Goal: Task Accomplishment & Management: Manage account settings

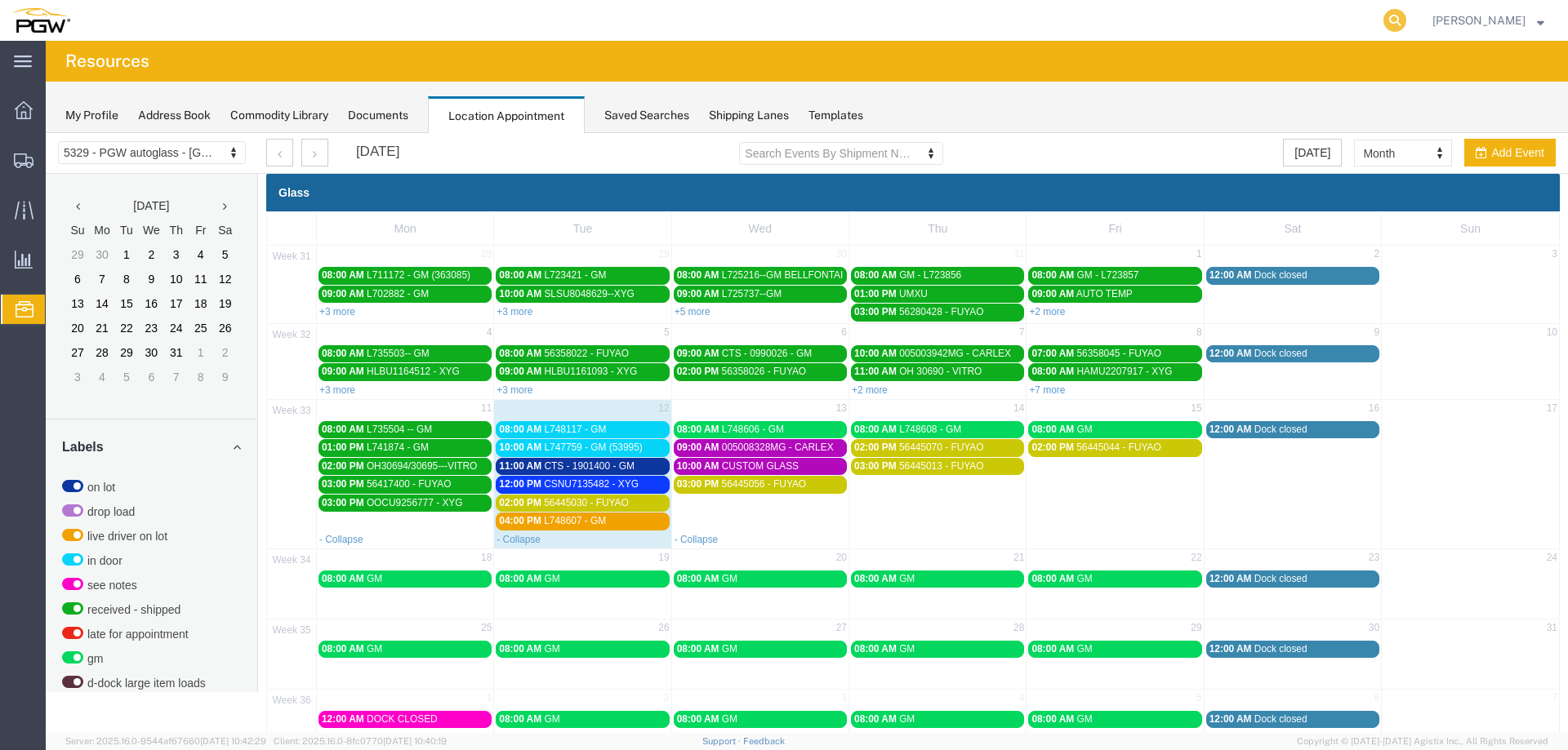
click at [1407, 23] on icon at bounding box center [1395, 20] width 23 height 23
paste input "666918"
type input "666918"
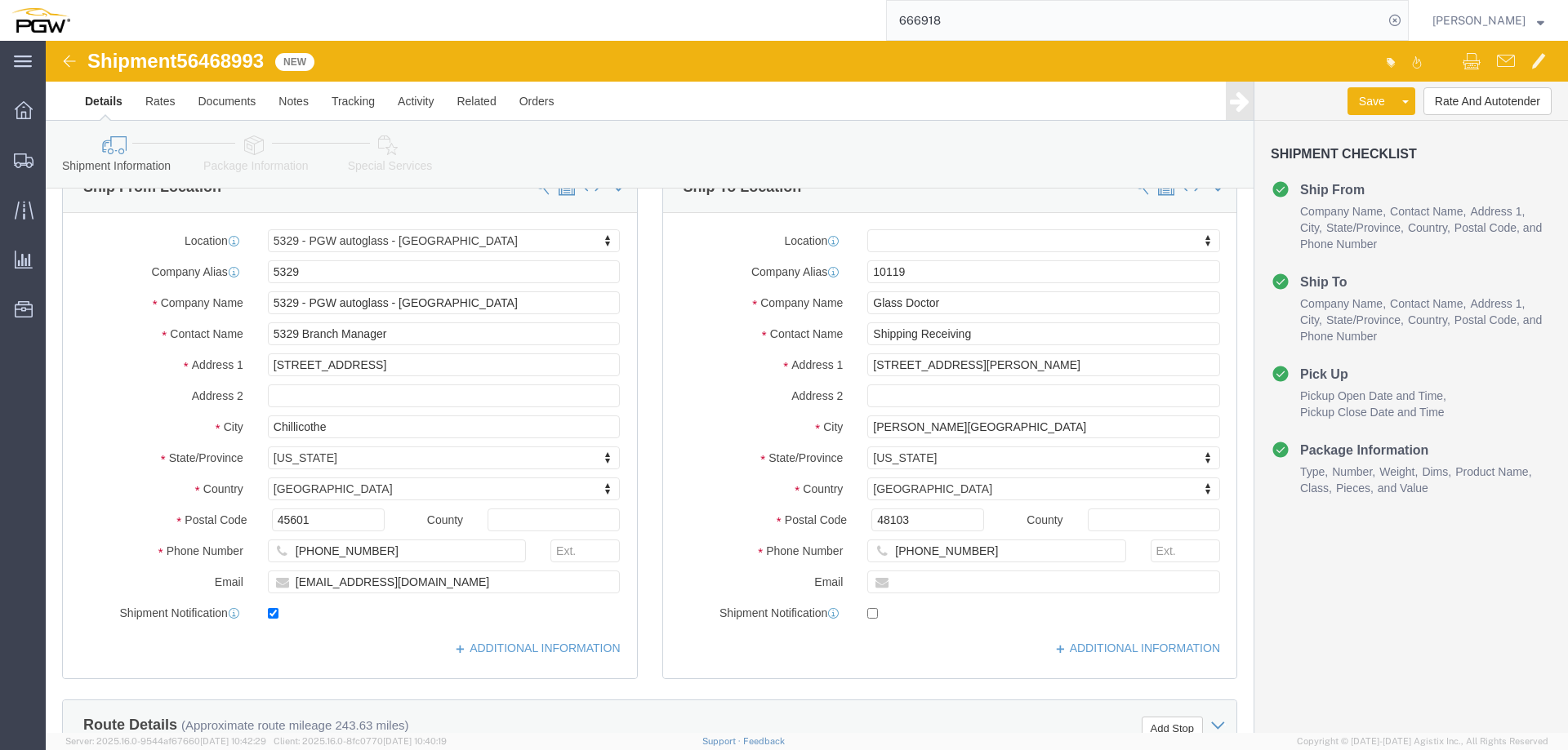
select select "28253"
select select
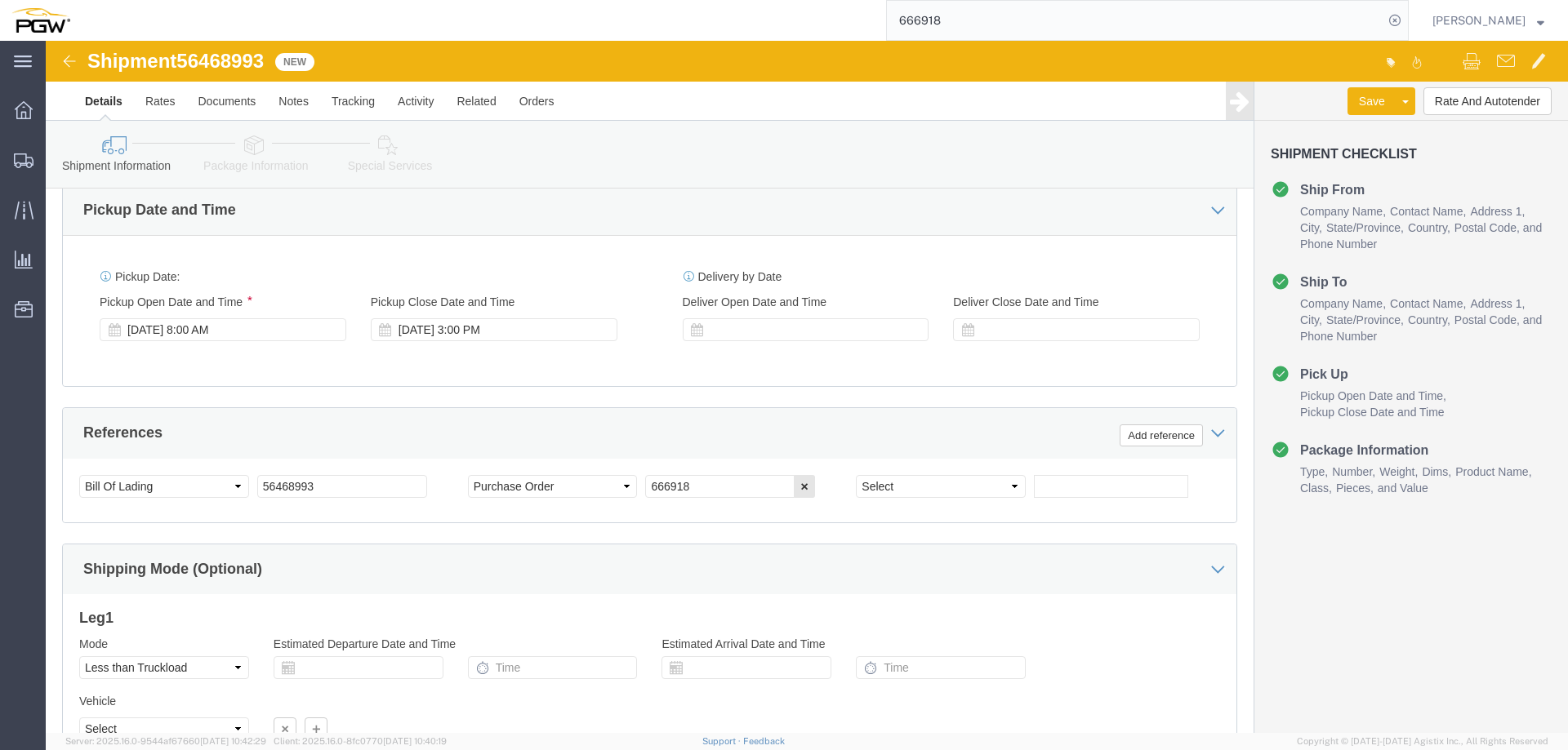
scroll to position [968, 0]
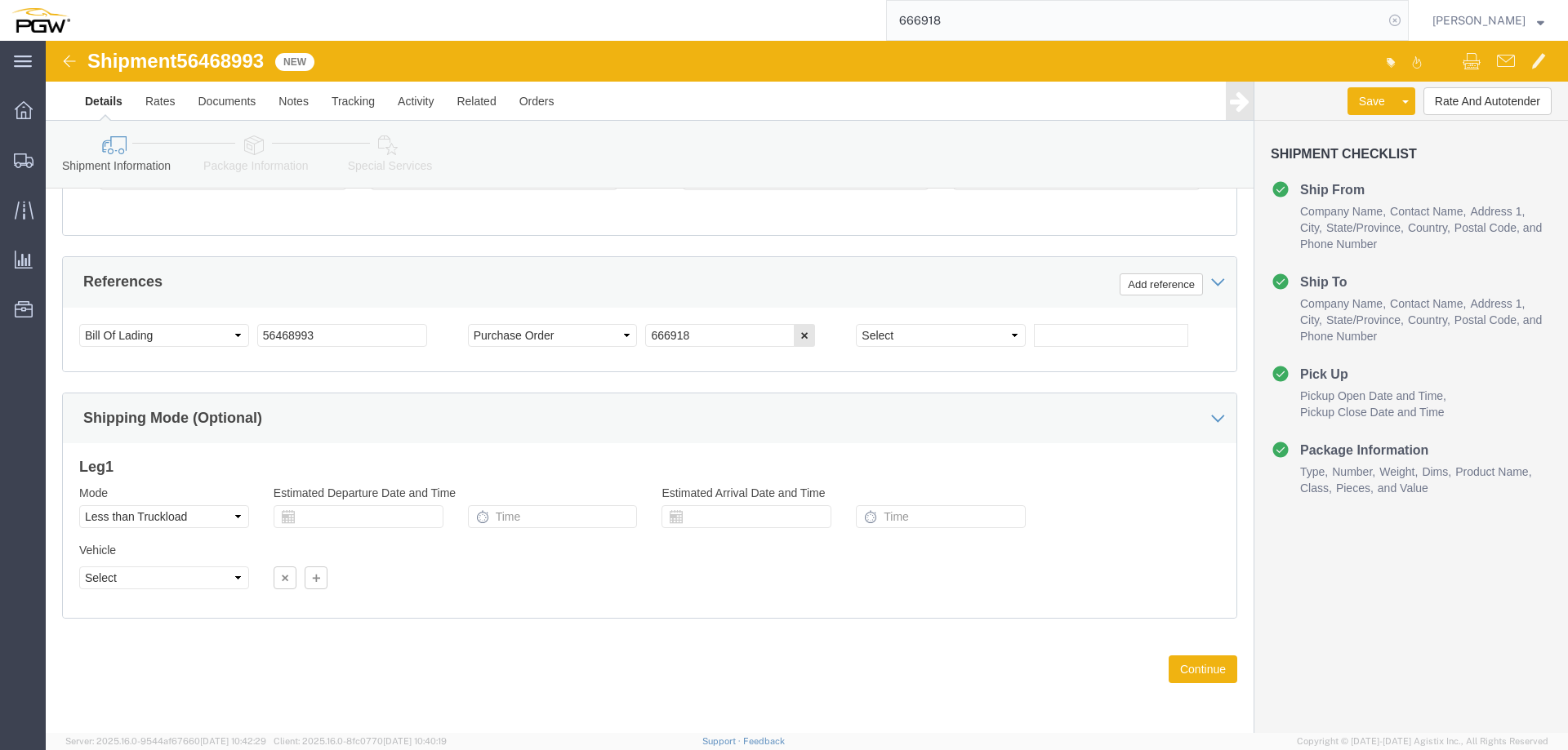
click at [1402, 24] on icon at bounding box center [1395, 20] width 23 height 23
click at [0, 0] on span "Location Appointment" at bounding box center [0, 0] width 0 height 0
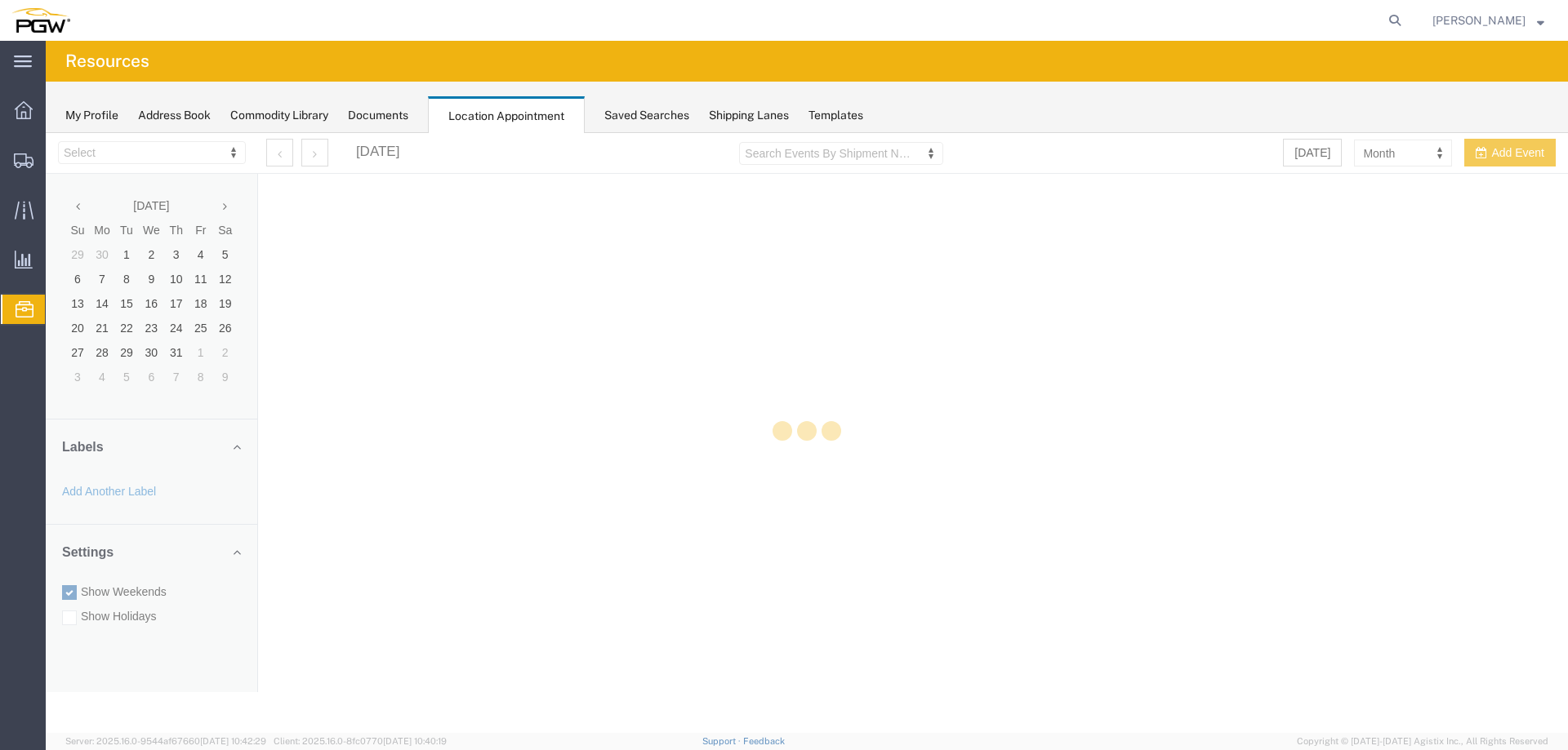
select select "28253"
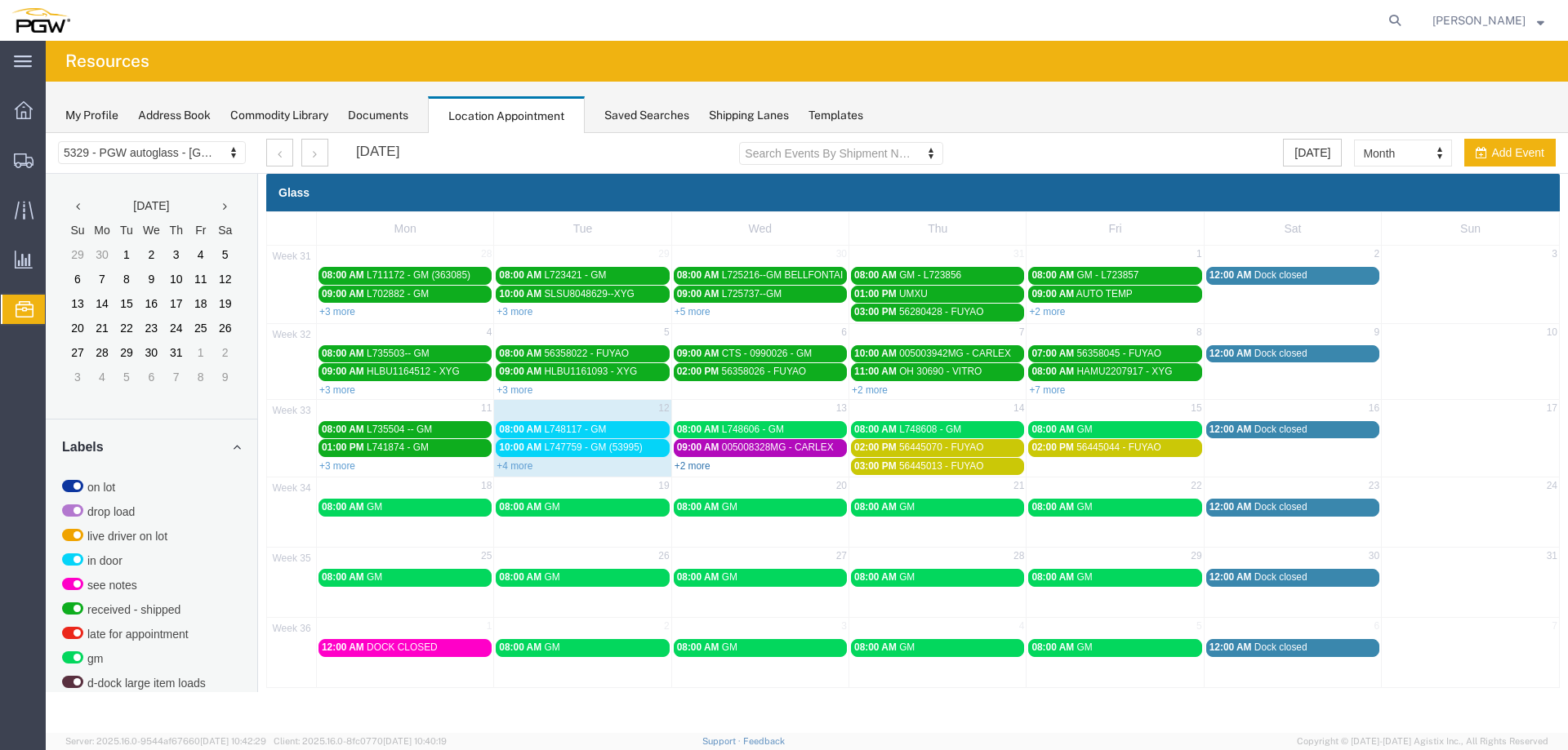
click at [697, 468] on link "+2 more" at bounding box center [692, 466] width 36 height 12
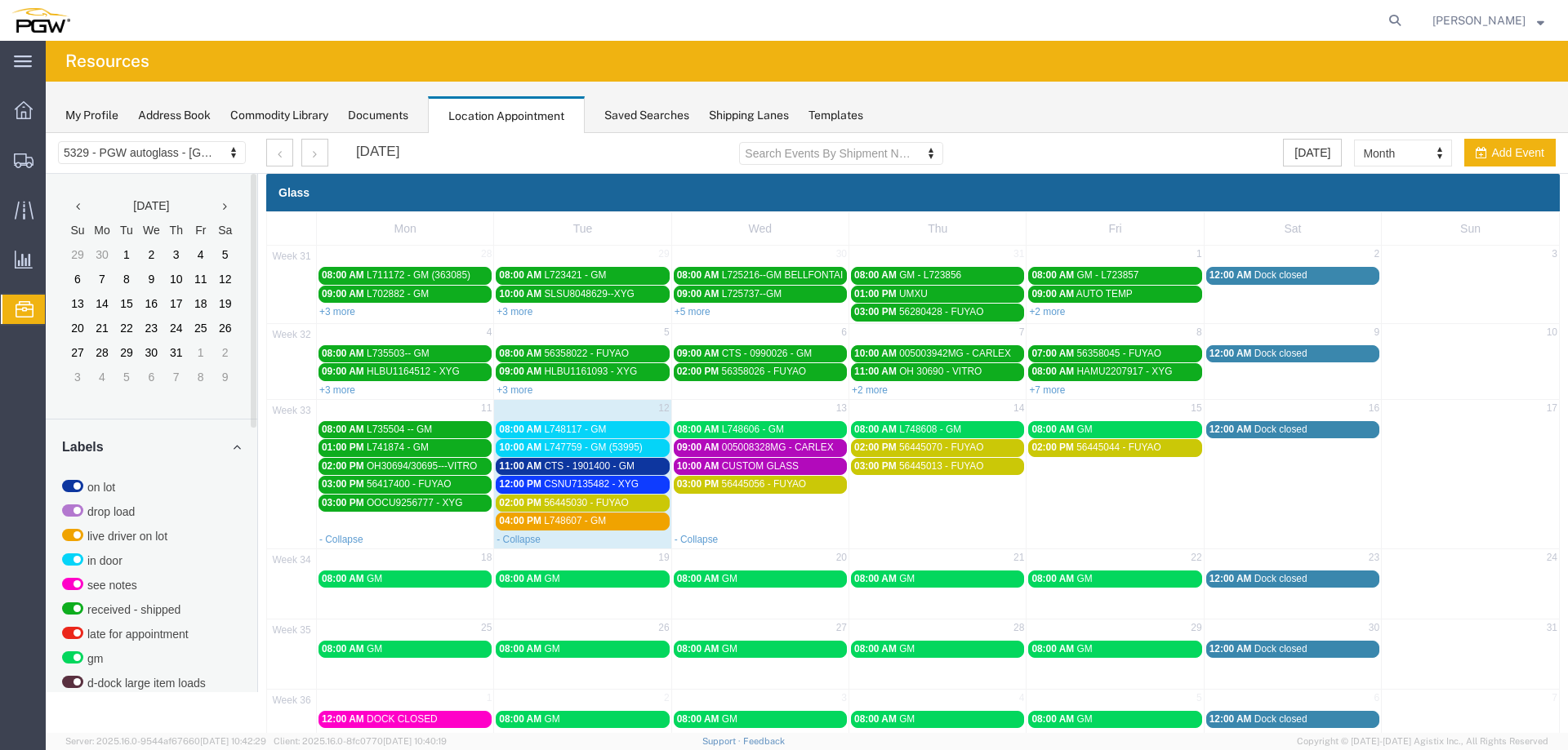
click at [517, 460] on span "11:00 AM" at bounding box center [520, 466] width 43 height 12
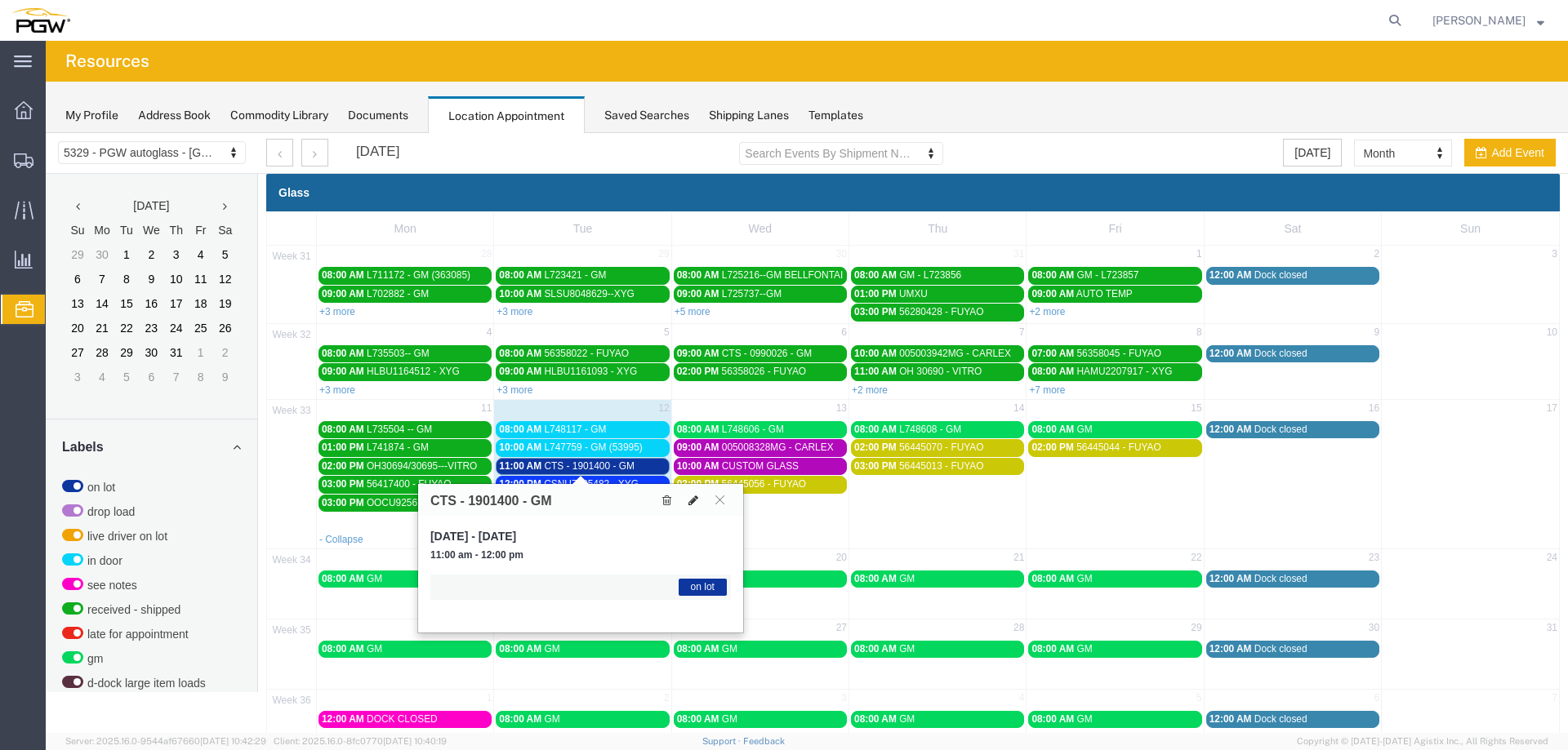
click at [696, 500] on icon at bounding box center [693, 501] width 10 height 12
select select "300"
select select "1"
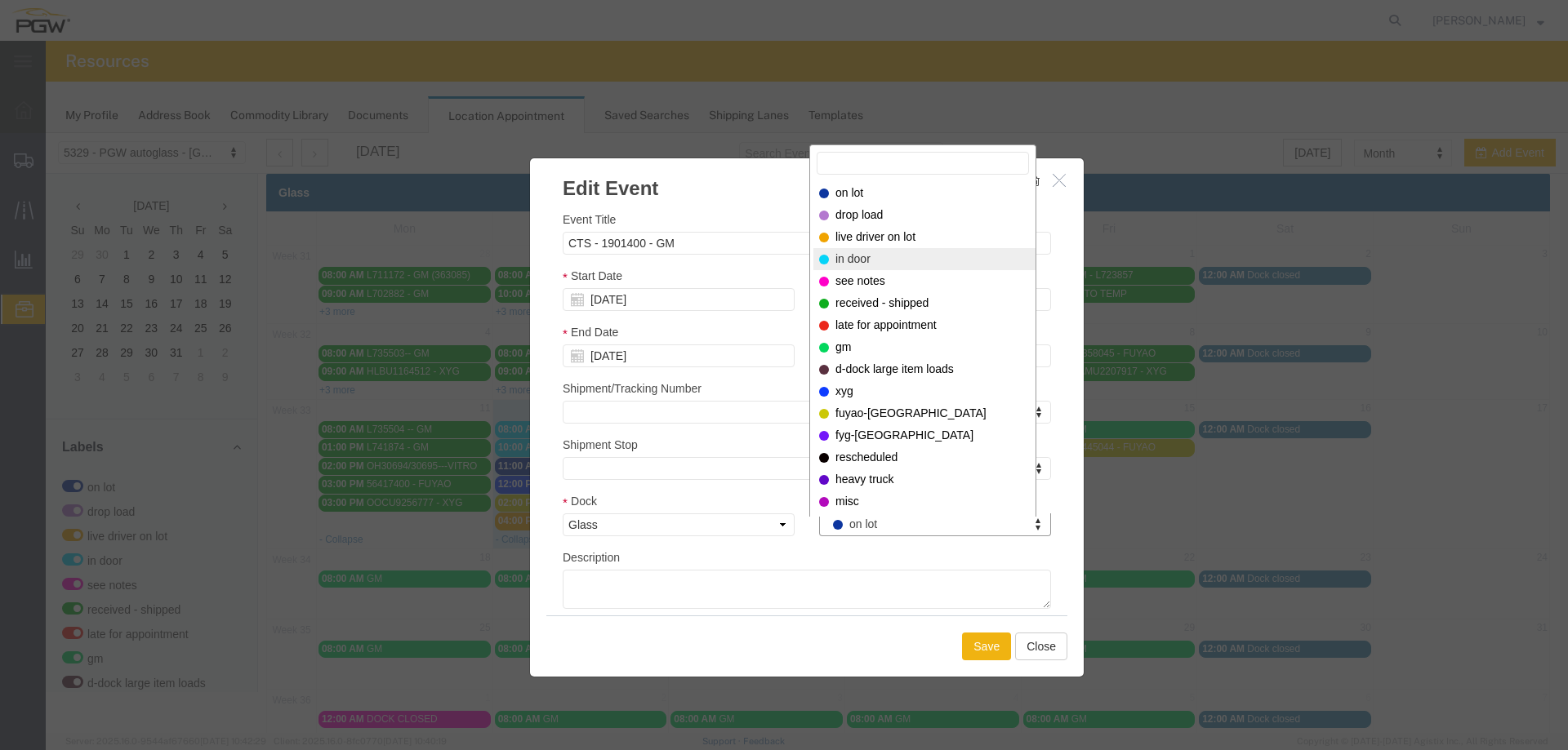
select select "220"
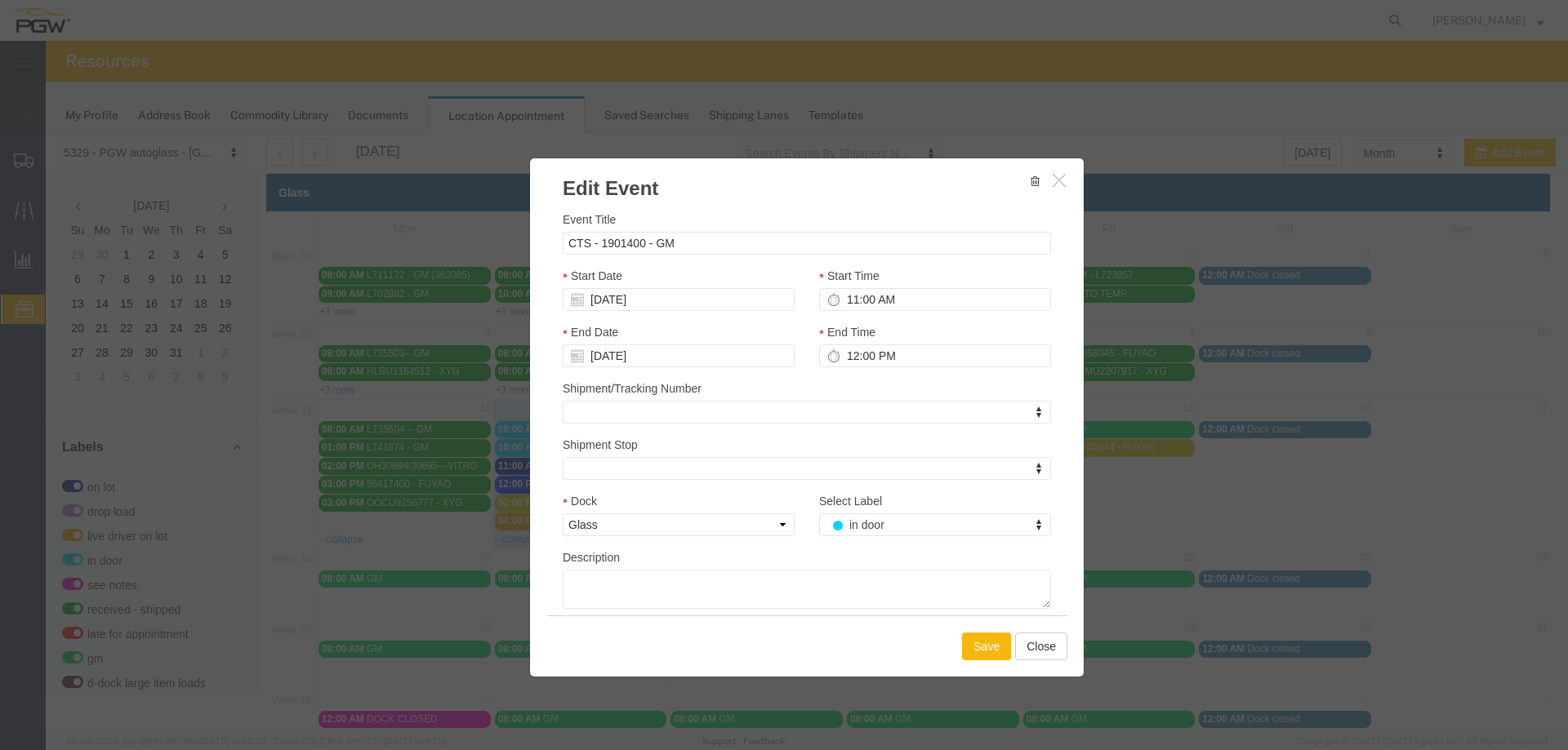
click at [975, 654] on button "Save" at bounding box center [986, 647] width 49 height 28
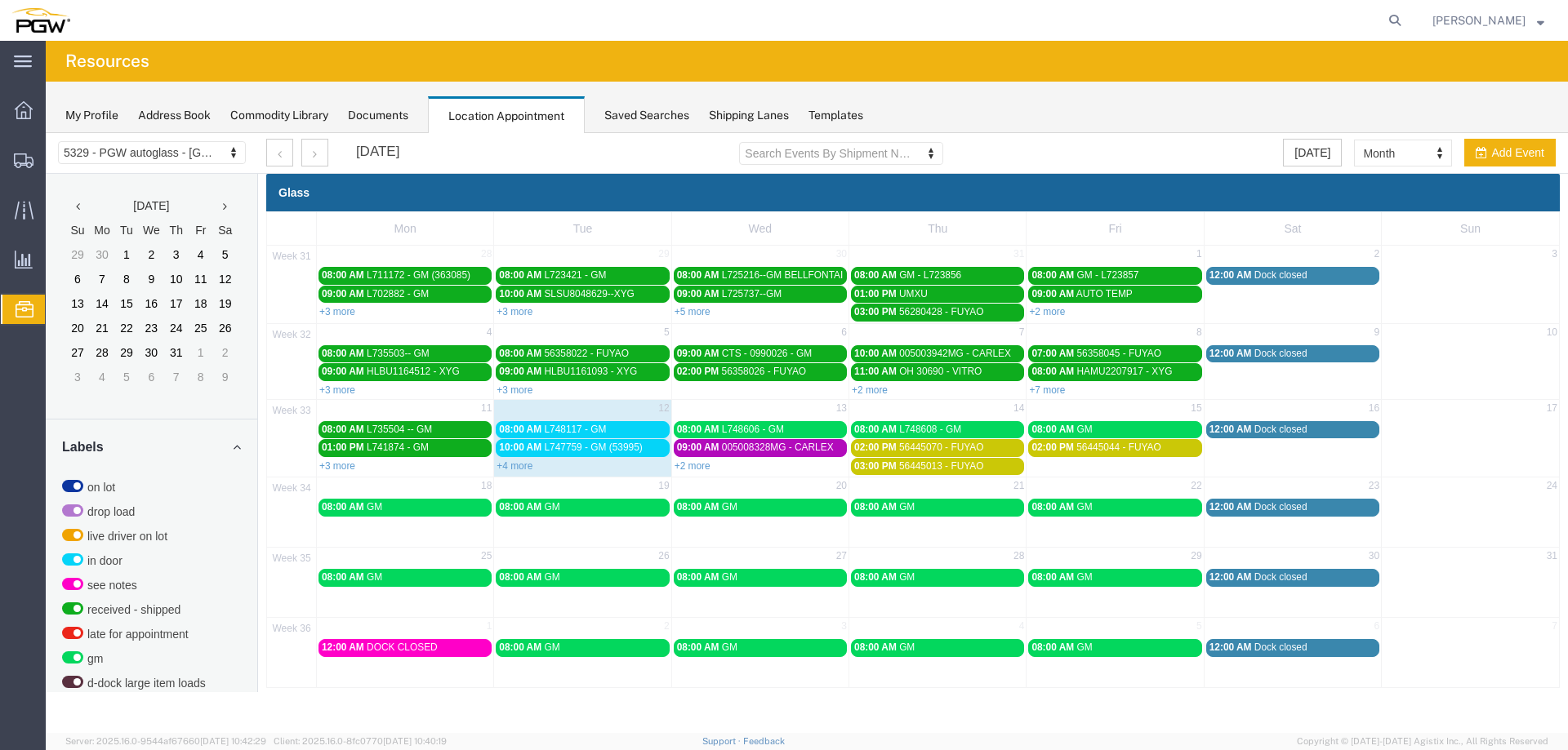
click at [581, 434] on span "L748117 - GM" at bounding box center [575, 429] width 62 height 12
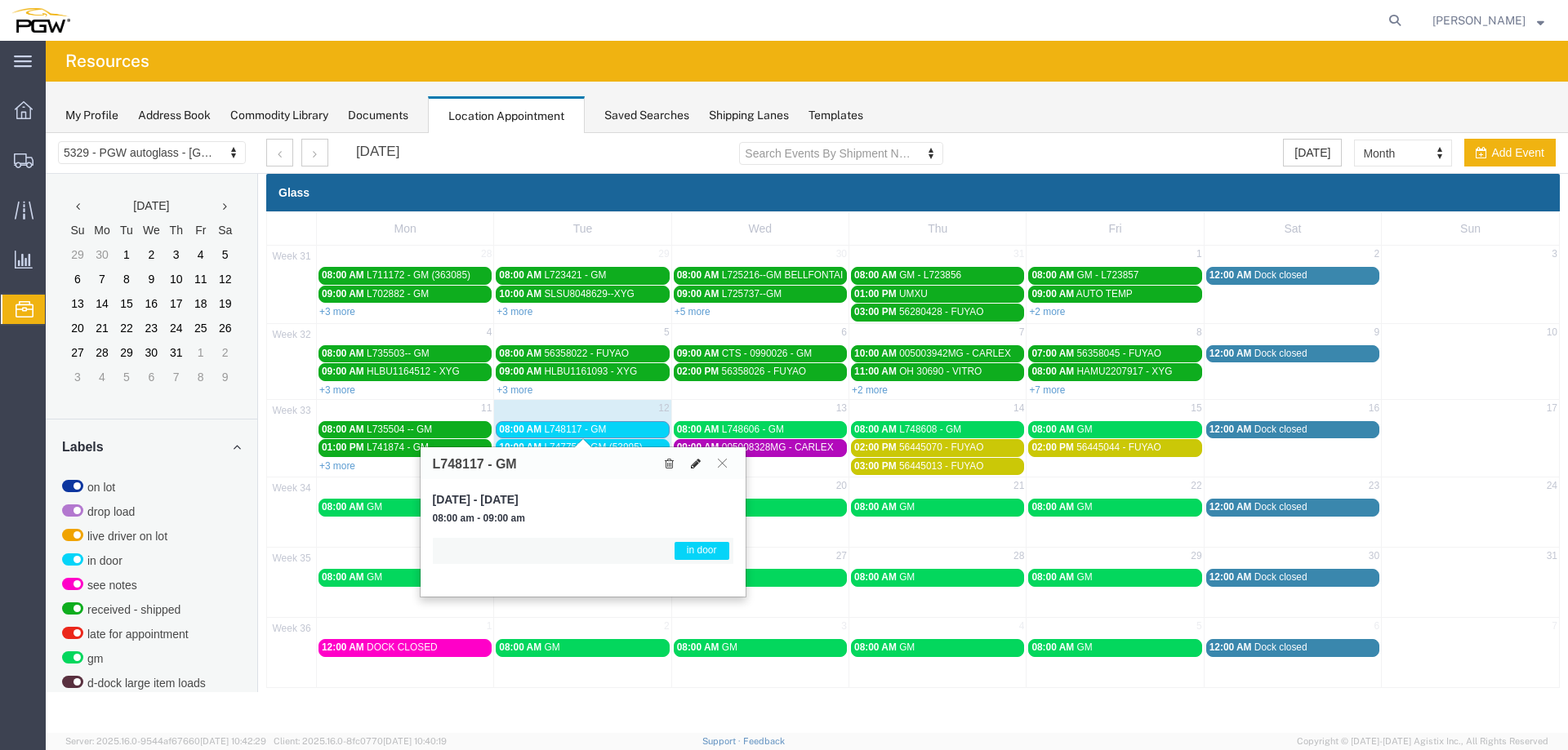
click at [695, 463] on icon at bounding box center [696, 464] width 10 height 12
select select "1"
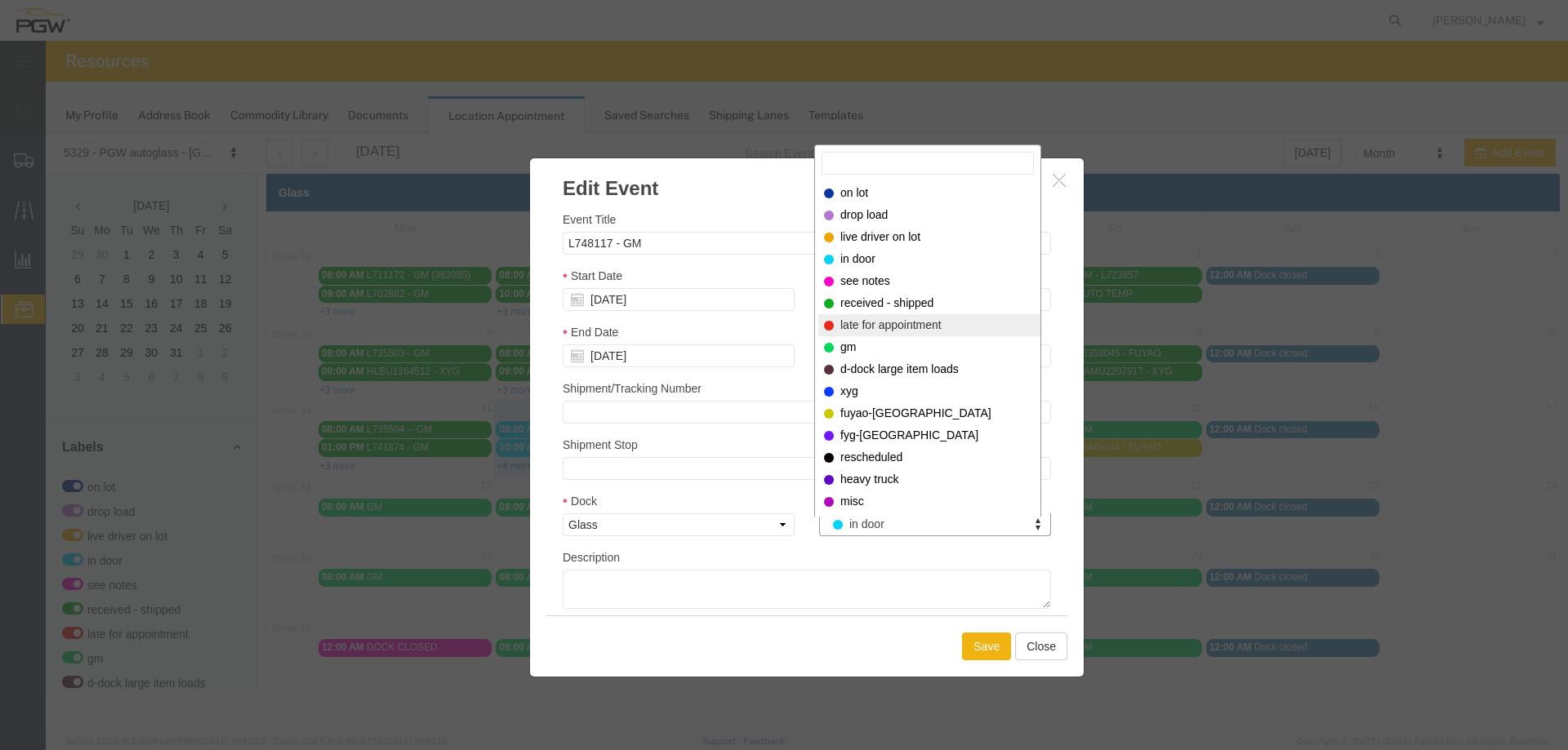
select select "200"
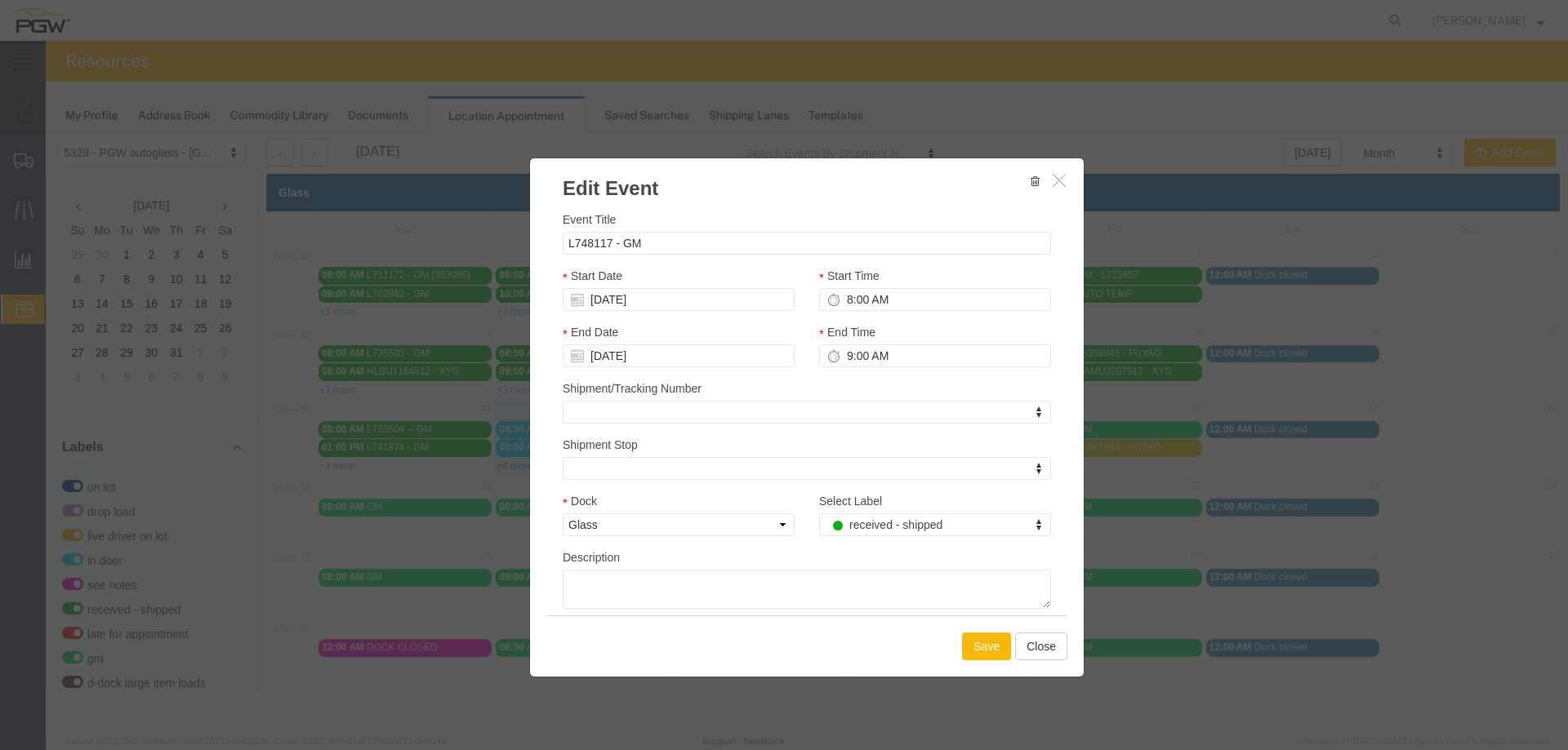
click at [981, 636] on button "Save" at bounding box center [986, 647] width 49 height 28
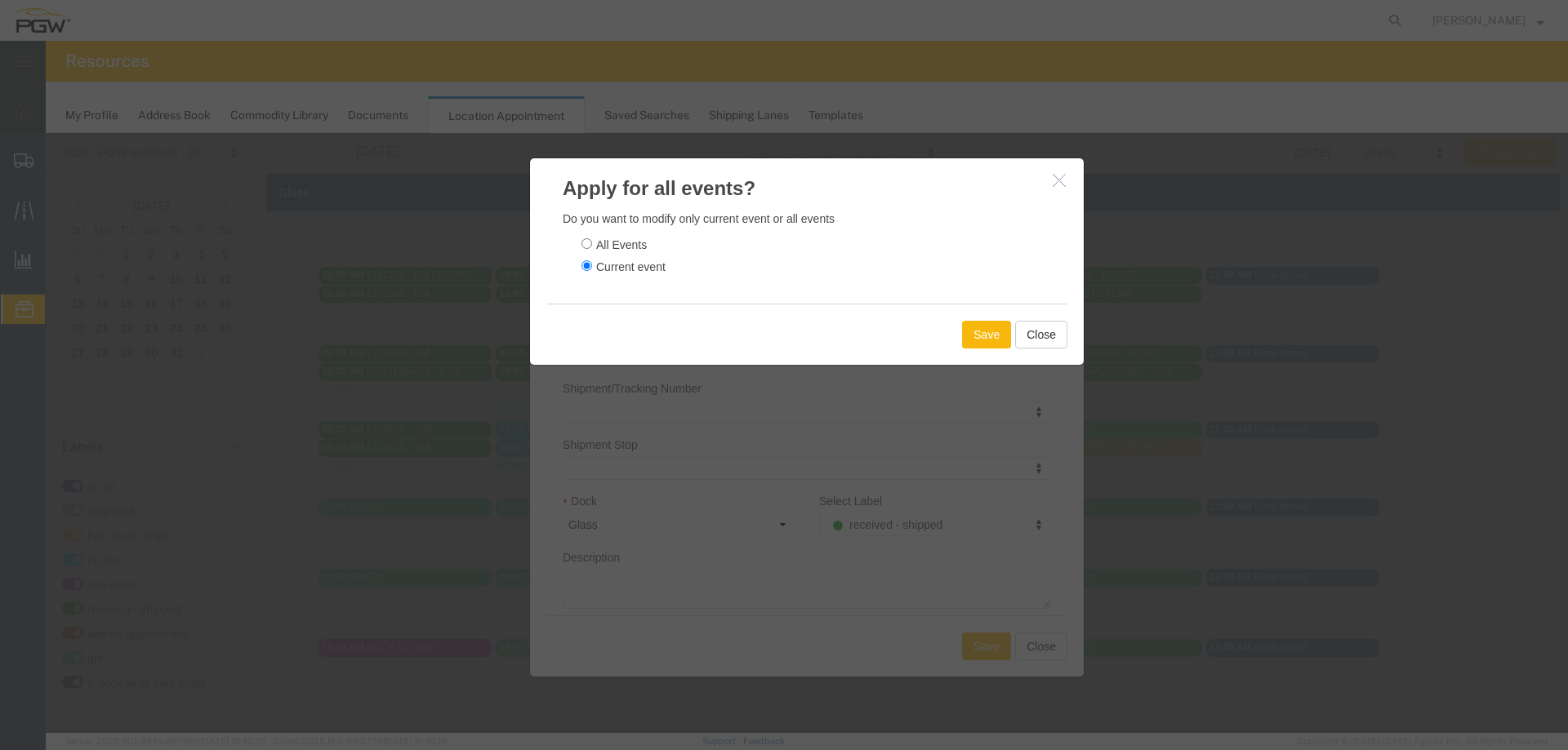
click at [989, 345] on button "Save" at bounding box center [986, 334] width 49 height 28
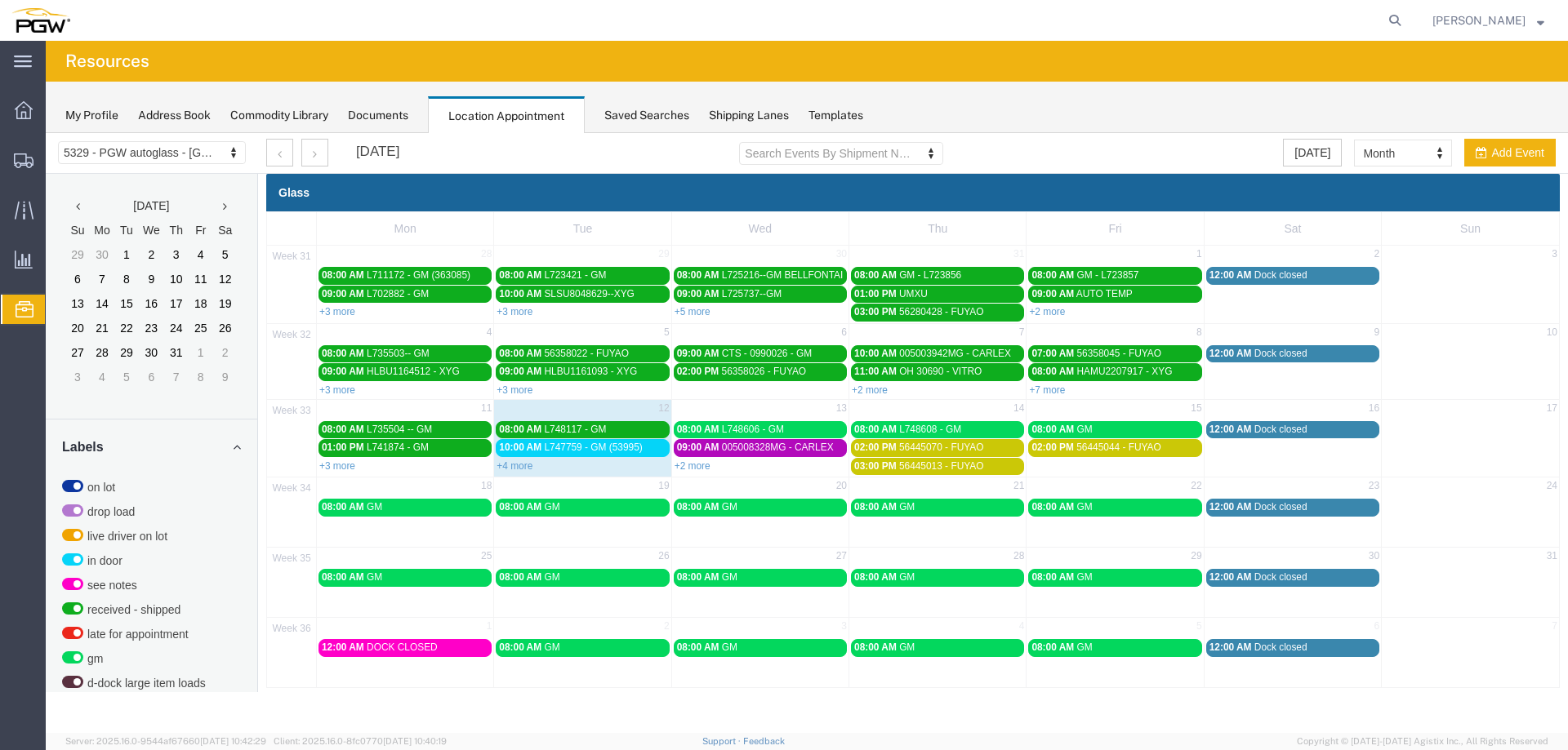
click at [526, 452] on span "10:00 AM" at bounding box center [520, 447] width 43 height 12
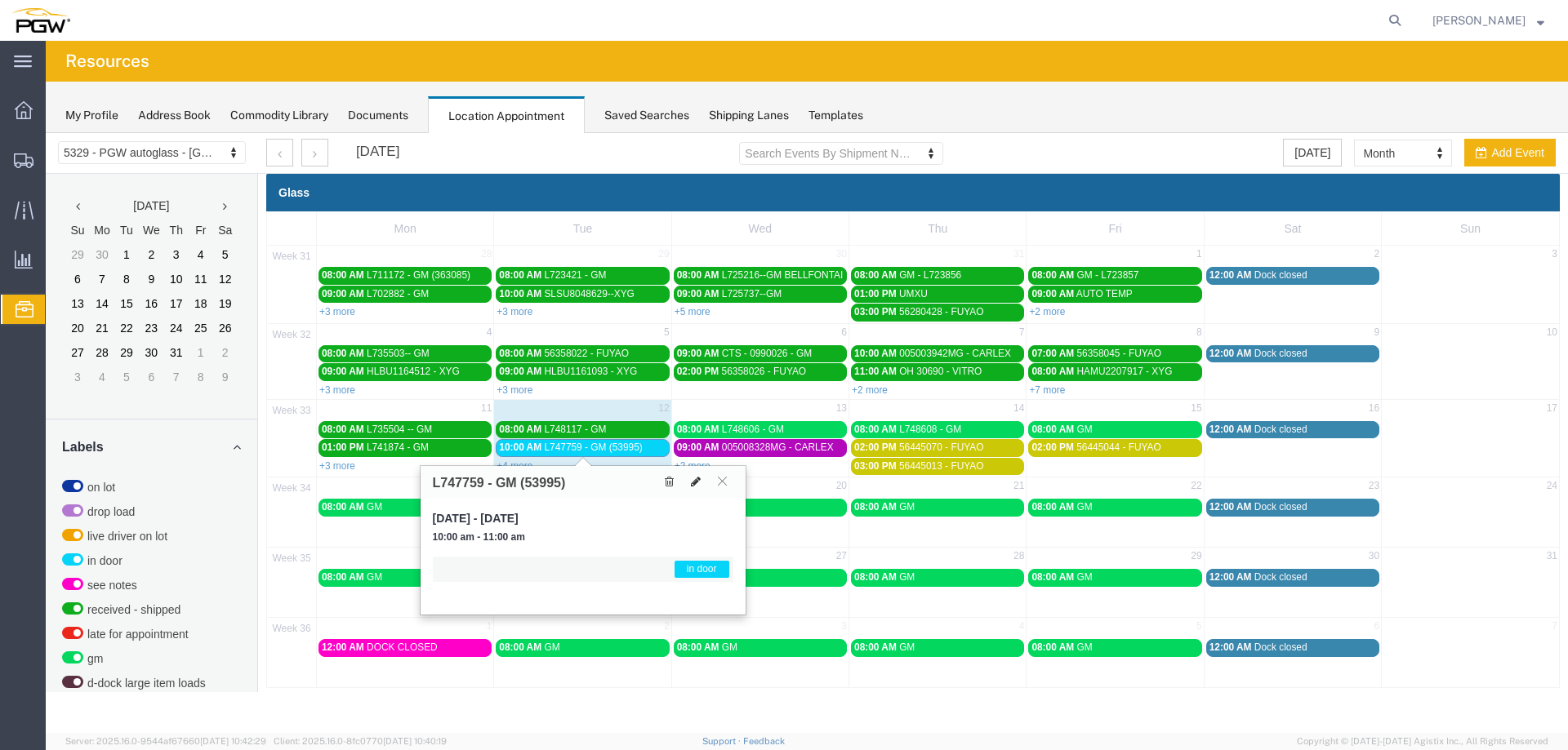
click at [698, 478] on icon at bounding box center [696, 481] width 10 height 12
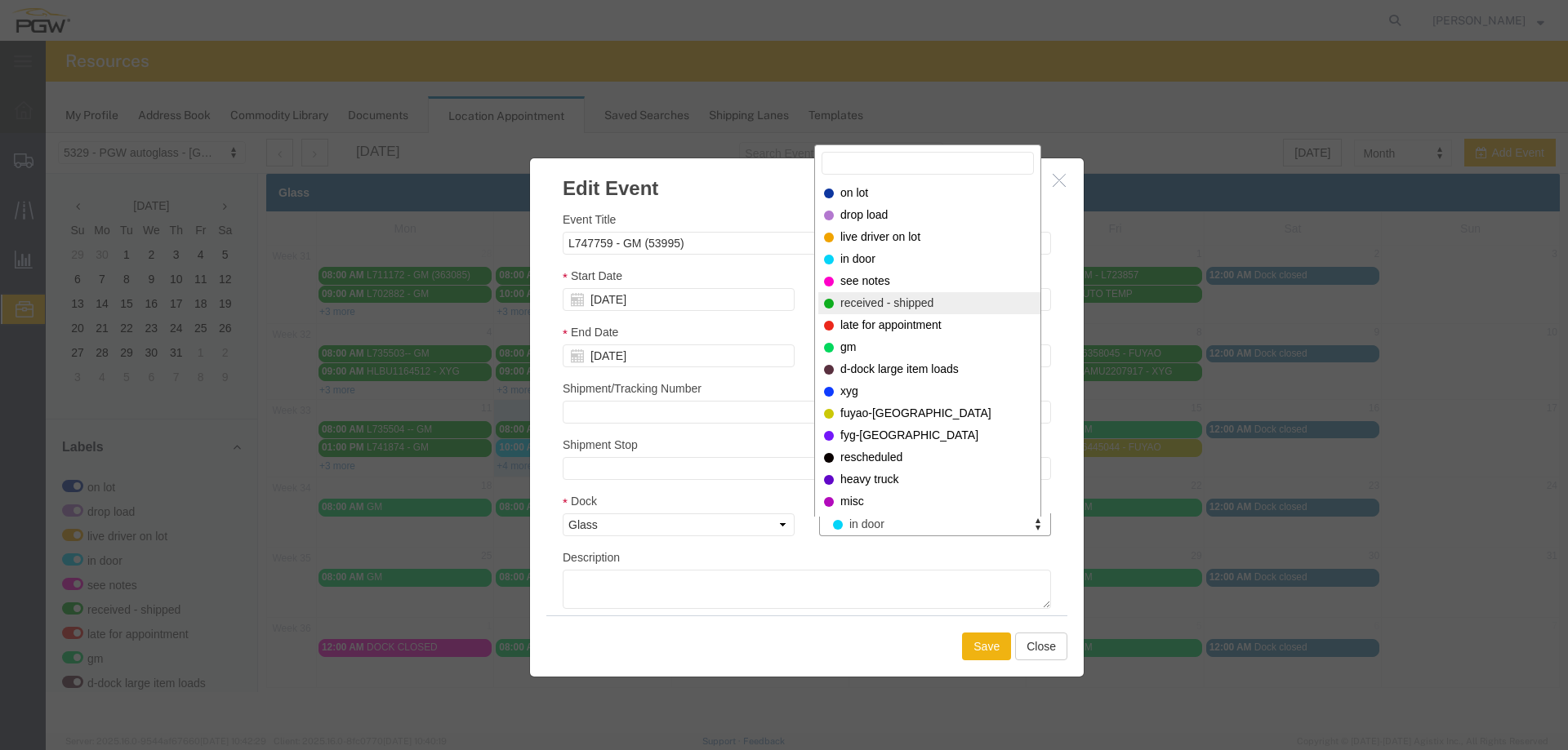
select select "200"
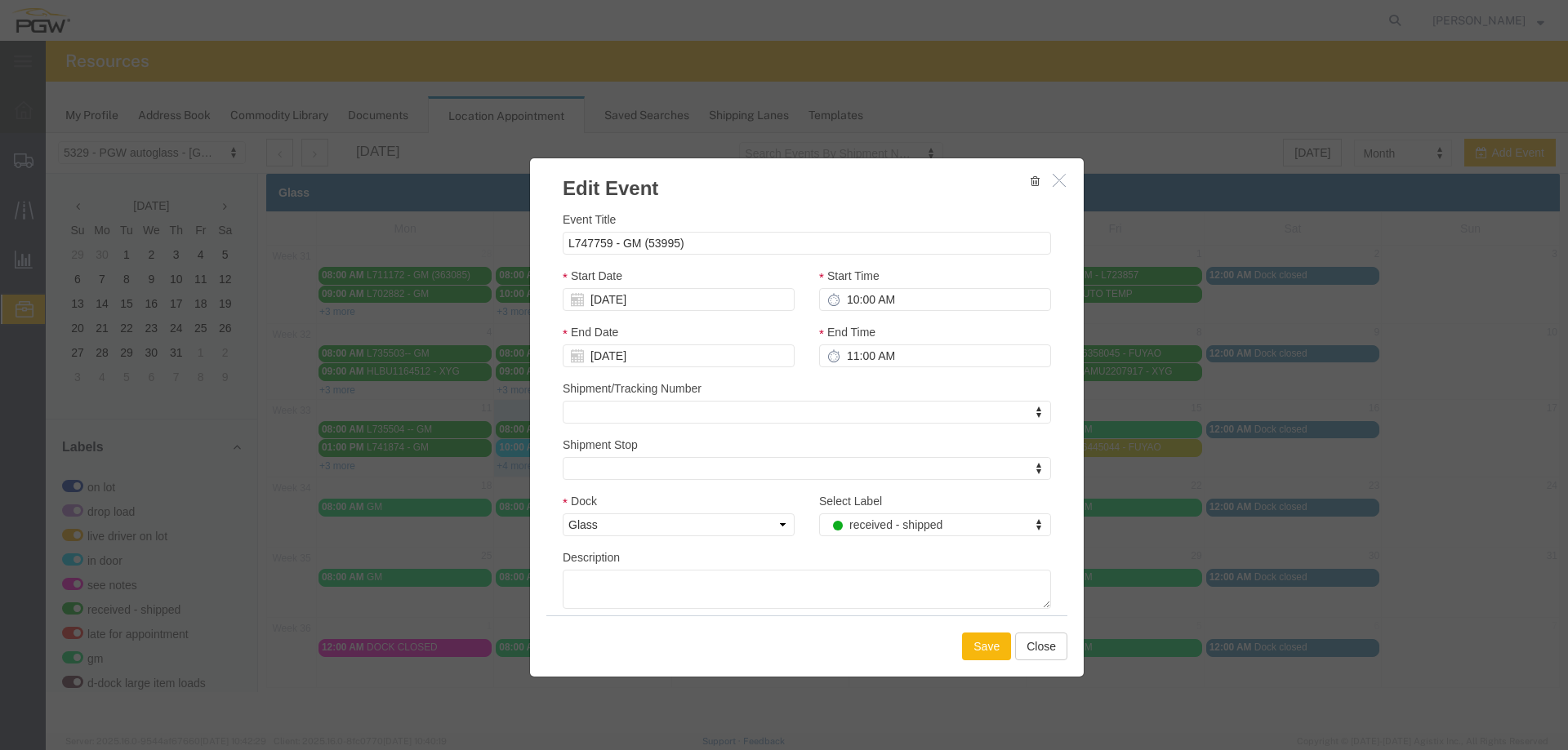
click at [994, 638] on button "Save" at bounding box center [986, 647] width 49 height 28
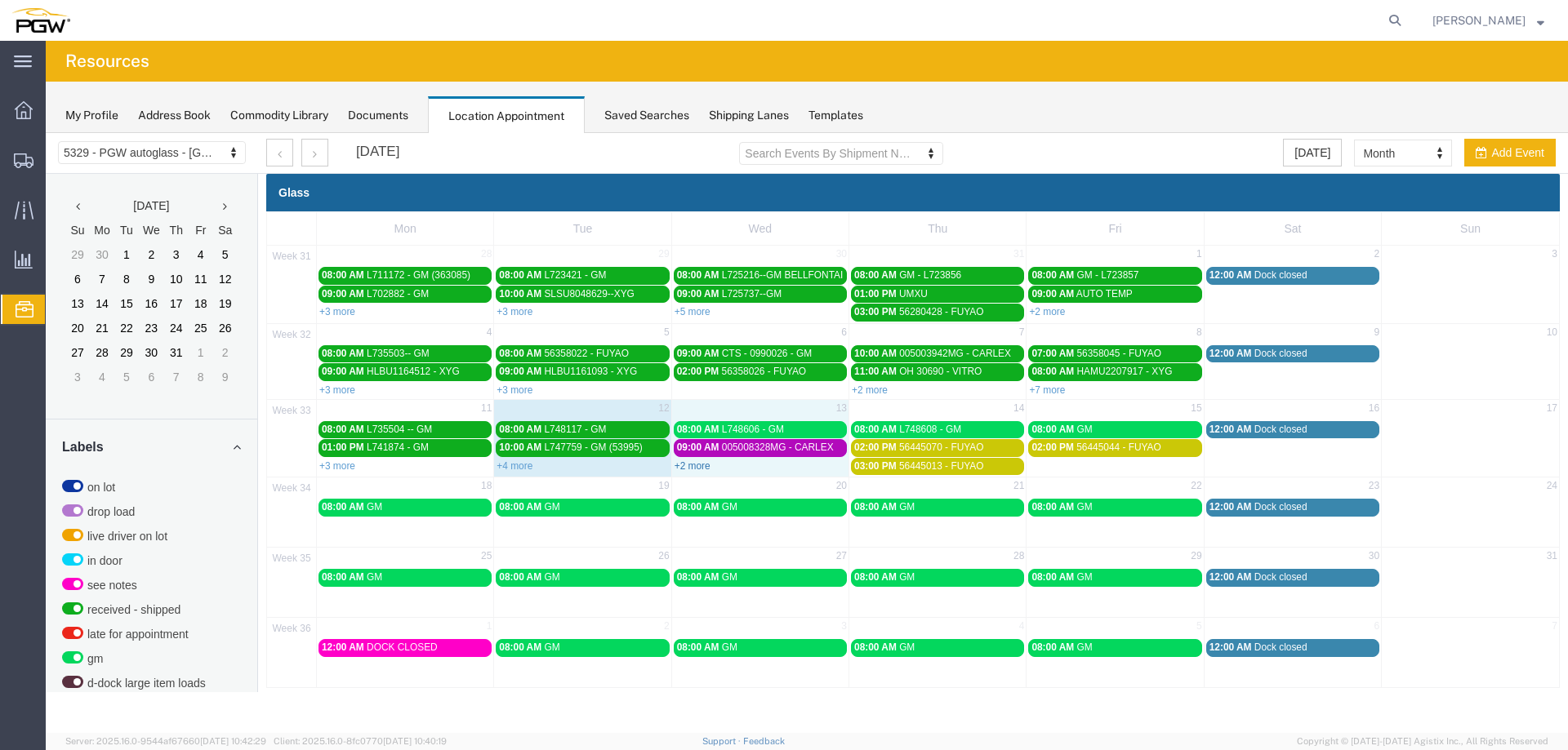
click at [686, 460] on div "+2 more" at bounding box center [760, 465] width 176 height 16
select select "1"
select select
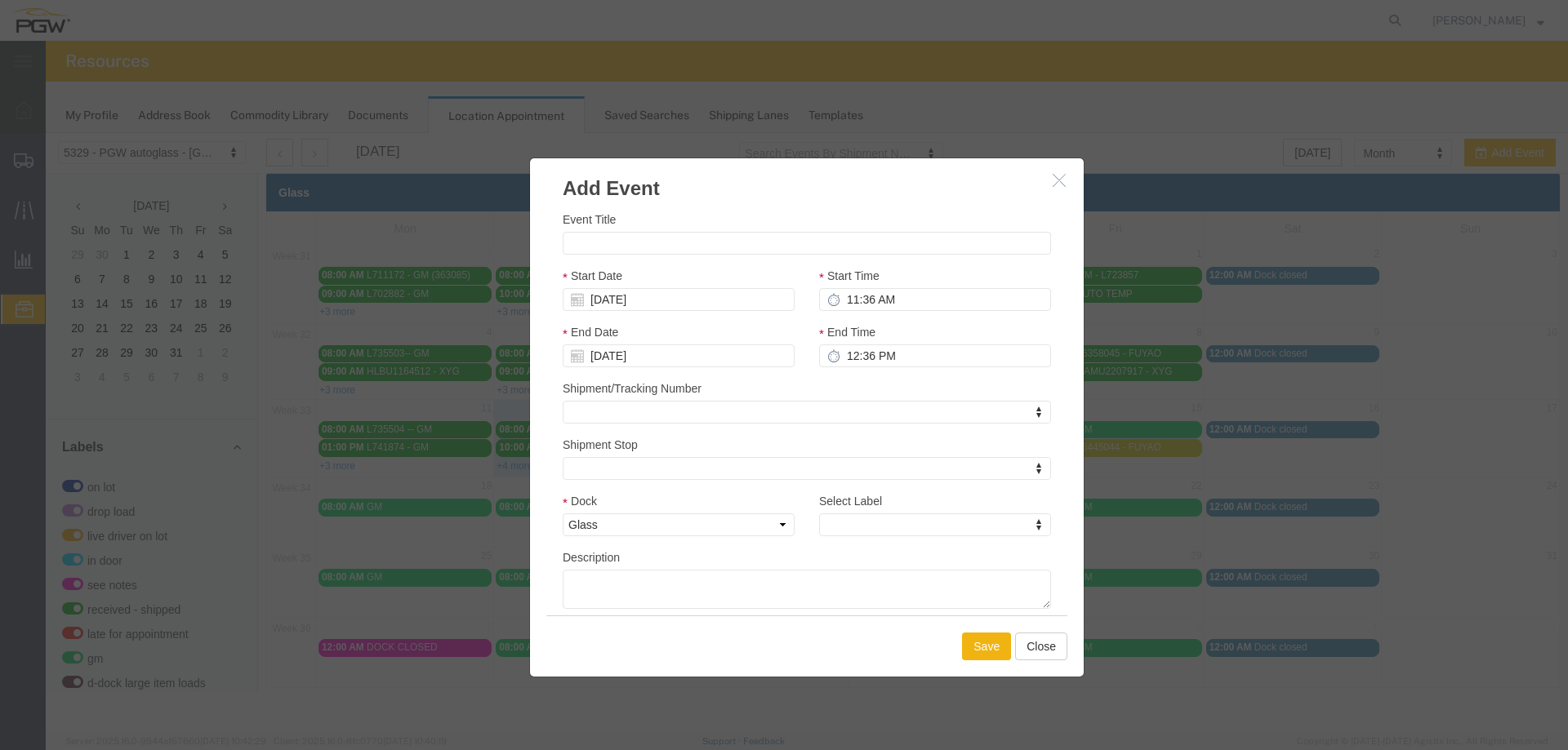
click at [1069, 175] on button "button" at bounding box center [1060, 181] width 20 height 20
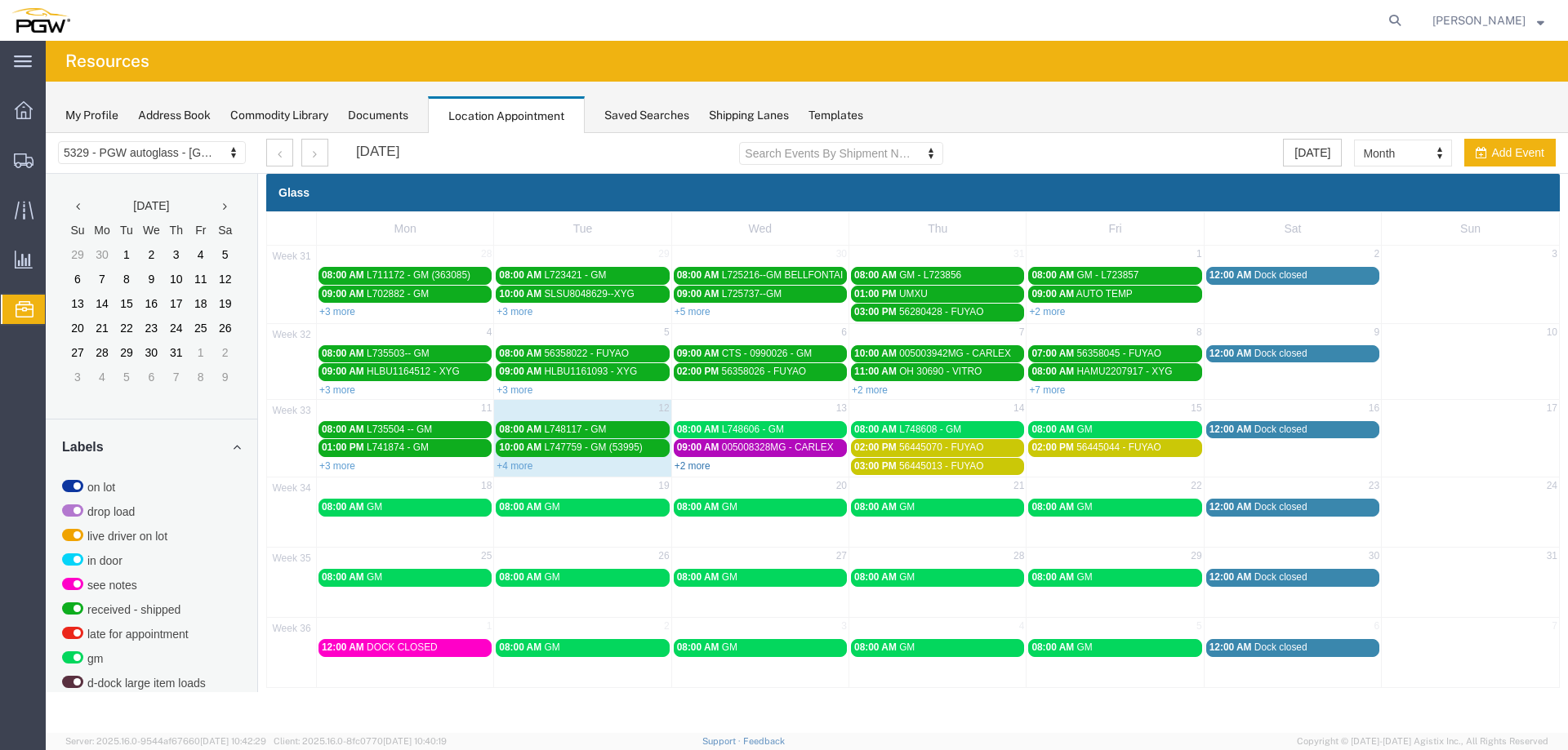
click at [699, 462] on link "+2 more" at bounding box center [692, 466] width 36 height 12
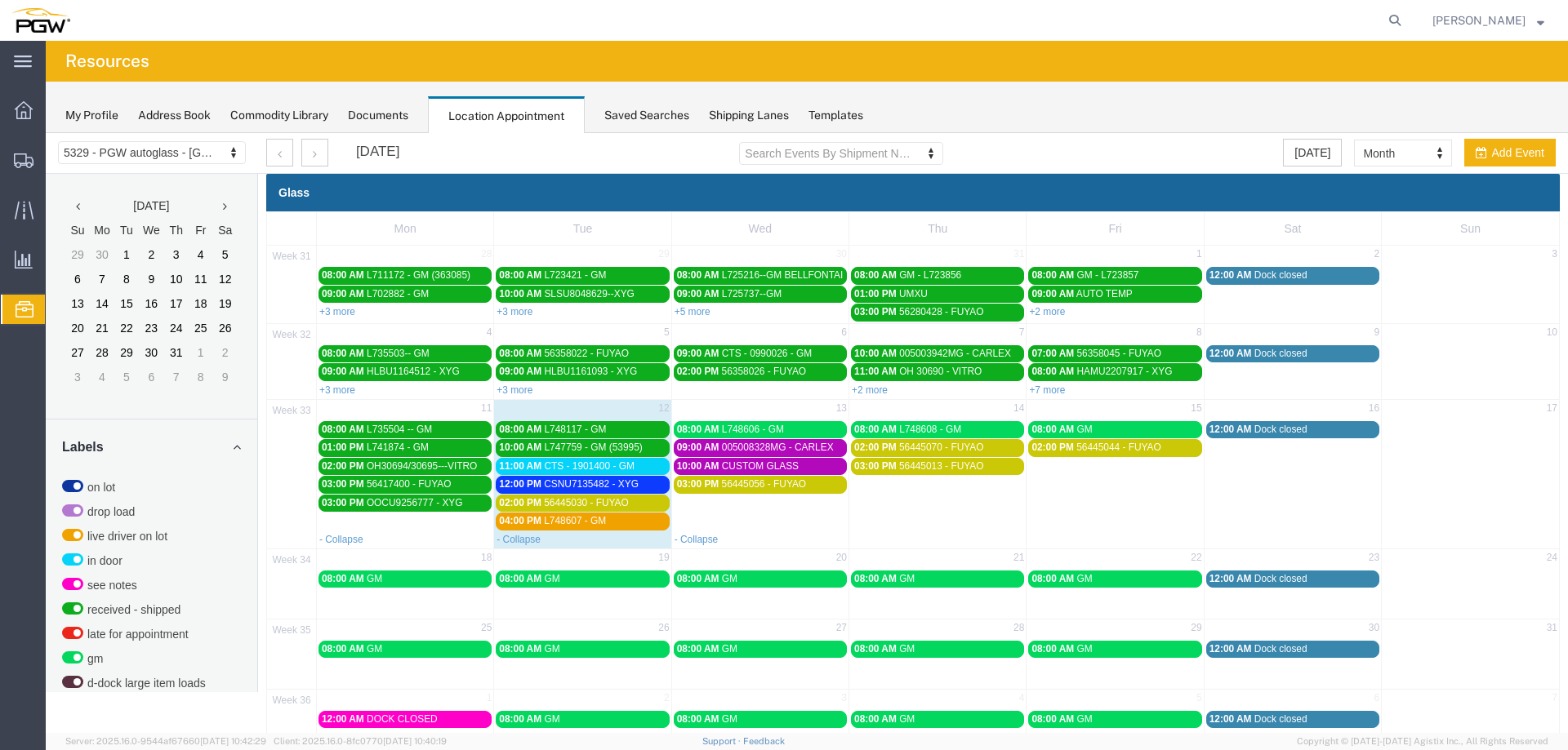
click at [626, 524] on div "04:00 PM L748607 - GM" at bounding box center [582, 521] width 166 height 13
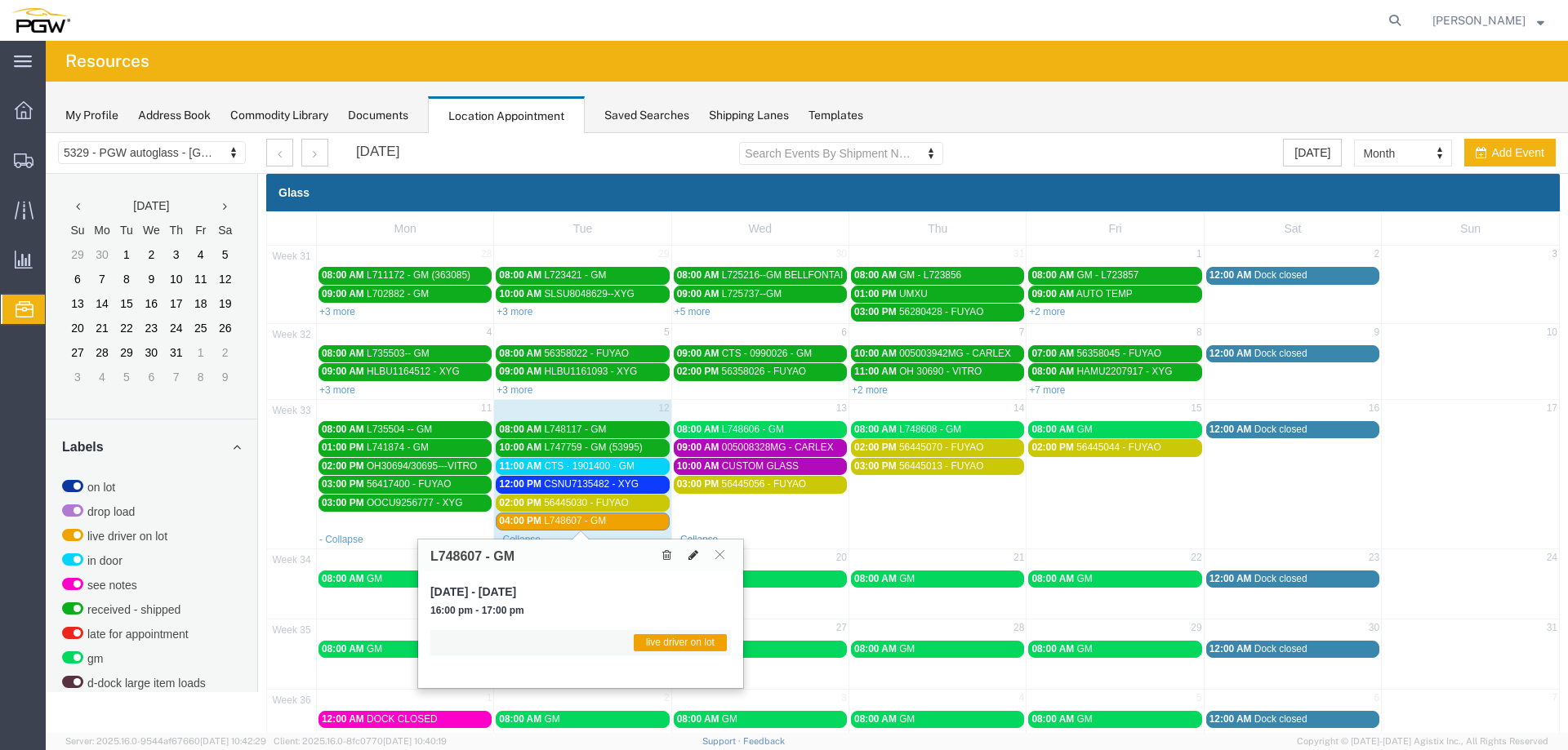
click at [697, 558] on icon at bounding box center [693, 555] width 10 height 12
select select "1"
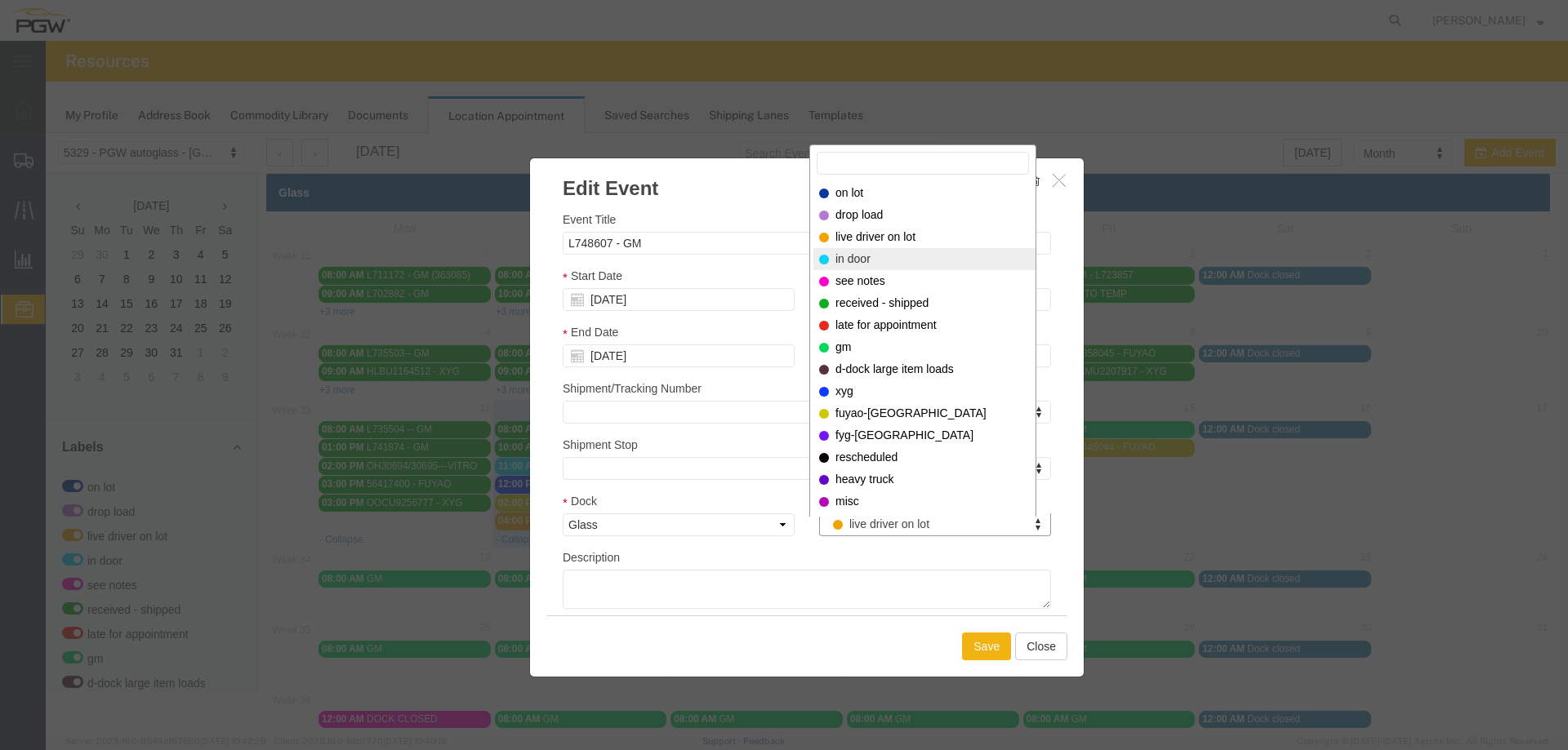
select select "220"
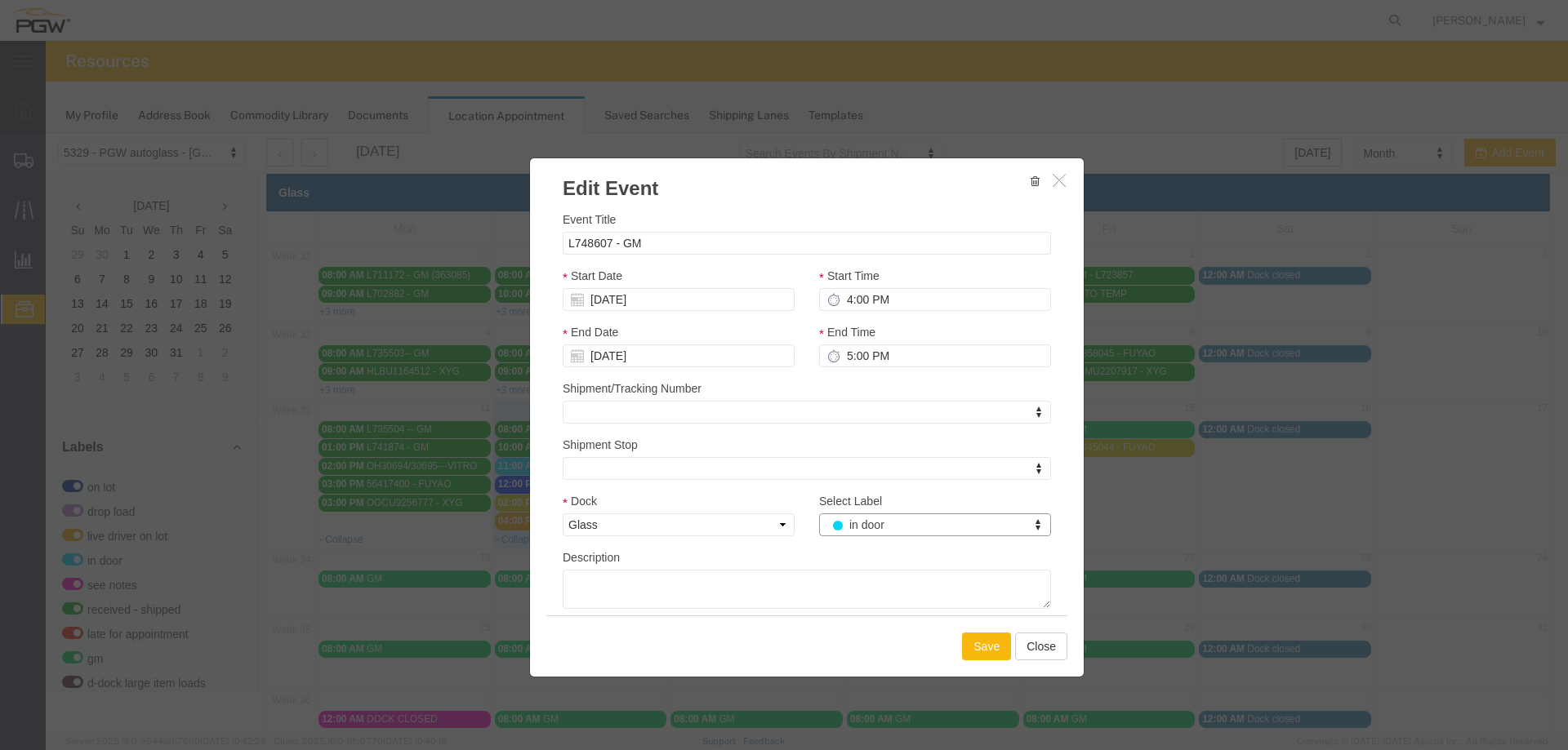
click at [969, 648] on button "Save" at bounding box center [986, 647] width 49 height 28
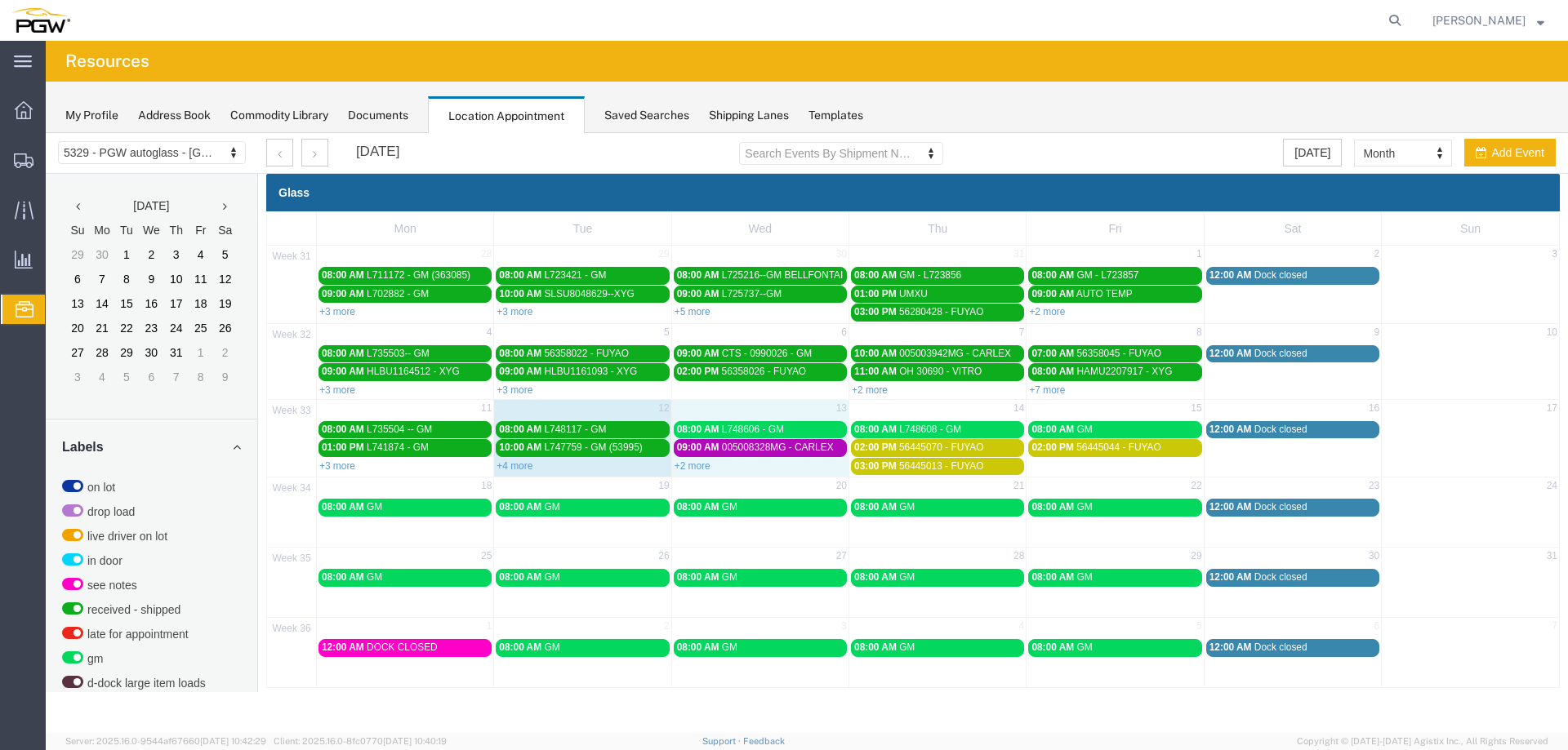
click at [700, 474] on td "+2 more" at bounding box center [759, 466] width 177 height 18
select select "1"
select select
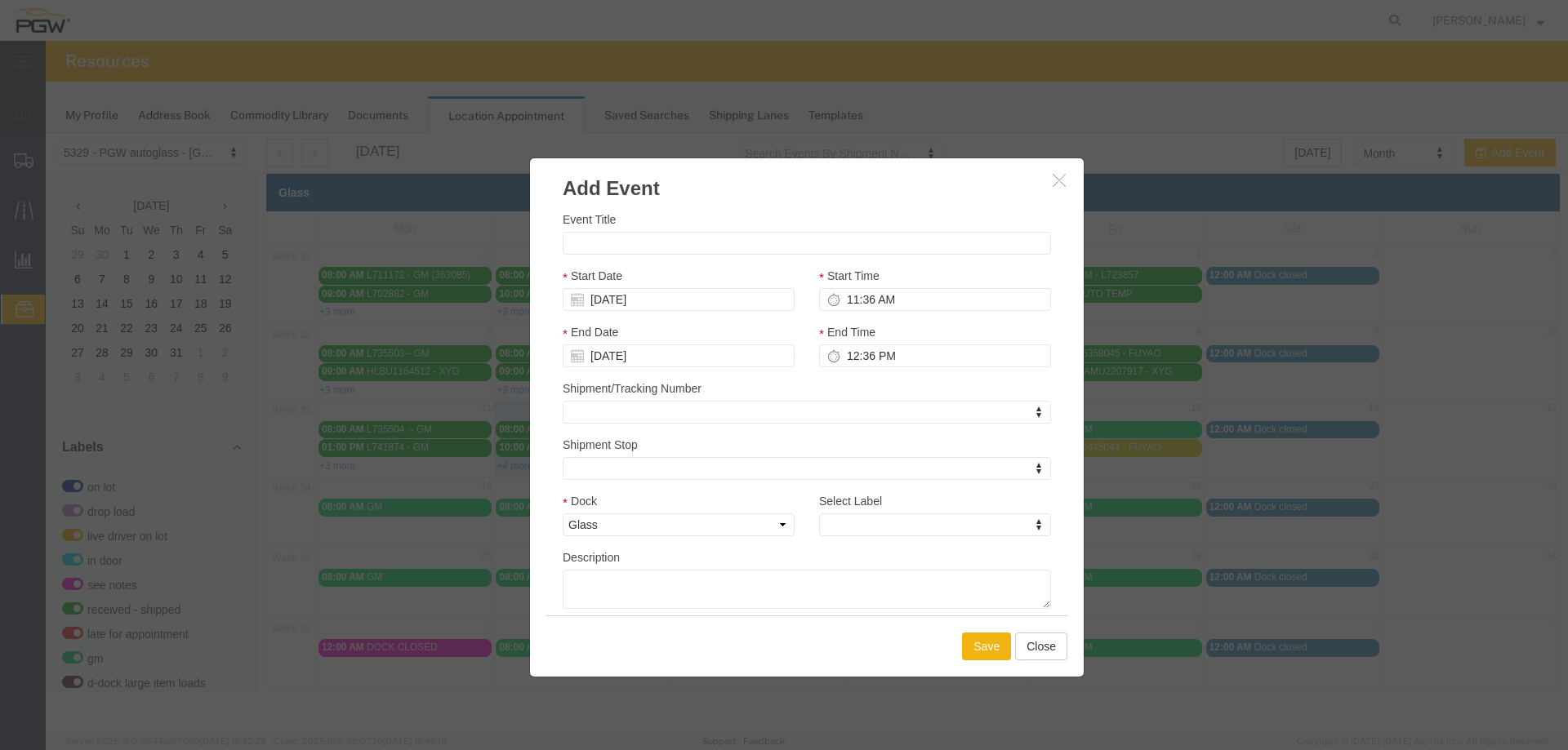
click at [1055, 179] on icon "button" at bounding box center [1060, 180] width 14 height 14
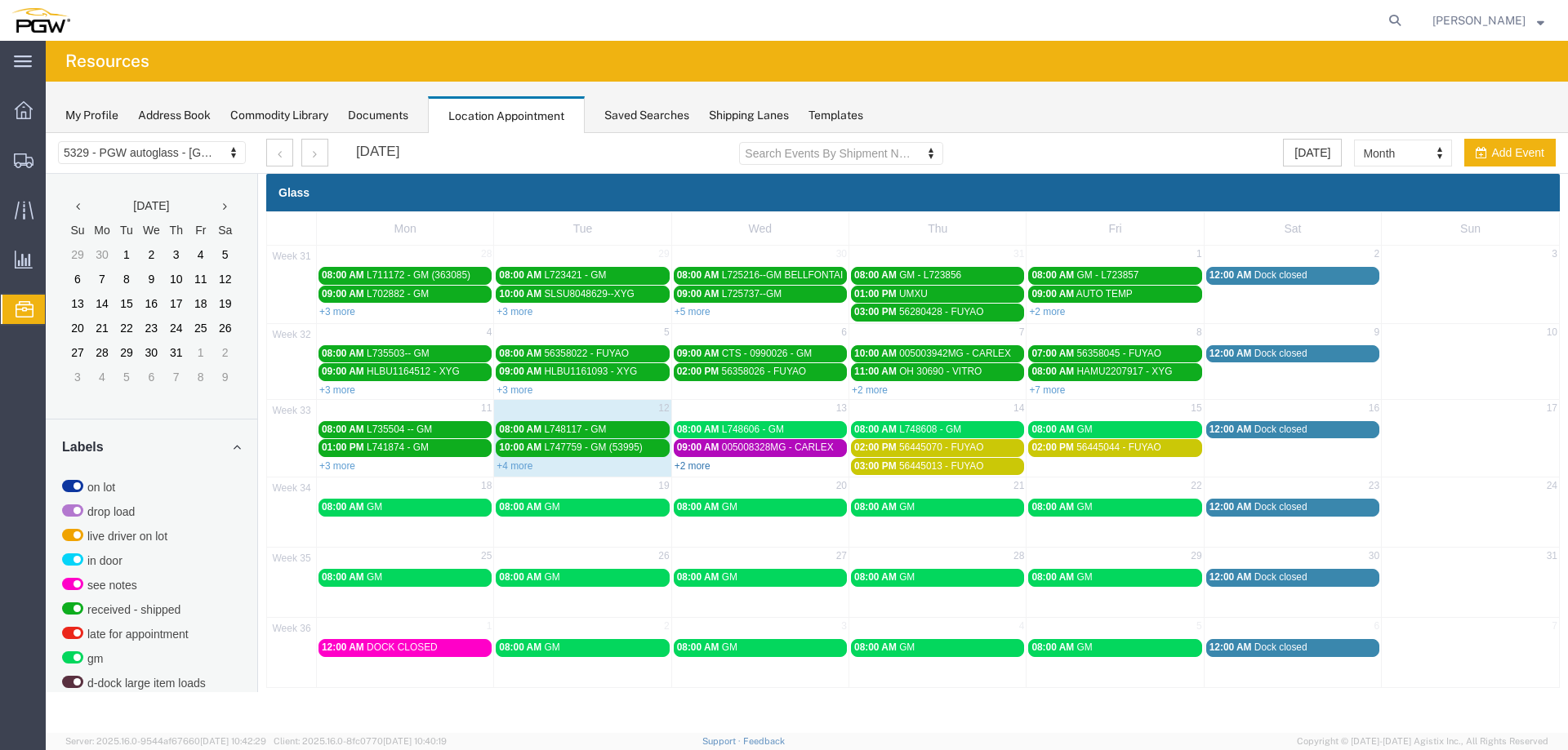
click at [691, 461] on link "+2 more" at bounding box center [692, 466] width 36 height 12
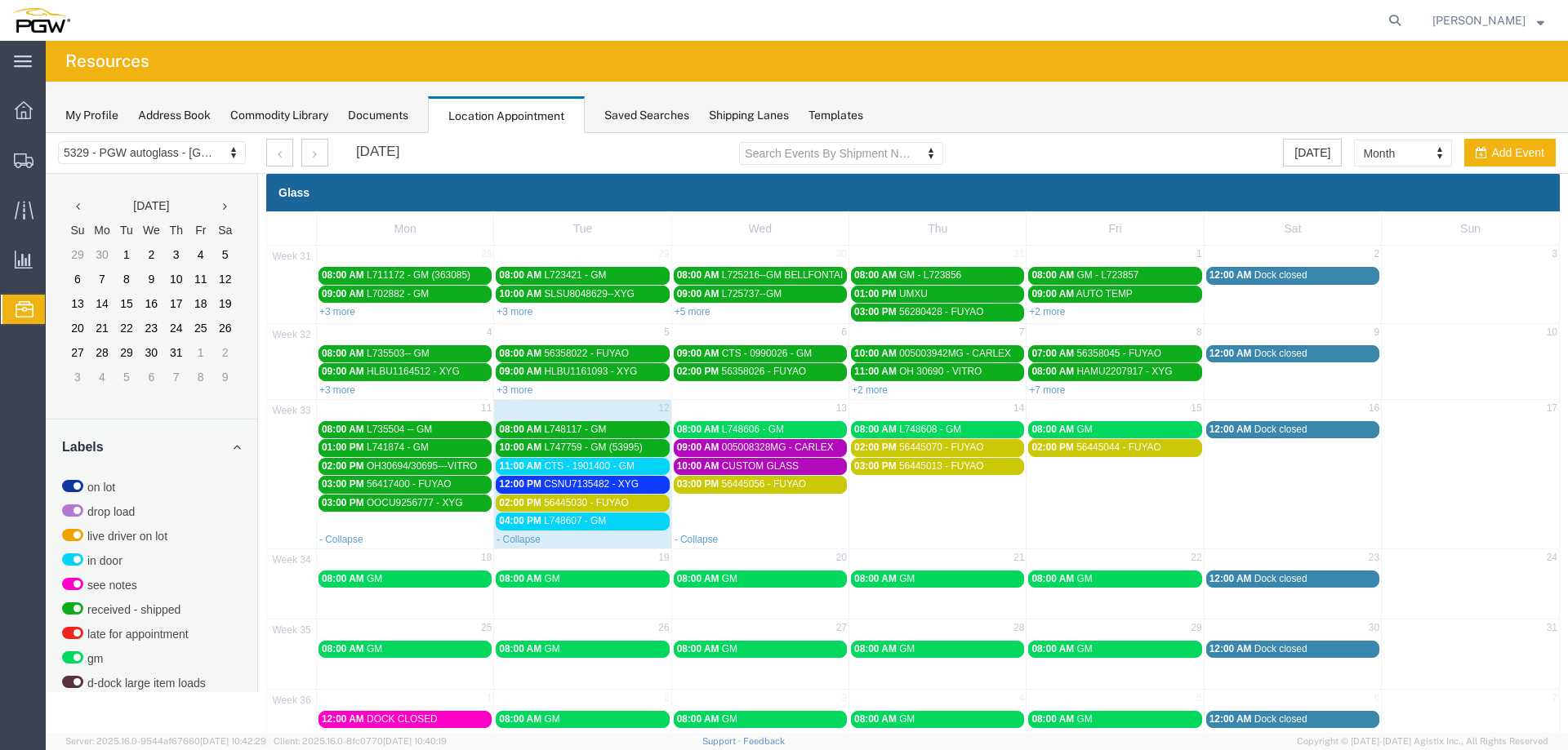
click at [908, 511] on td "03:00 PM 56445013 - FUYAO" at bounding box center [938, 494] width 177 height 73
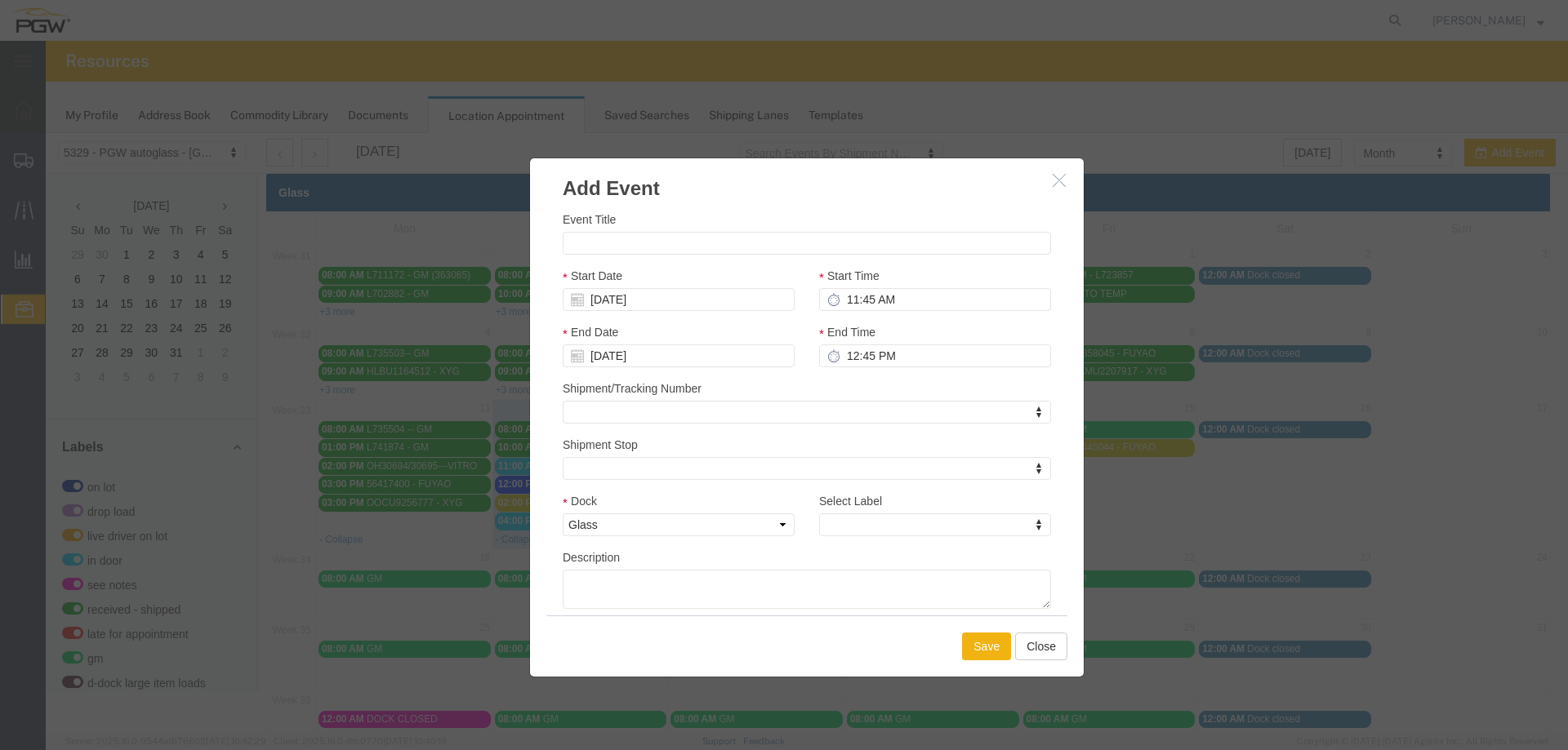
click at [639, 227] on div "Event Title" at bounding box center [806, 233] width 488 height 44
click at [634, 241] on input "Event Title" at bounding box center [806, 244] width 488 height 23
paste input "S000112"
type input "S000112 - AGC/ARG"
click at [842, 297] on input "11:45 AM" at bounding box center [935, 300] width 232 height 23
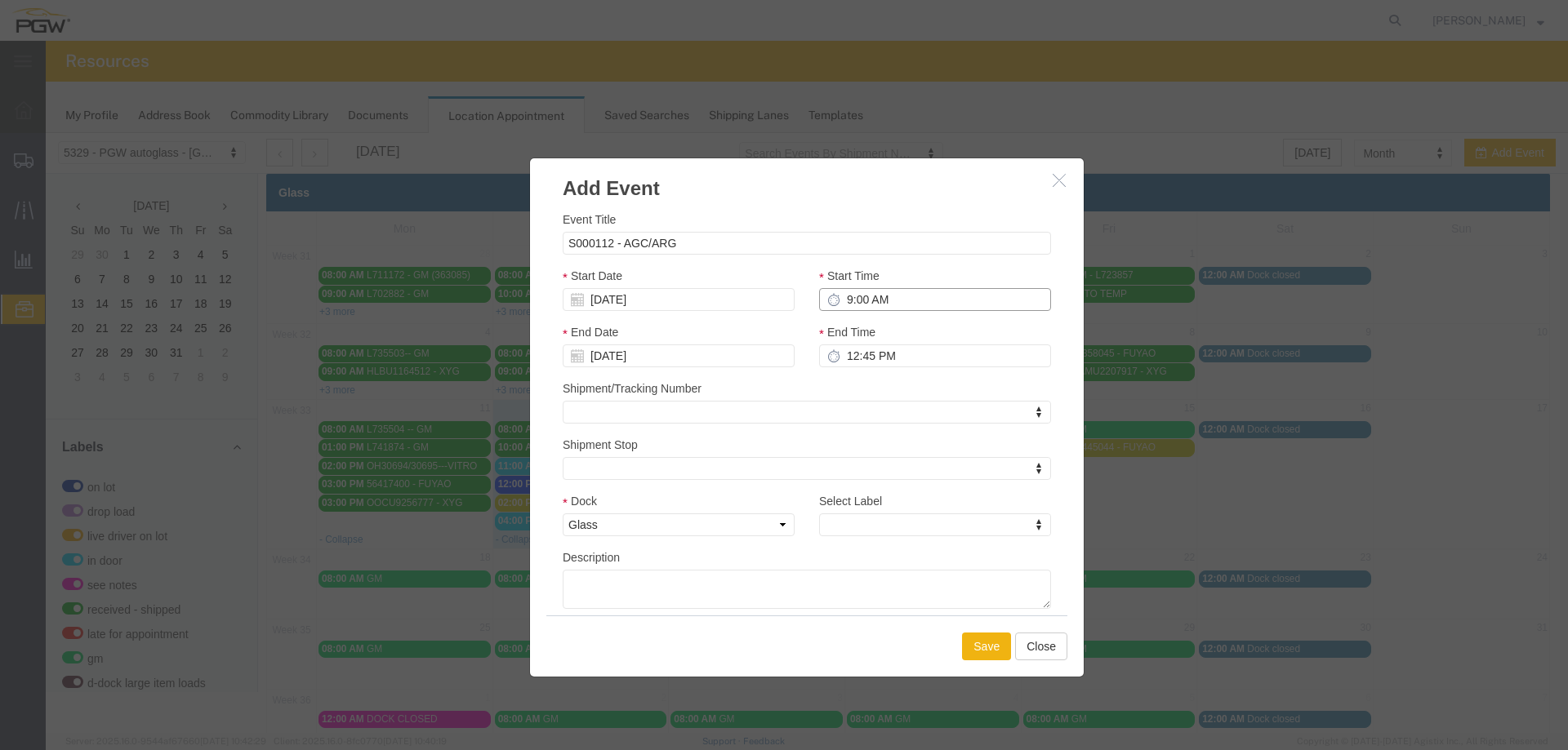
type input "9:00 AM"
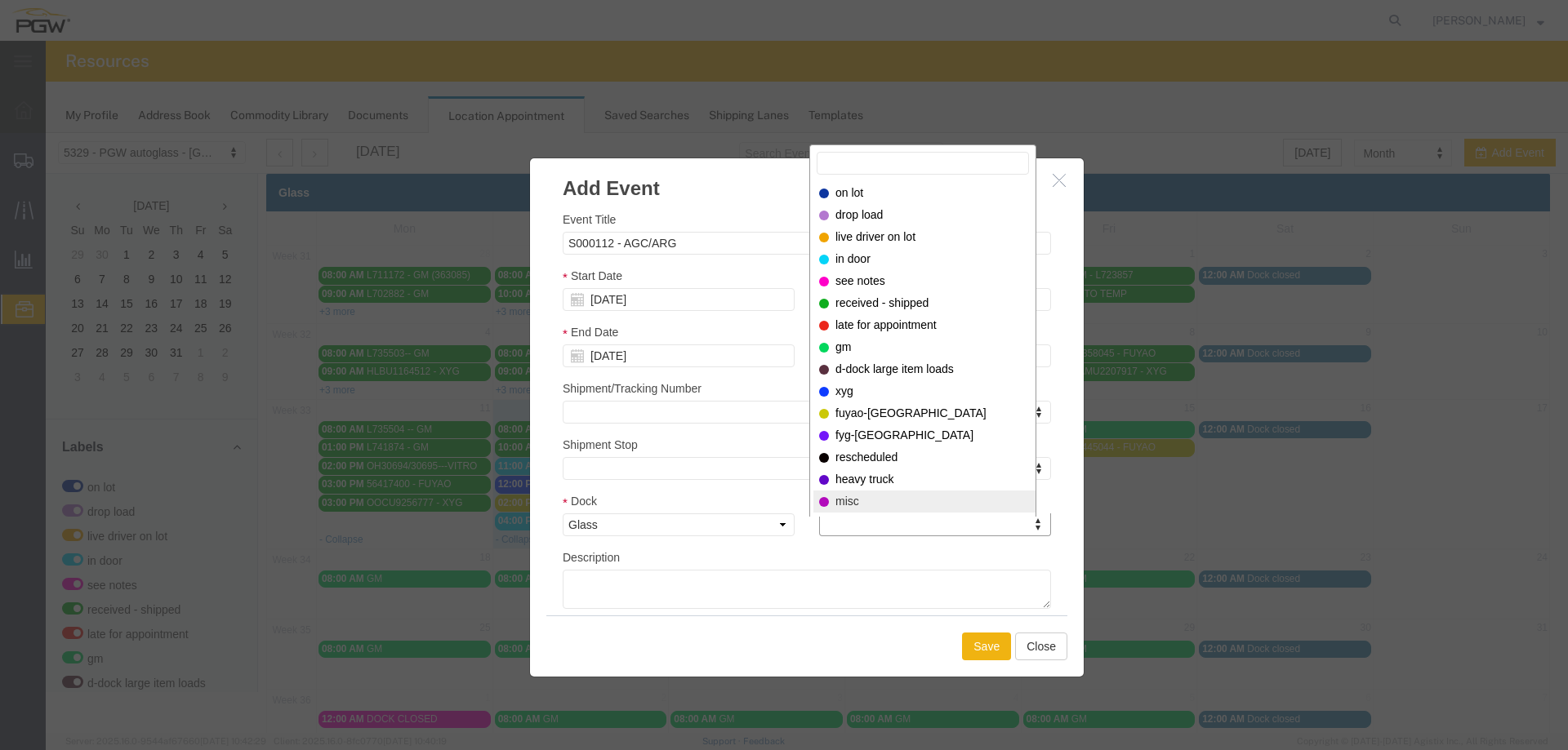
select select "12922"
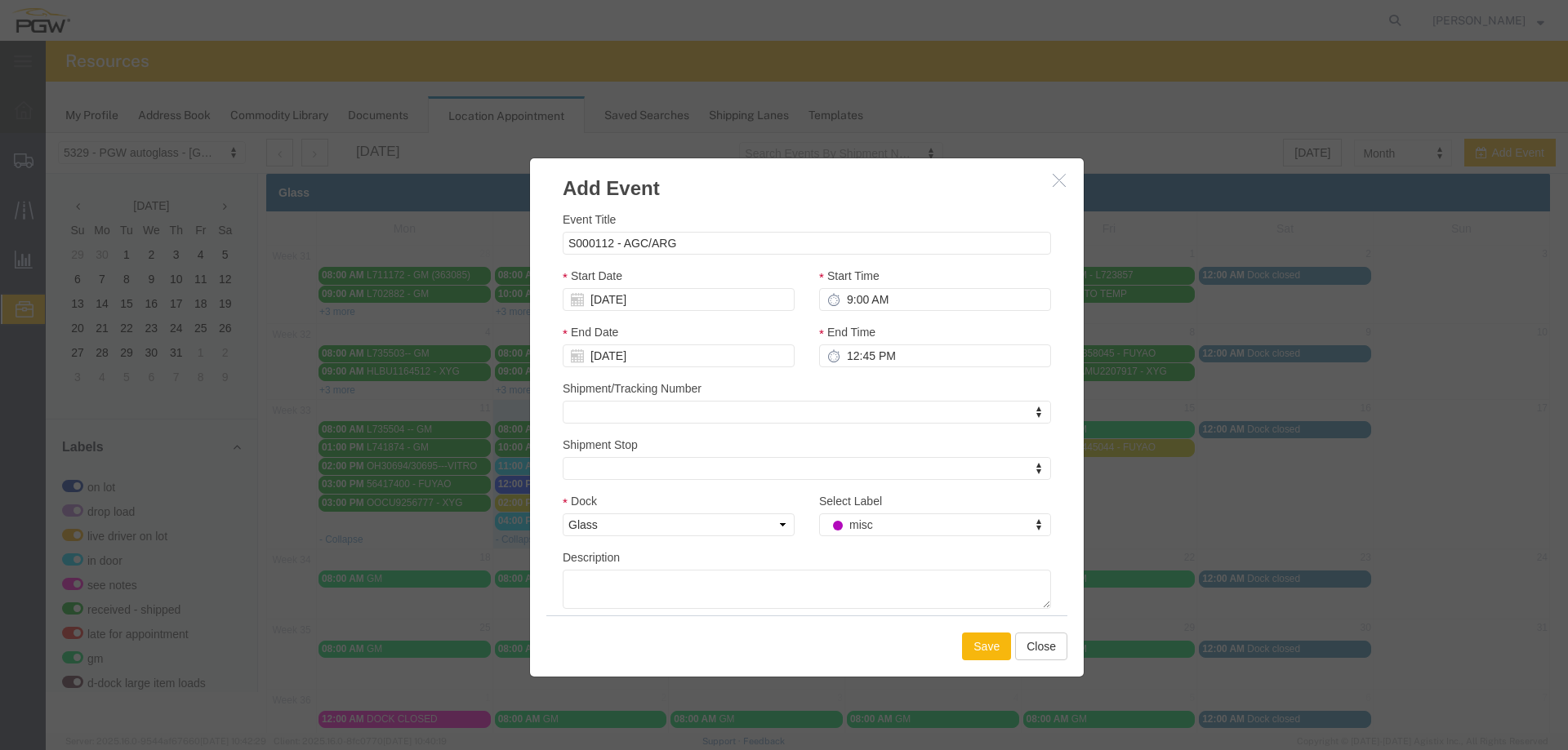
click at [975, 647] on button "Save" at bounding box center [986, 647] width 49 height 28
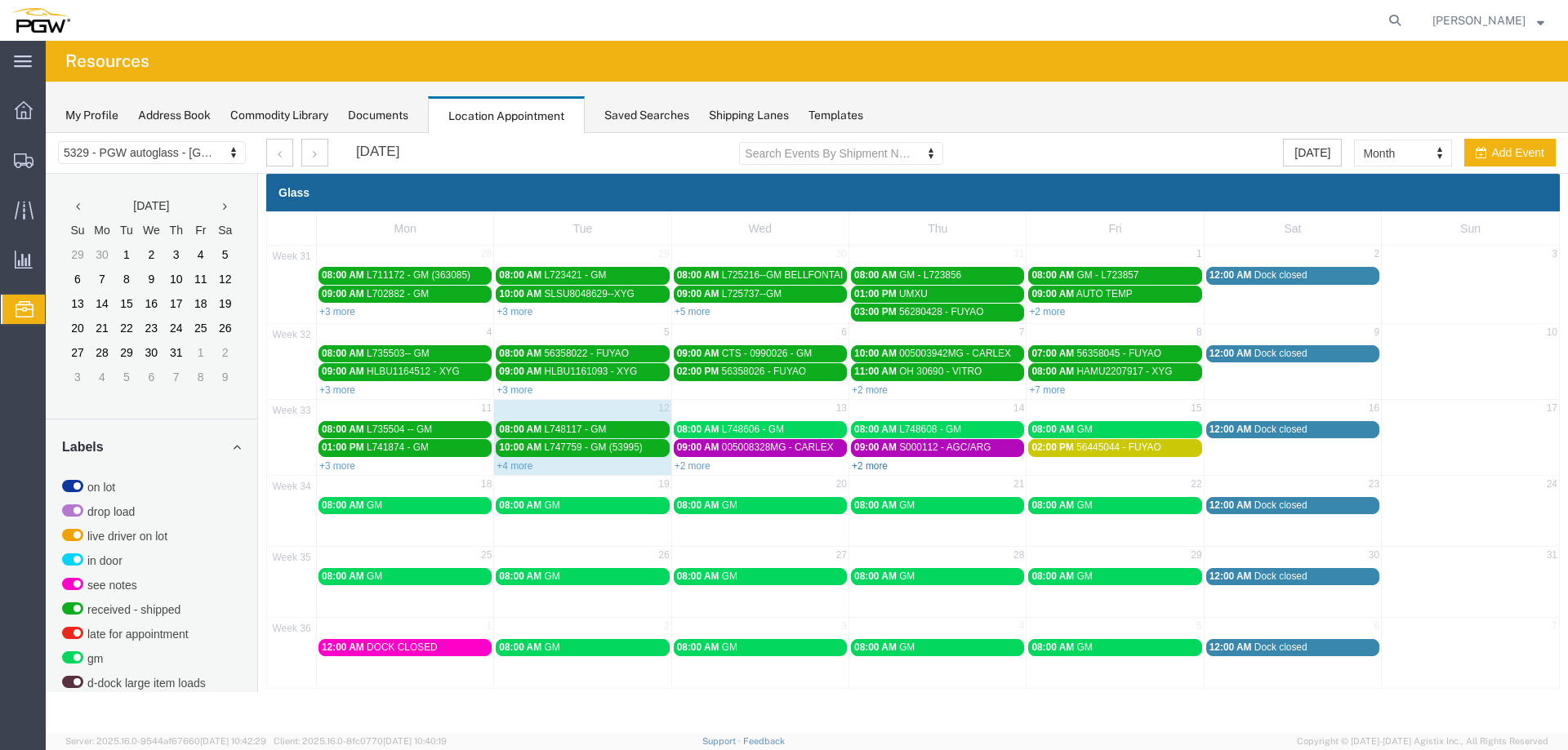
click at [867, 463] on link "+2 more" at bounding box center [869, 466] width 36 height 12
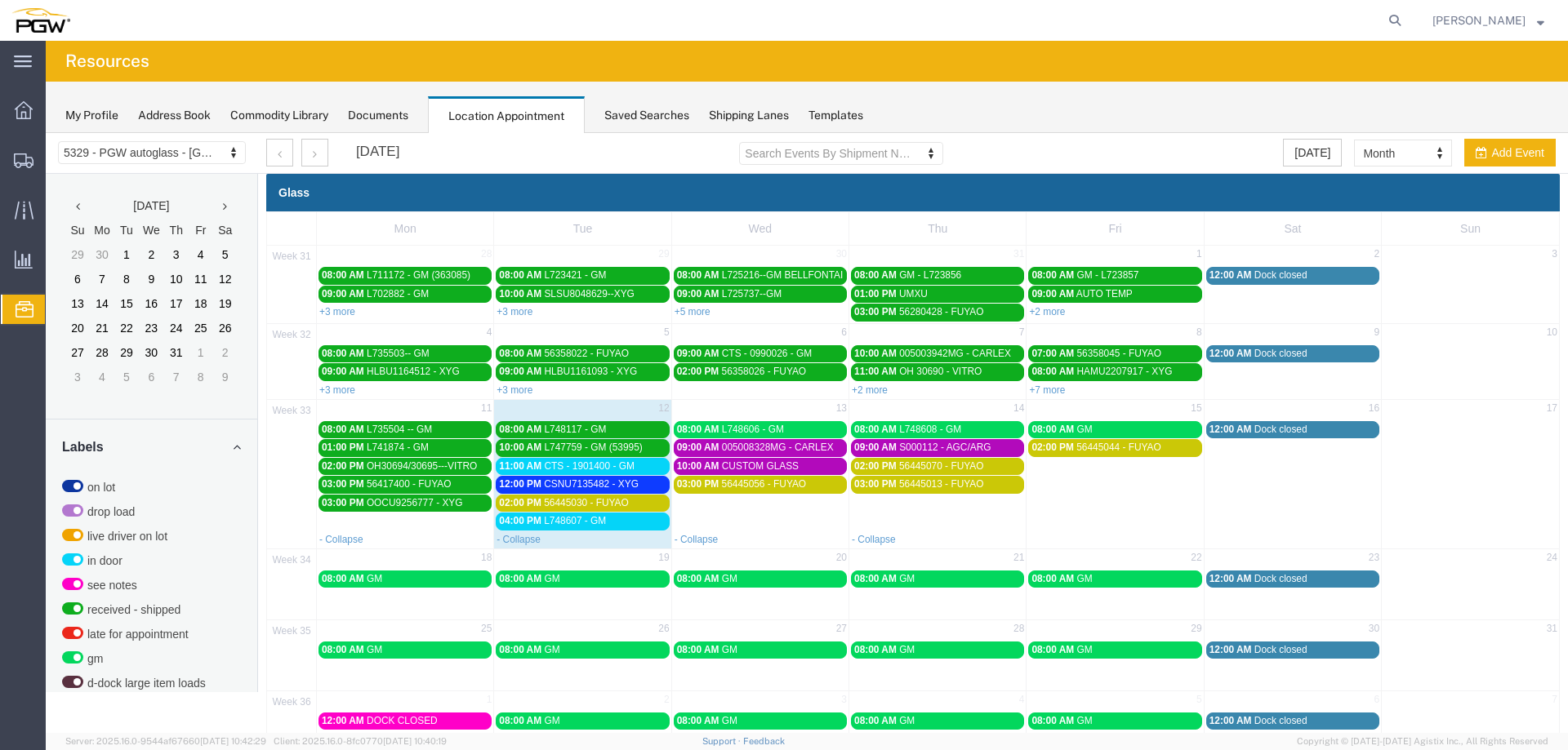
click at [763, 517] on td "03:00 PM 56445056 - FUYAO" at bounding box center [759, 503] width 177 height 55
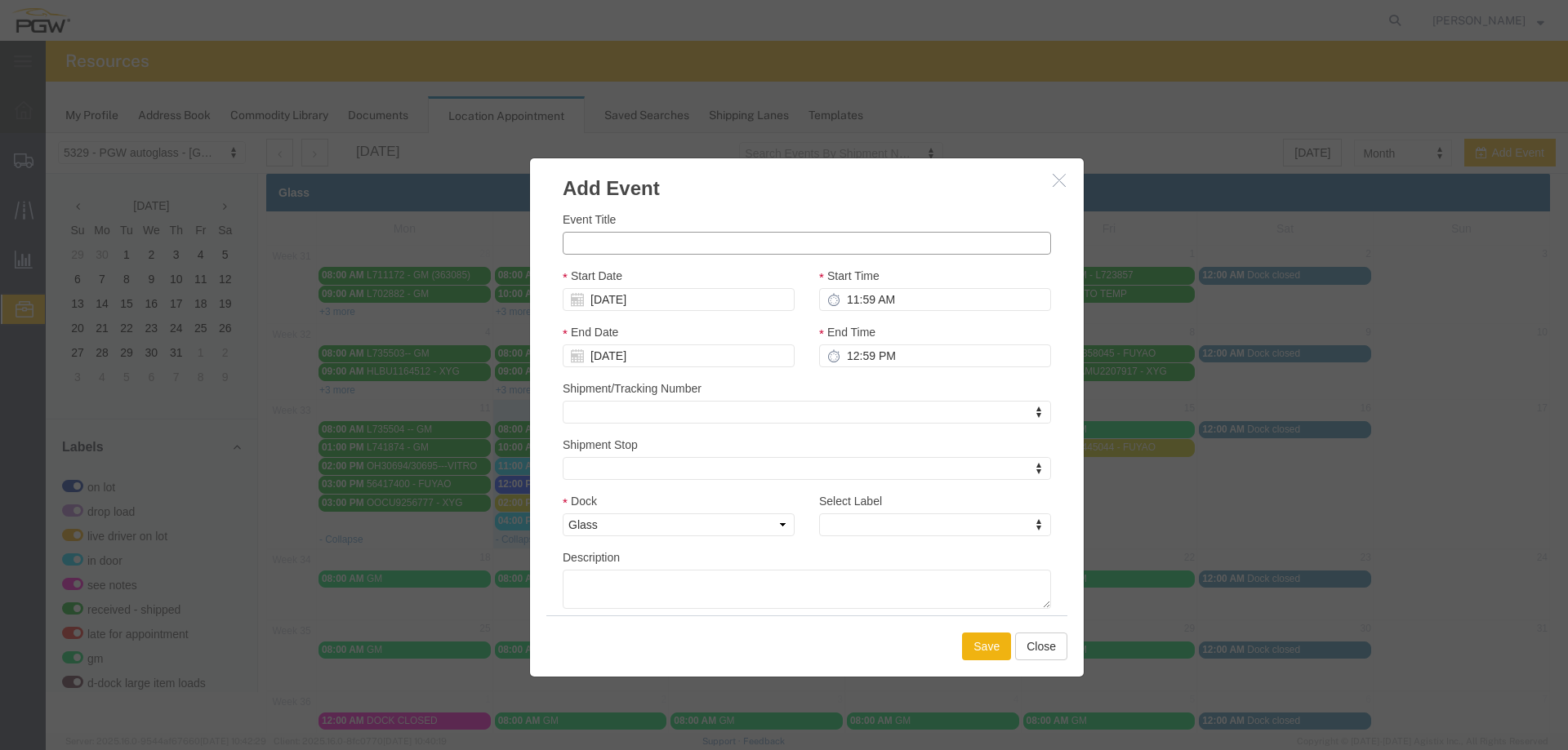
click at [606, 249] on input "Event Title" at bounding box center [806, 244] width 488 height 23
paste input "524739692"
click at [845, 295] on input "11:59 AM" at bounding box center [935, 300] width 232 height 23
drag, startPoint x: 693, startPoint y: 246, endPoint x: 633, endPoint y: 244, distance: 60.0
click at [633, 244] on input "524739692 - VITRO/ARG" at bounding box center [806, 244] width 488 height 23
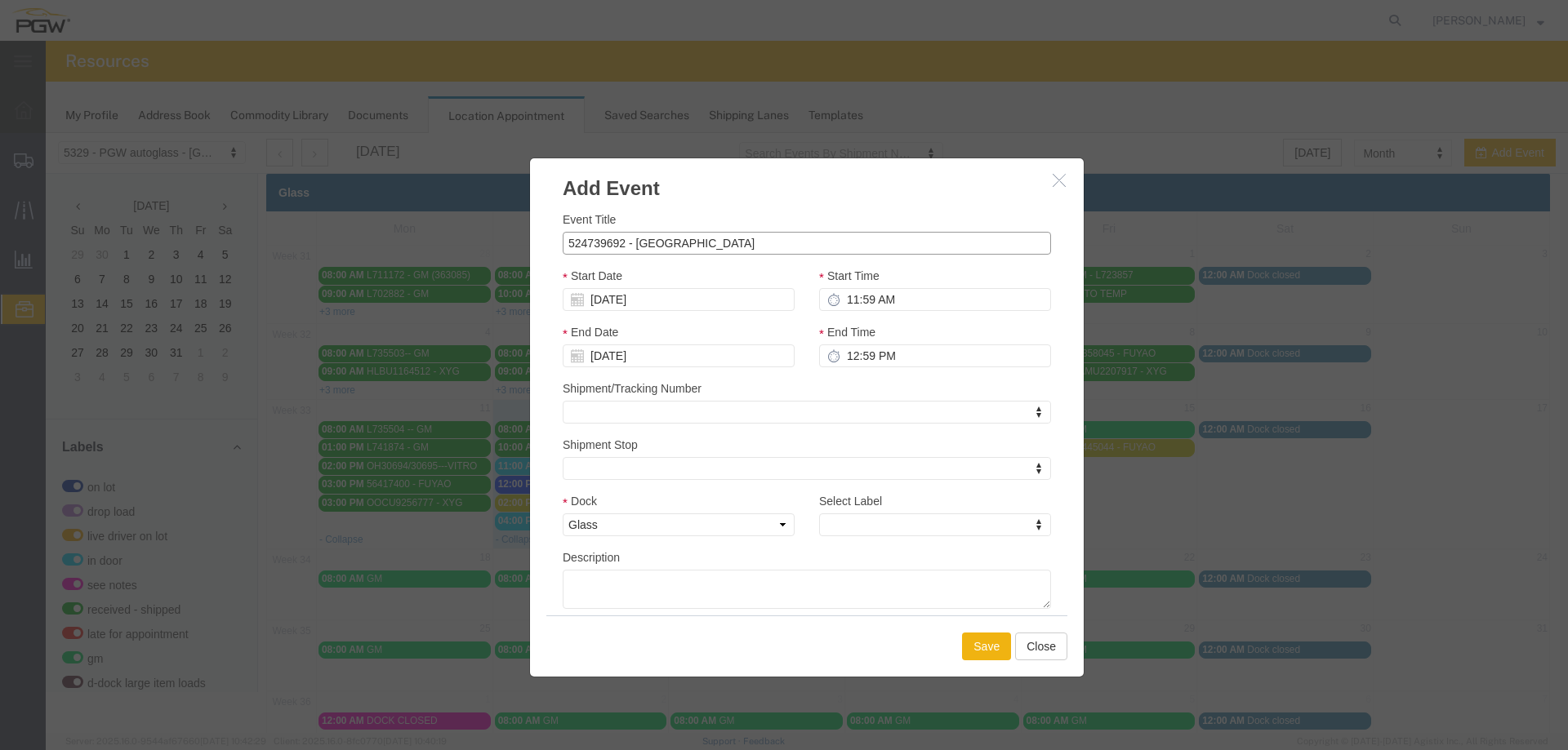
type input "524739692 - [GEOGRAPHIC_DATA]"
click at [843, 299] on input "11:59 AM" at bounding box center [935, 300] width 232 height 23
type input "1:00 PM"
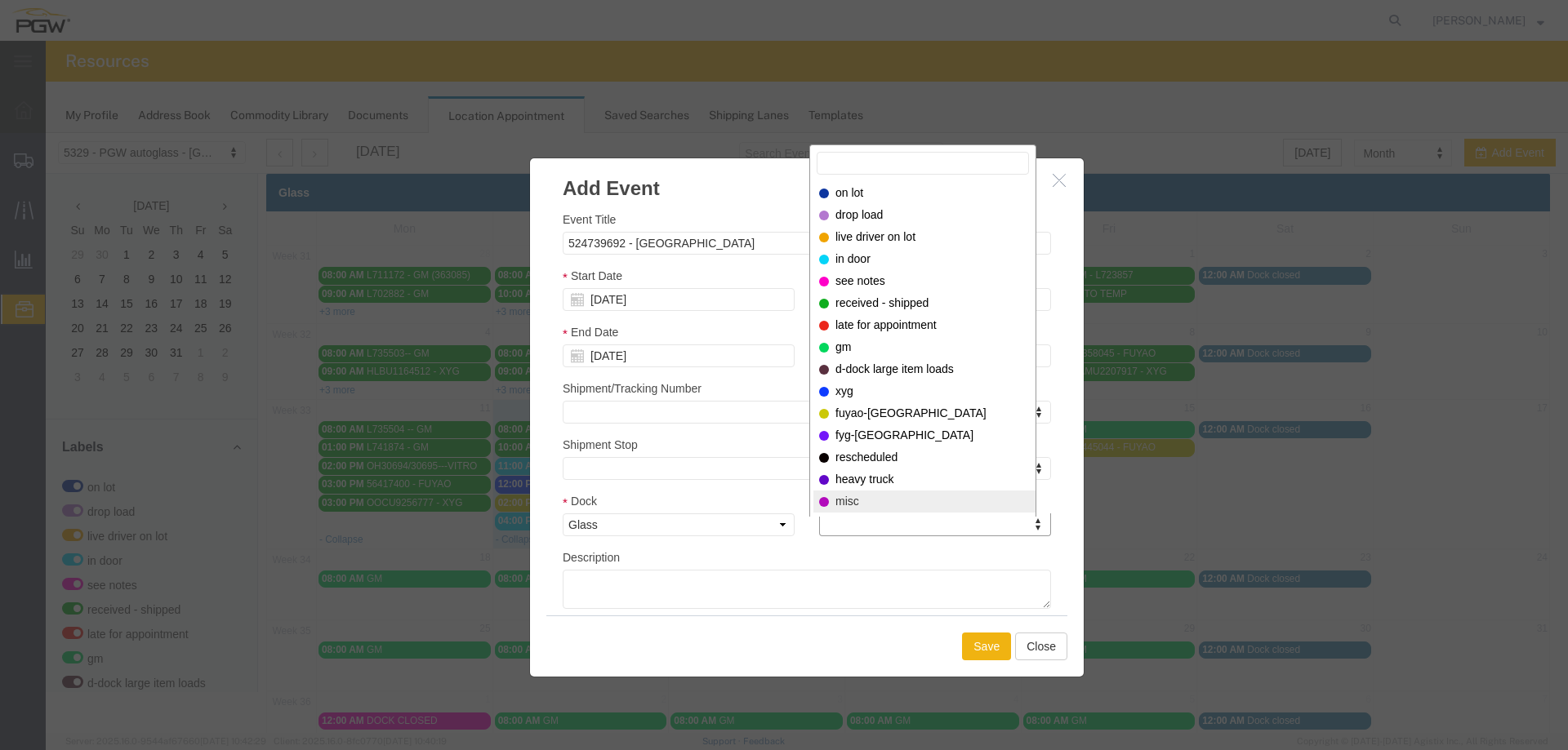
select select "12922"
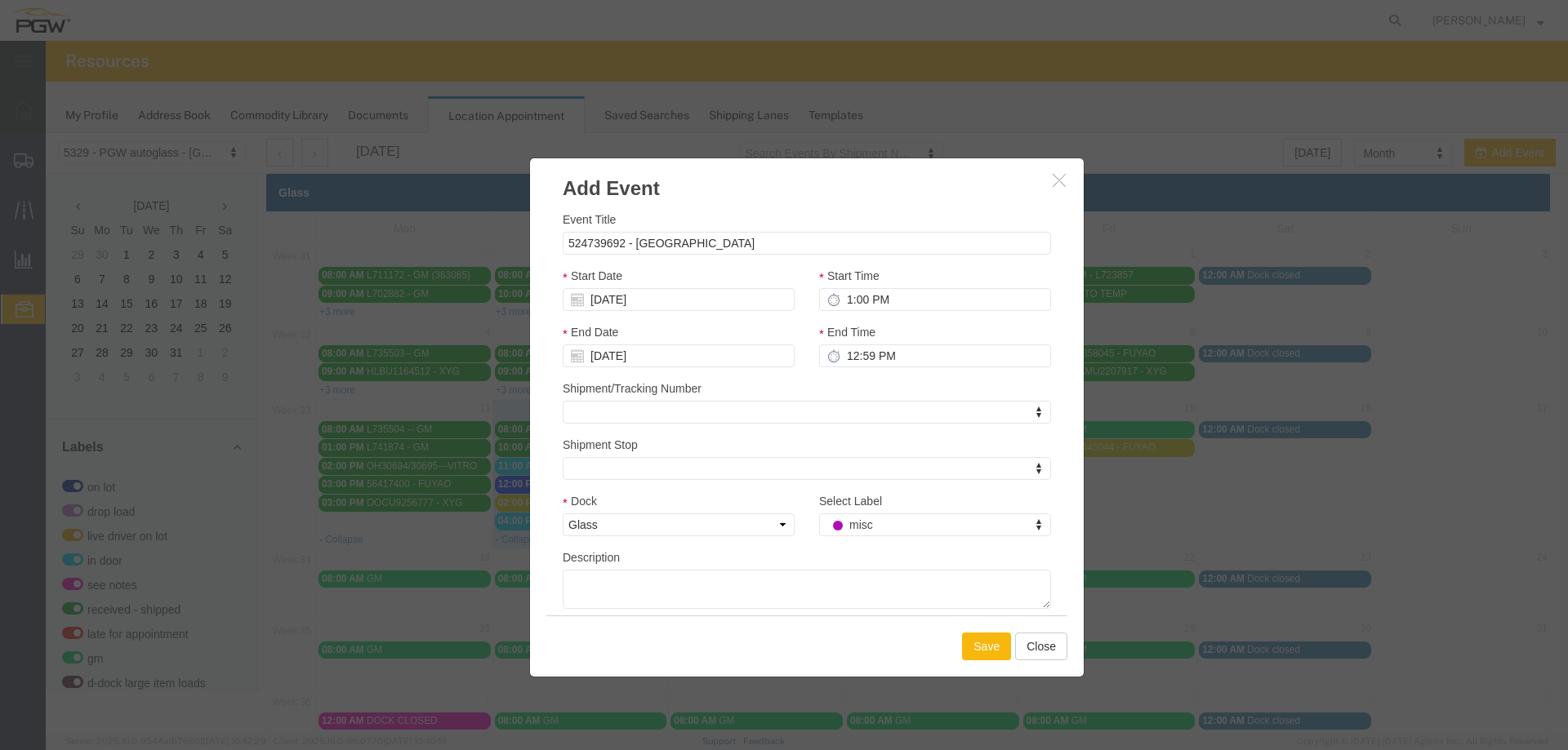
click at [994, 655] on button "Save" at bounding box center [986, 647] width 49 height 28
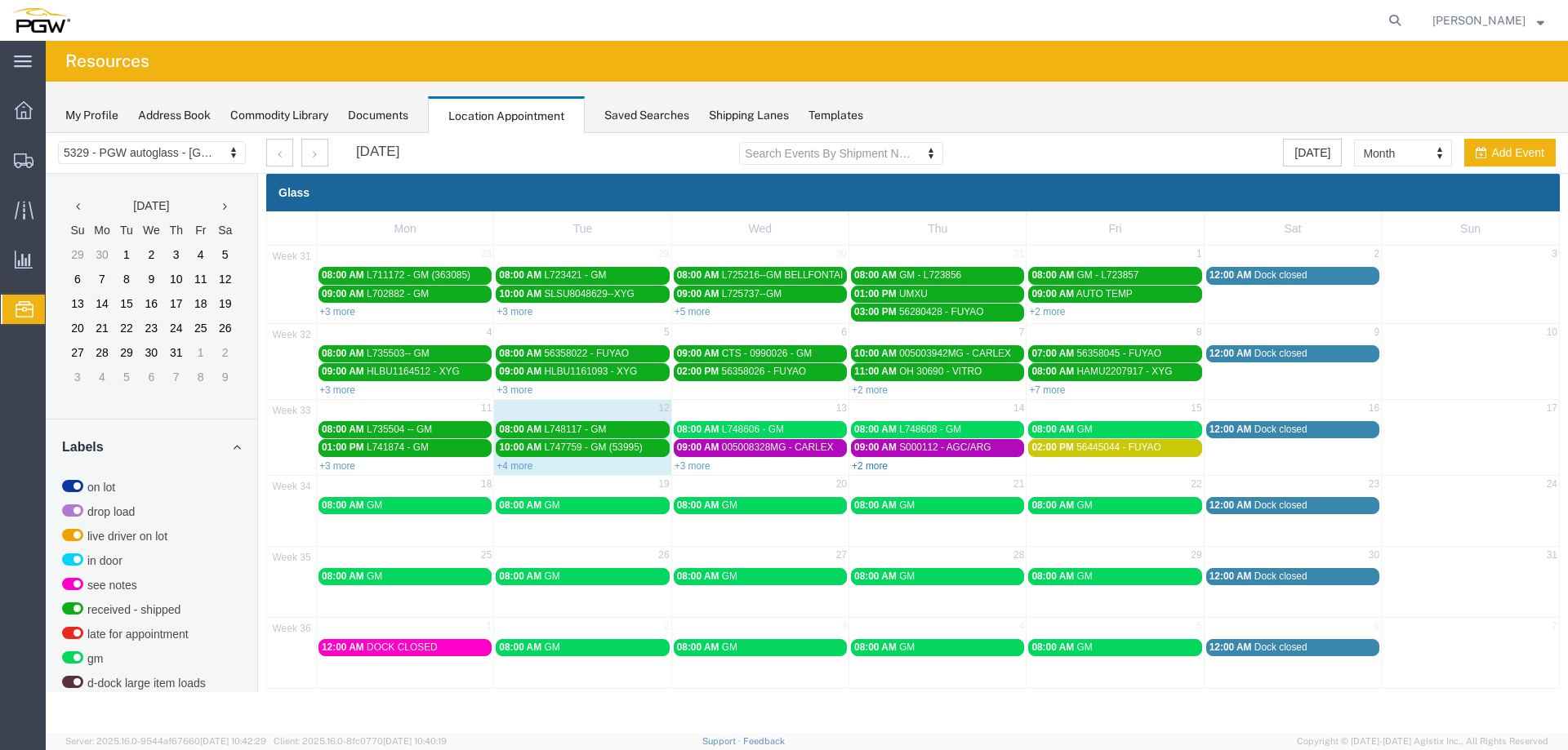
click at [872, 467] on link "+2 more" at bounding box center [869, 466] width 36 height 12
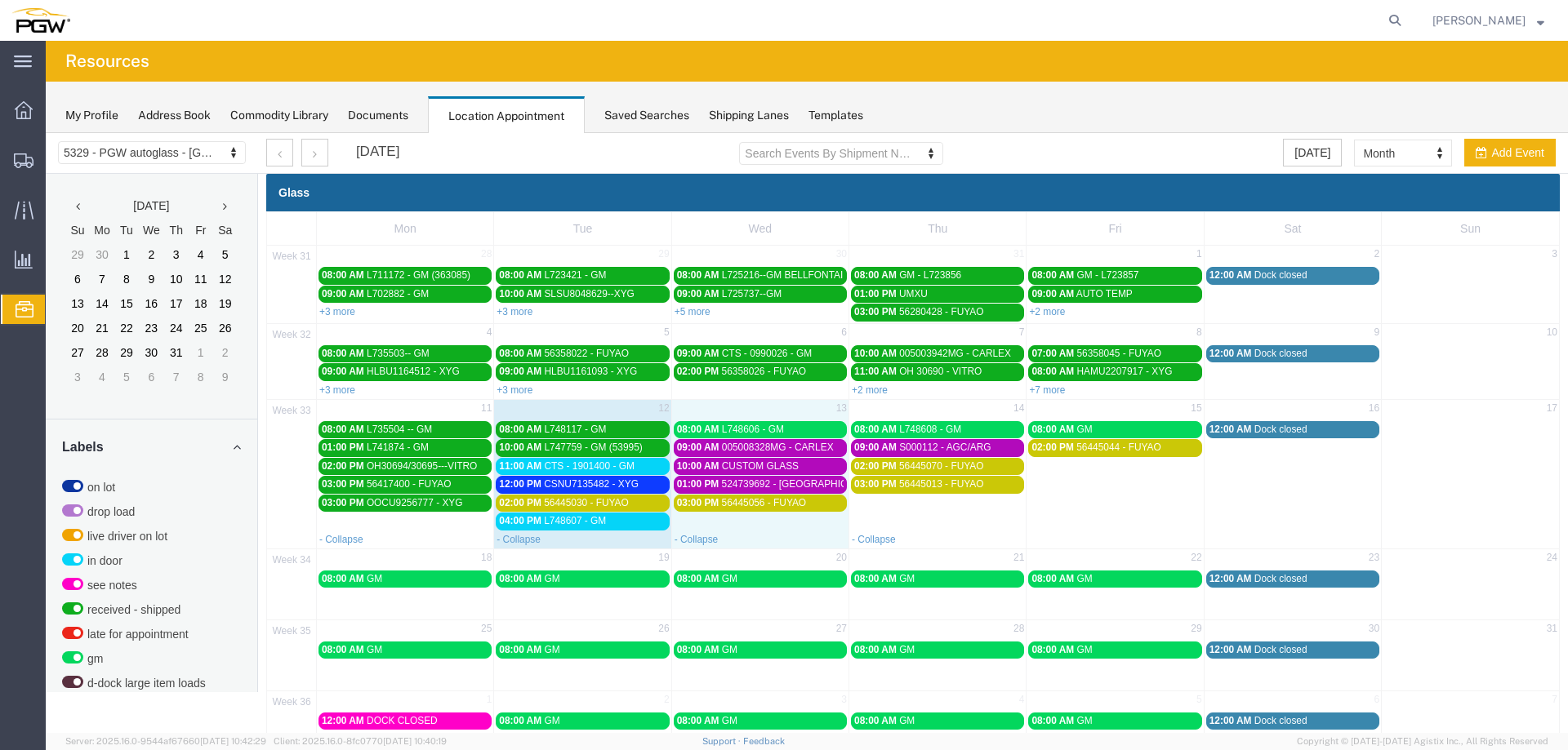
click at [770, 529] on td "03:00 PM 56445056 - FUYAO" at bounding box center [759, 512] width 177 height 37
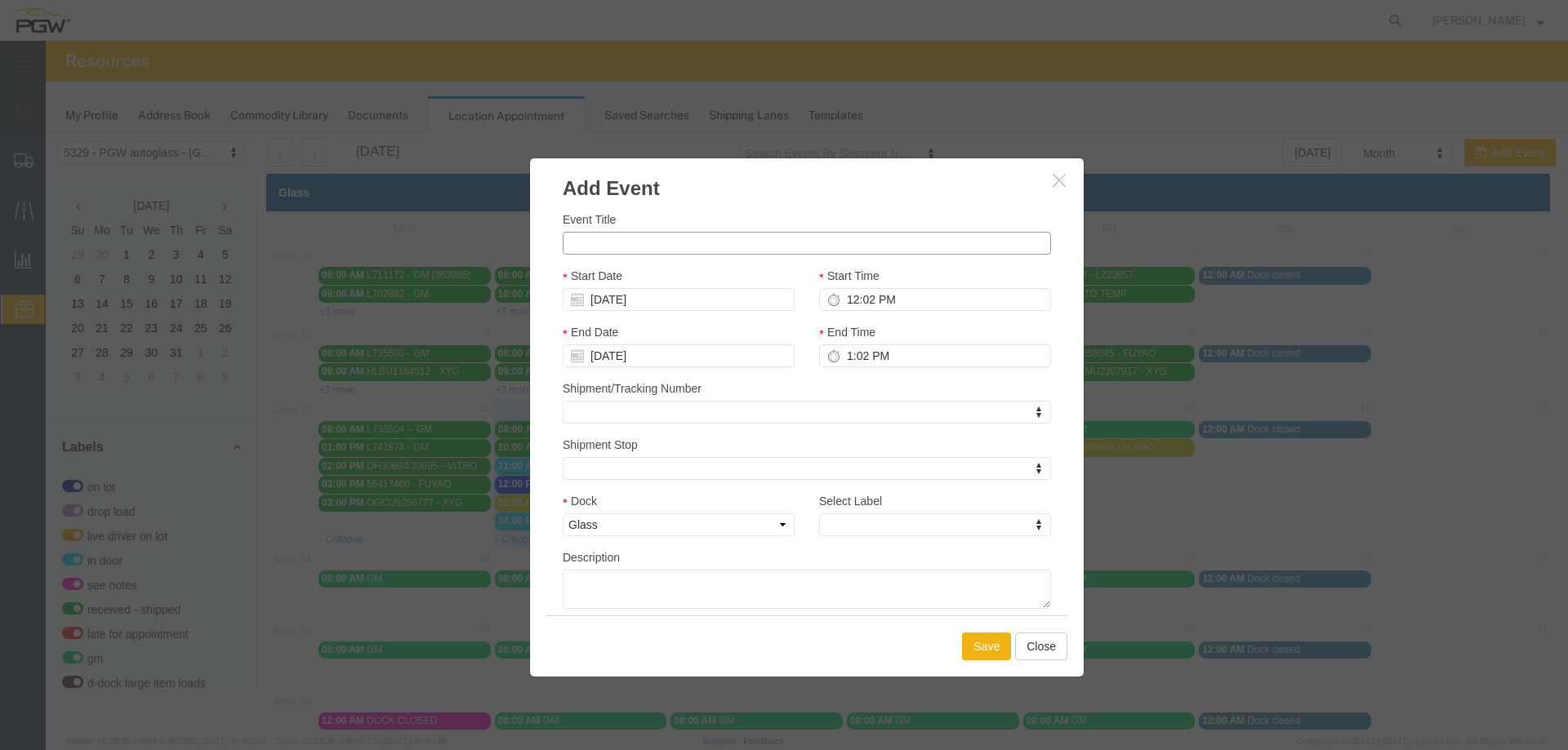
click at [660, 240] on input "Event Title" at bounding box center [806, 244] width 488 height 23
type input "c"
type input "CTS - 537584 - GM"
click at [850, 302] on input "12:02 PM" at bounding box center [935, 300] width 232 height 23
type input "11:00 AM"
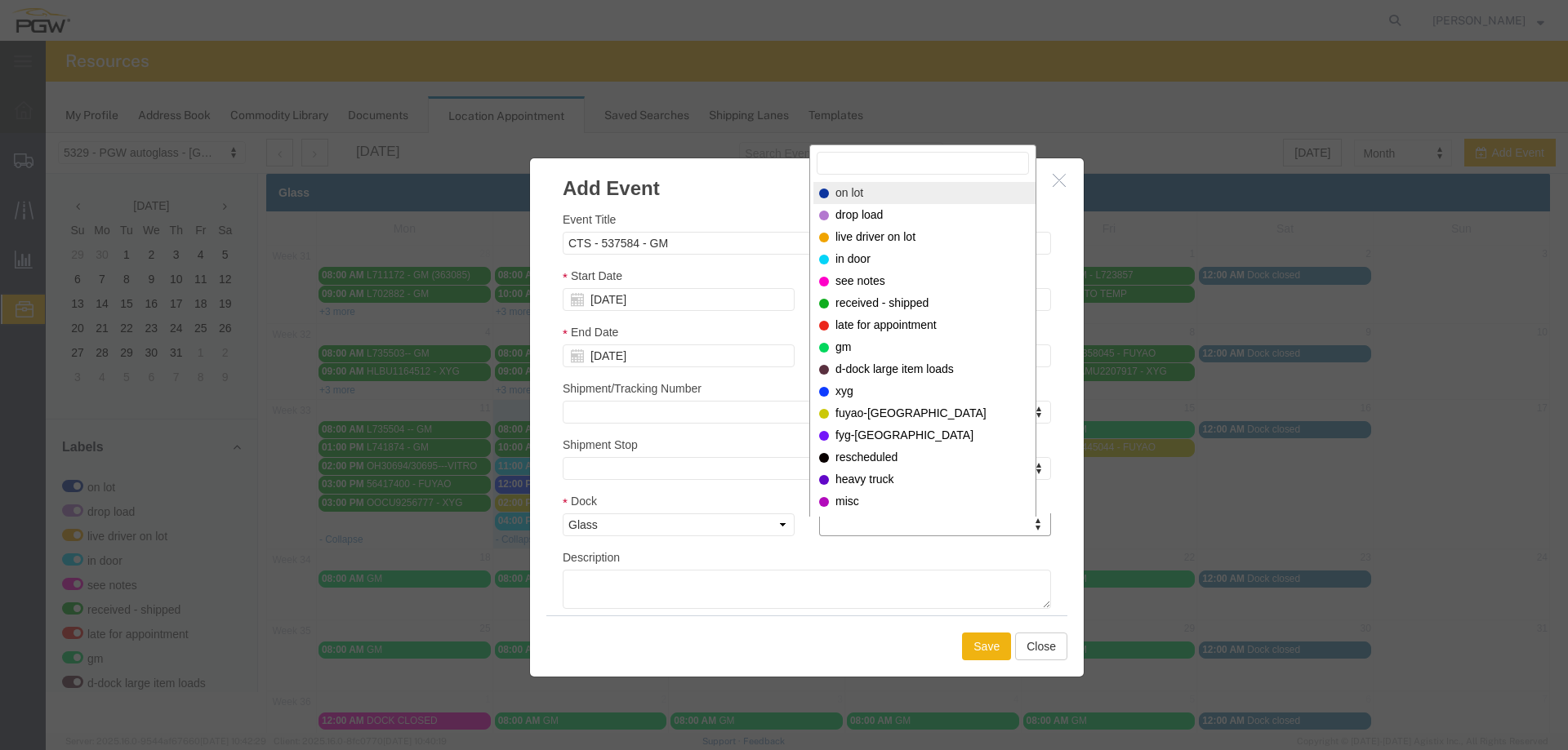
select select "300"
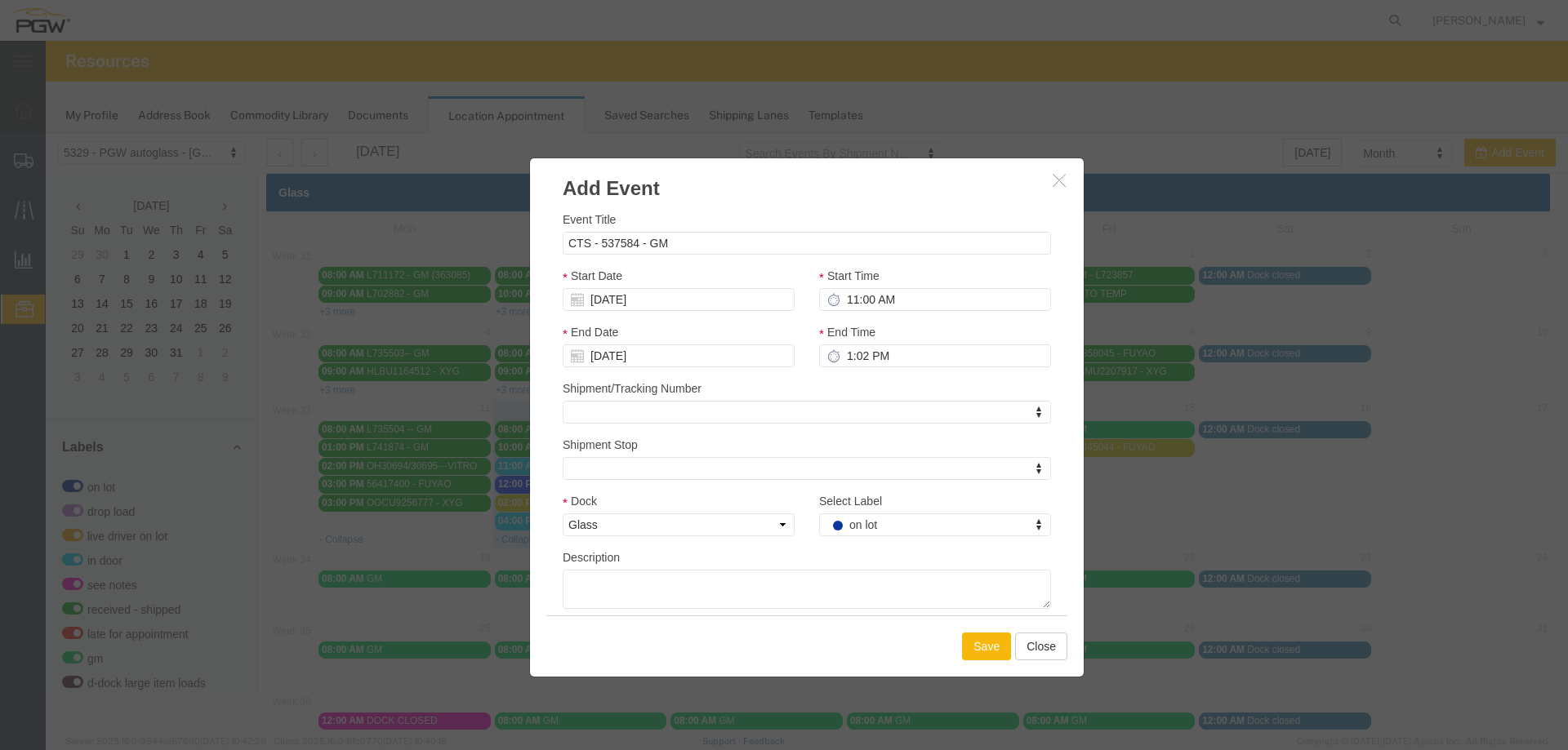
click at [991, 645] on button "Save" at bounding box center [986, 647] width 49 height 28
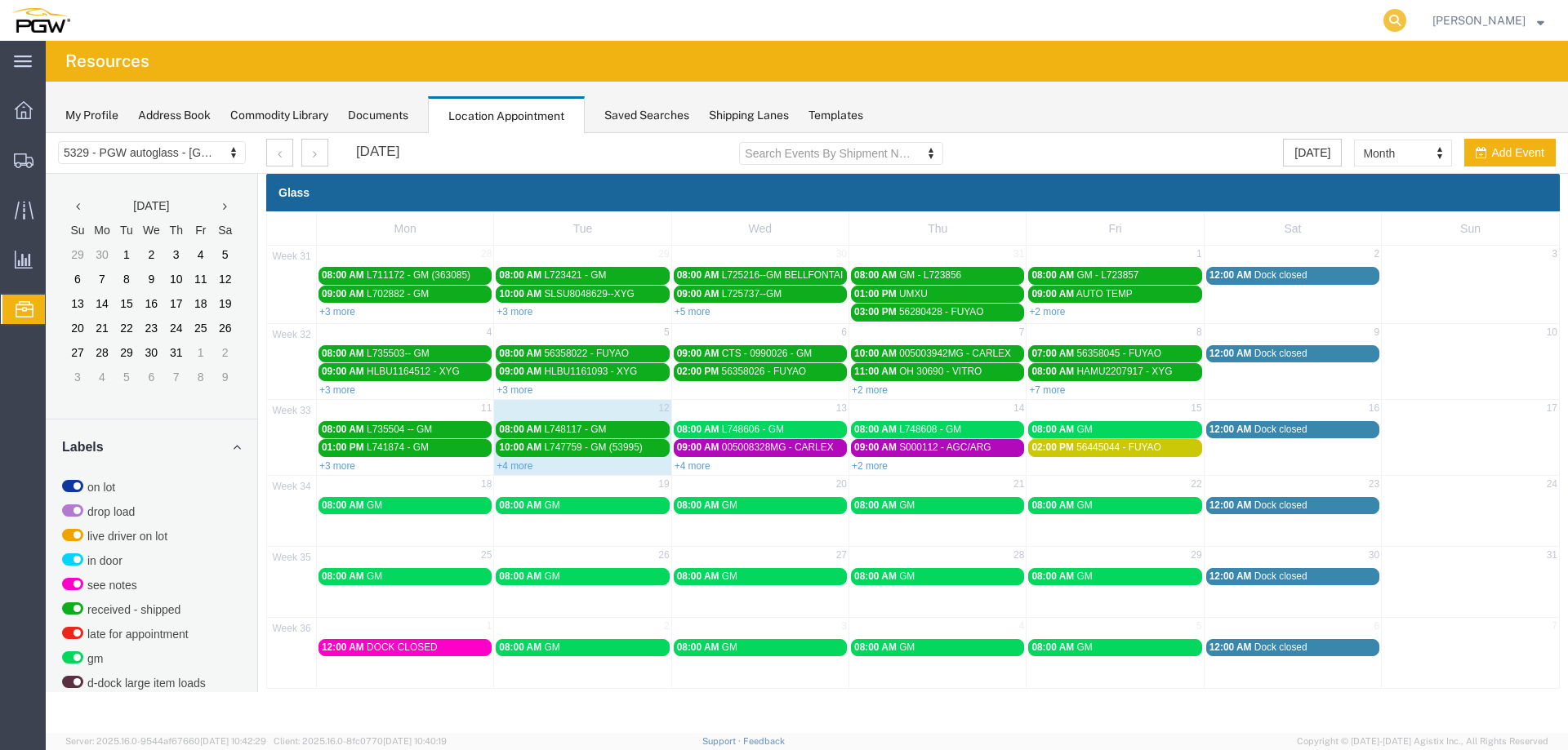
click at [1407, 24] on icon at bounding box center [1395, 20] width 23 height 23
click at [1358, 27] on input "search" at bounding box center [1135, 20] width 497 height 40
type input "56441335"
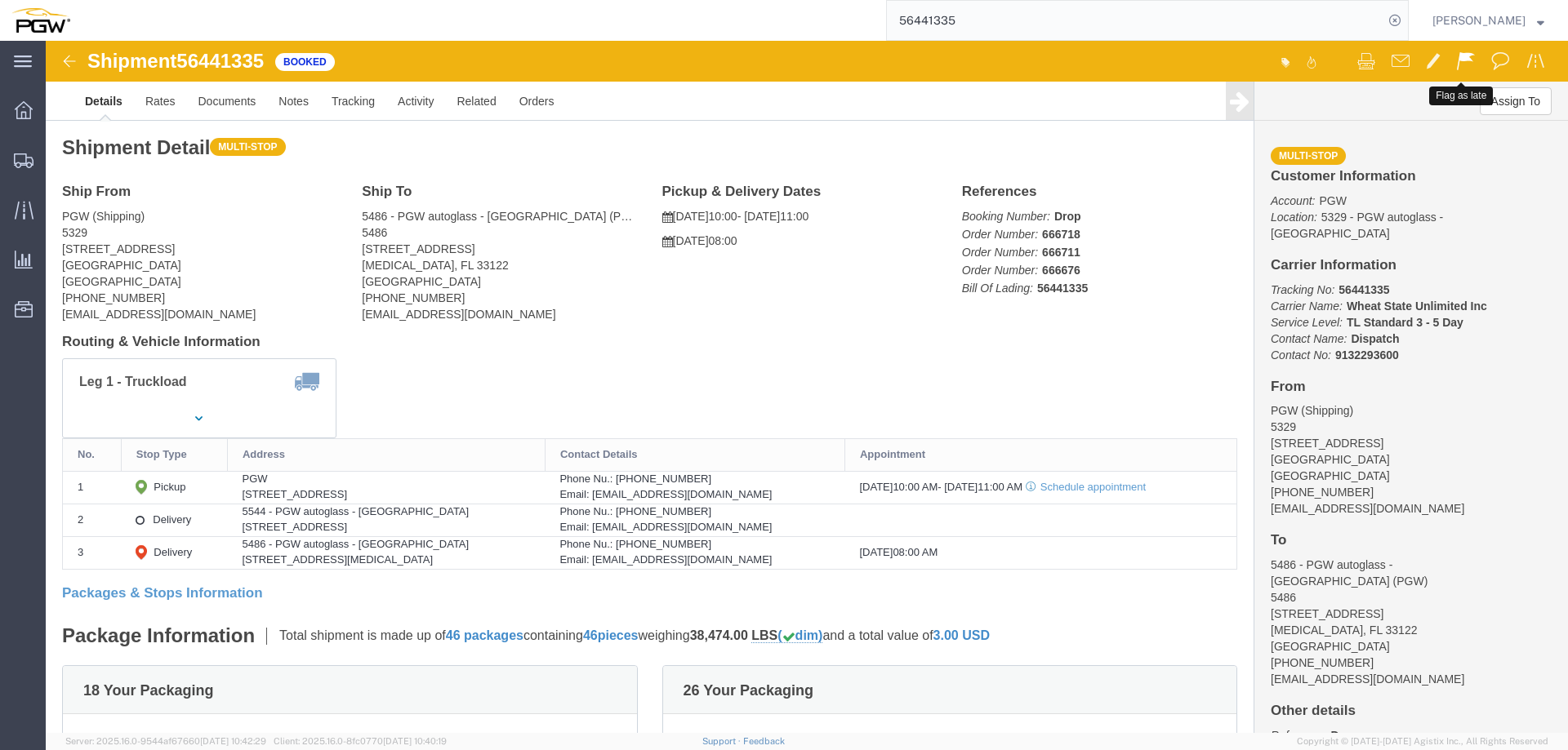
click span
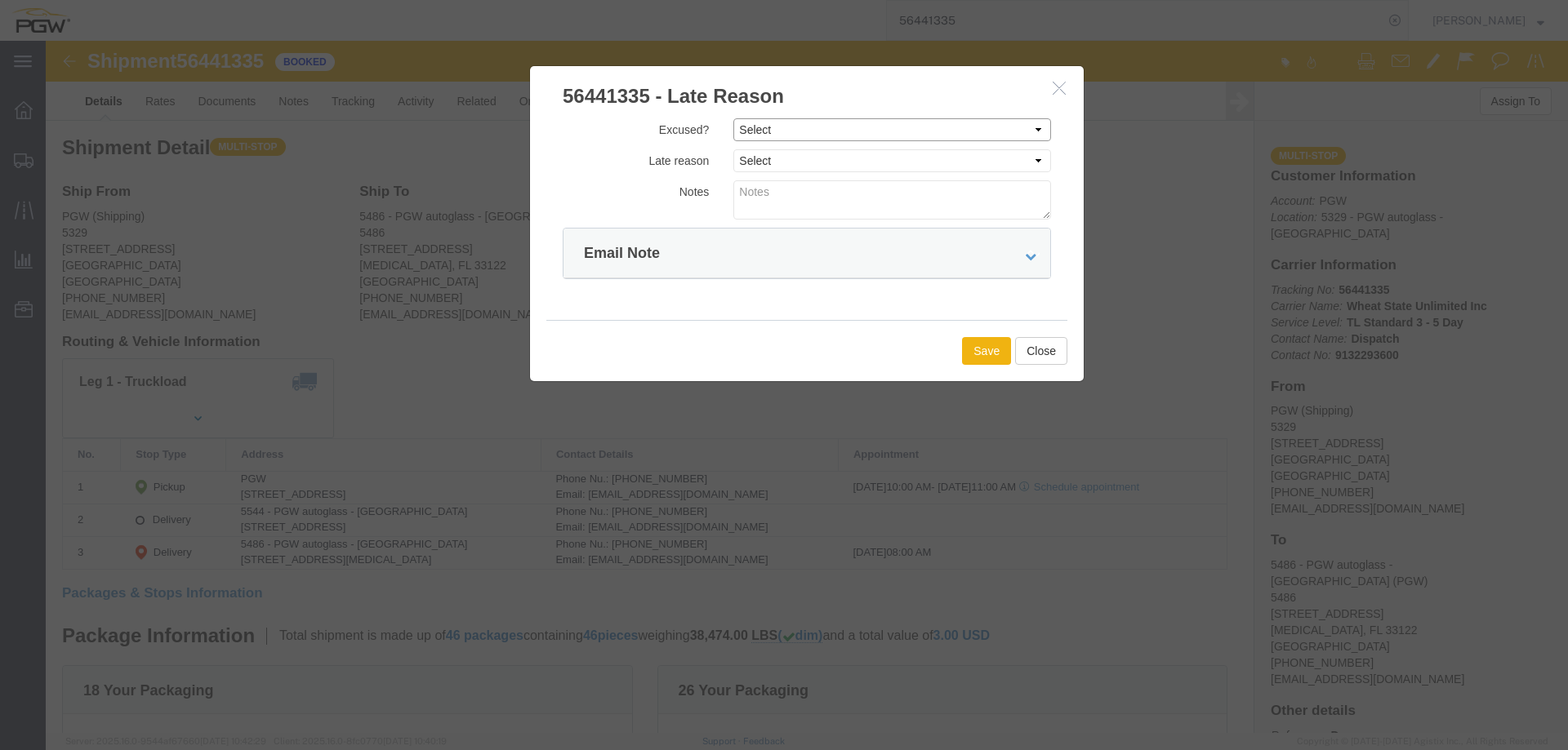
drag, startPoint x: 920, startPoint y: 89, endPoint x: 913, endPoint y: 100, distance: 13.0
click select "Select Excused Not Excused"
select select "NOT_EXCUSED"
click select "Select Excused Not Excused"
click select "Select Bad Carrier Data Carrier Admin Error Delay Accident Driver Error Lack of…"
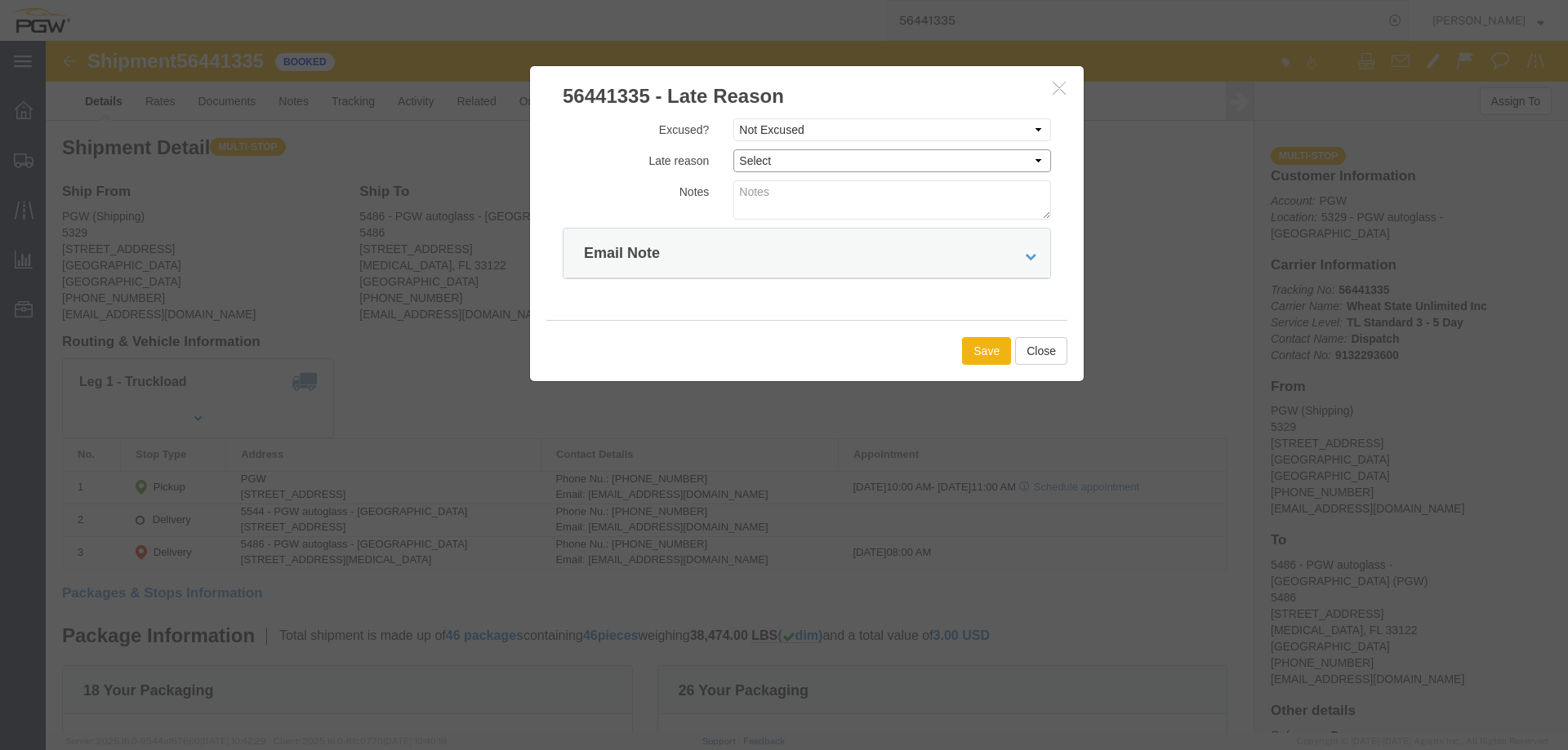
select select "OTHER"
click select "Select Bad Carrier Data Carrier Admin Error Delay Accident Driver Error Lack of…"
click button "Save"
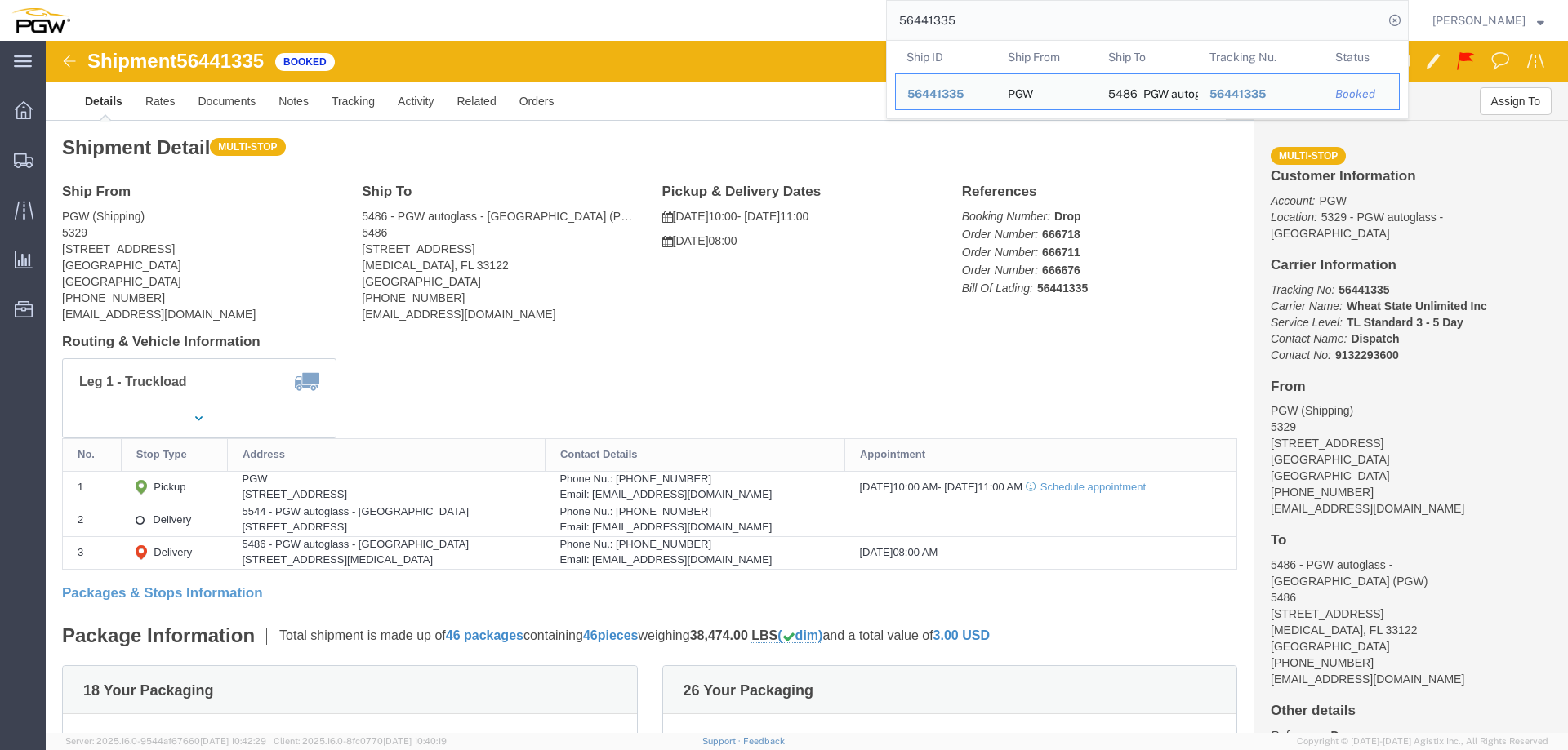
click at [1064, 23] on input "56441335" at bounding box center [1135, 20] width 497 height 40
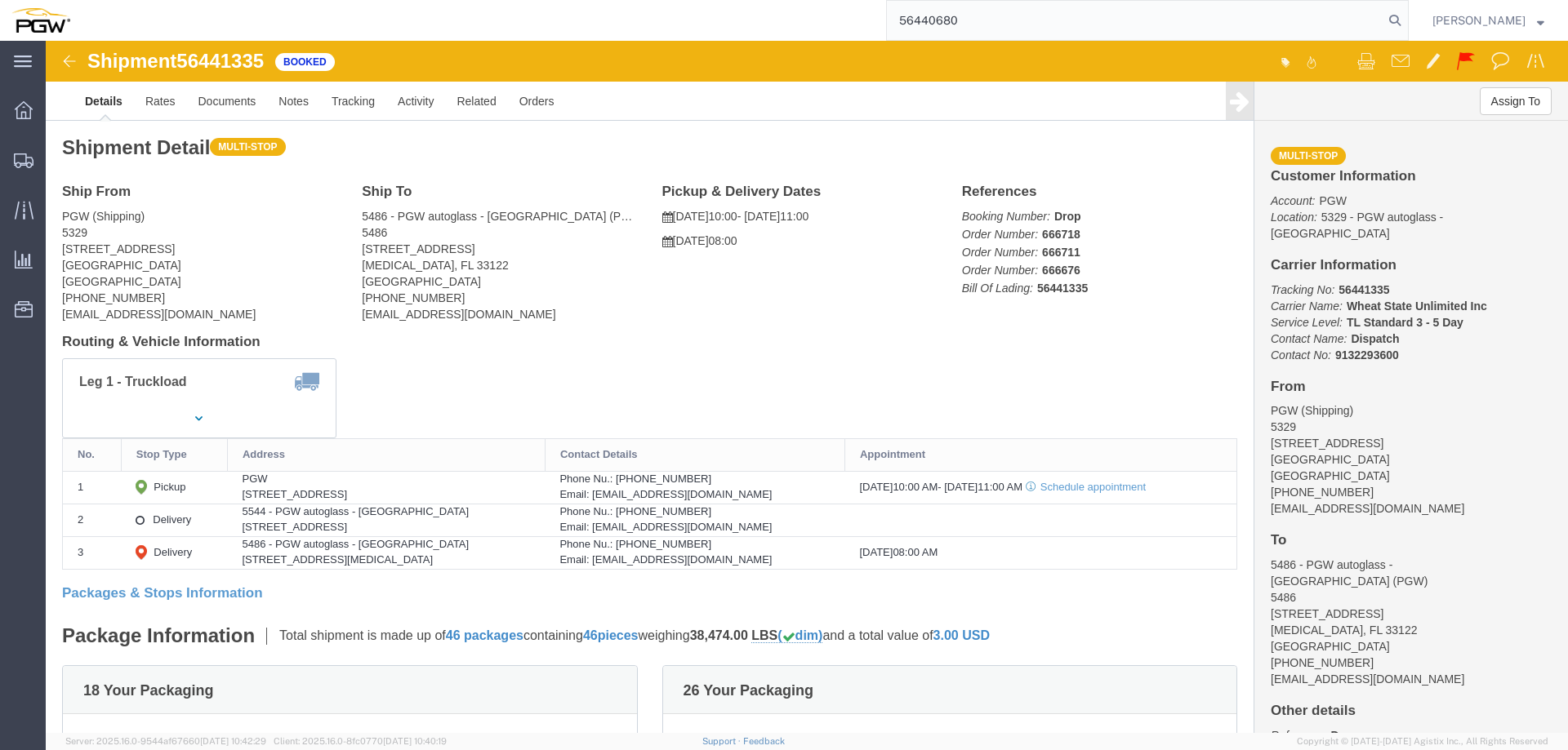
type input "56440680"
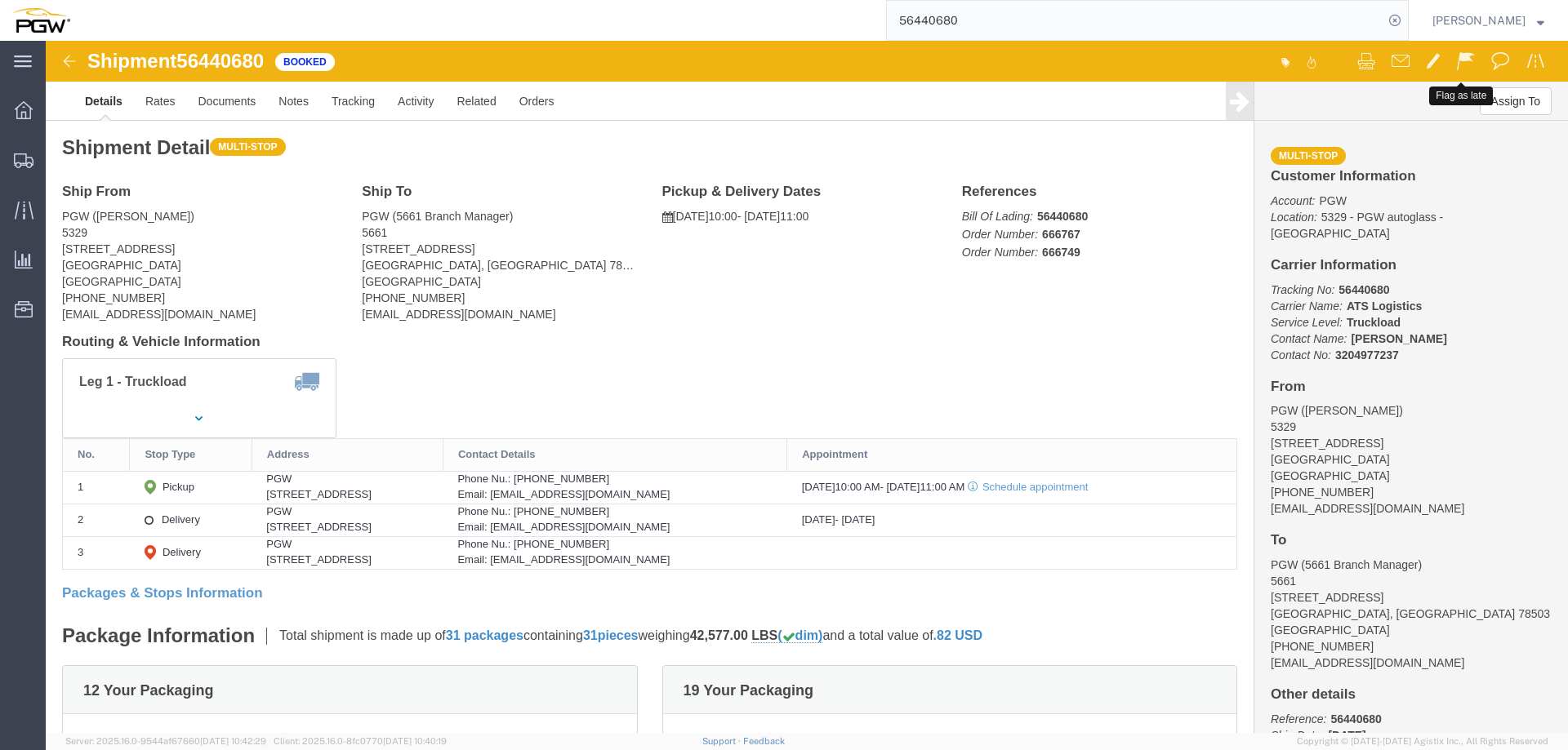
click span
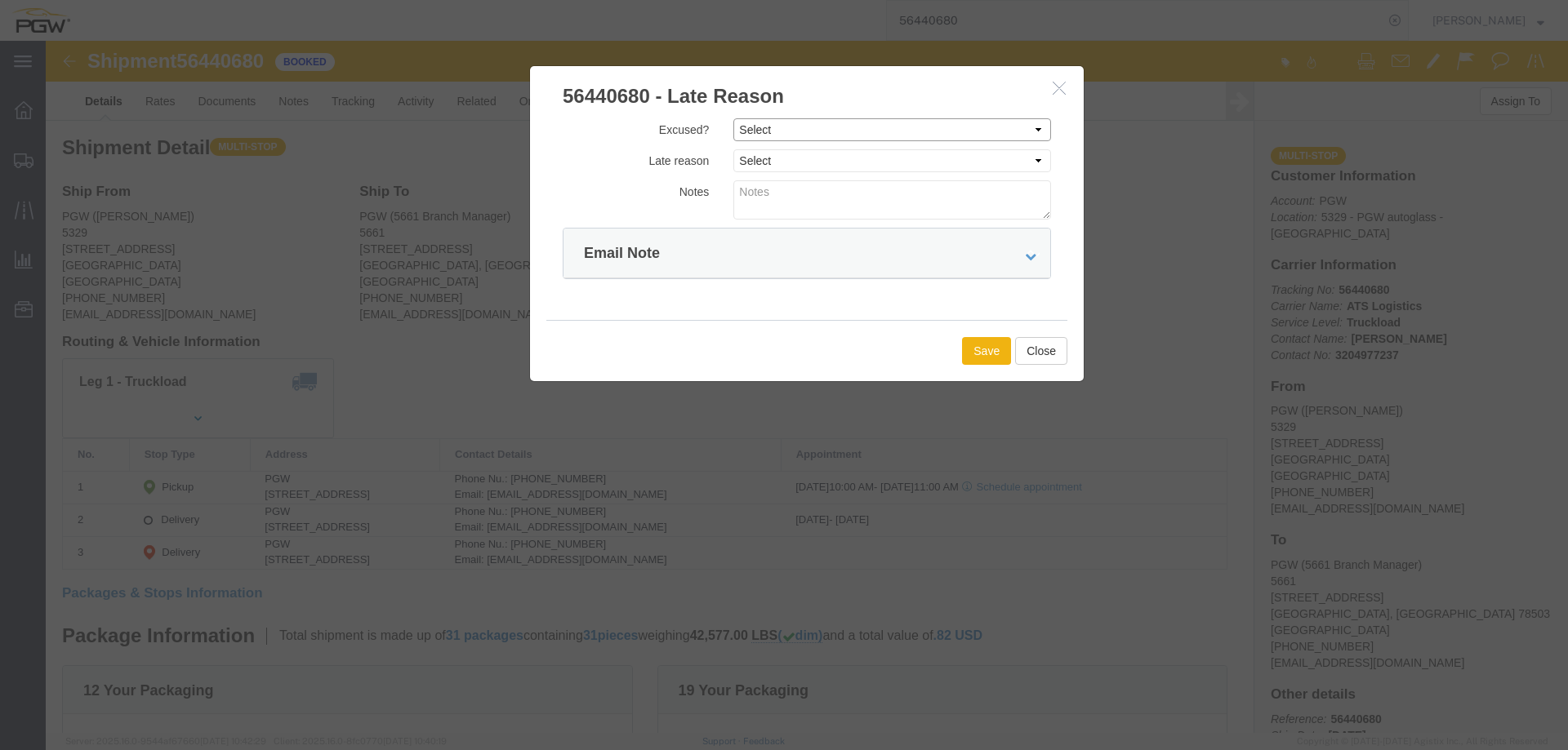
click select "Select Excused Not Excused"
select select "NOT_EXCUSED"
click select "Select Excused Not Excused"
click select "Select Bad Carrier Data Carrier Admin Error Delay Accident Driver Error Lack of…"
select select "OTHER"
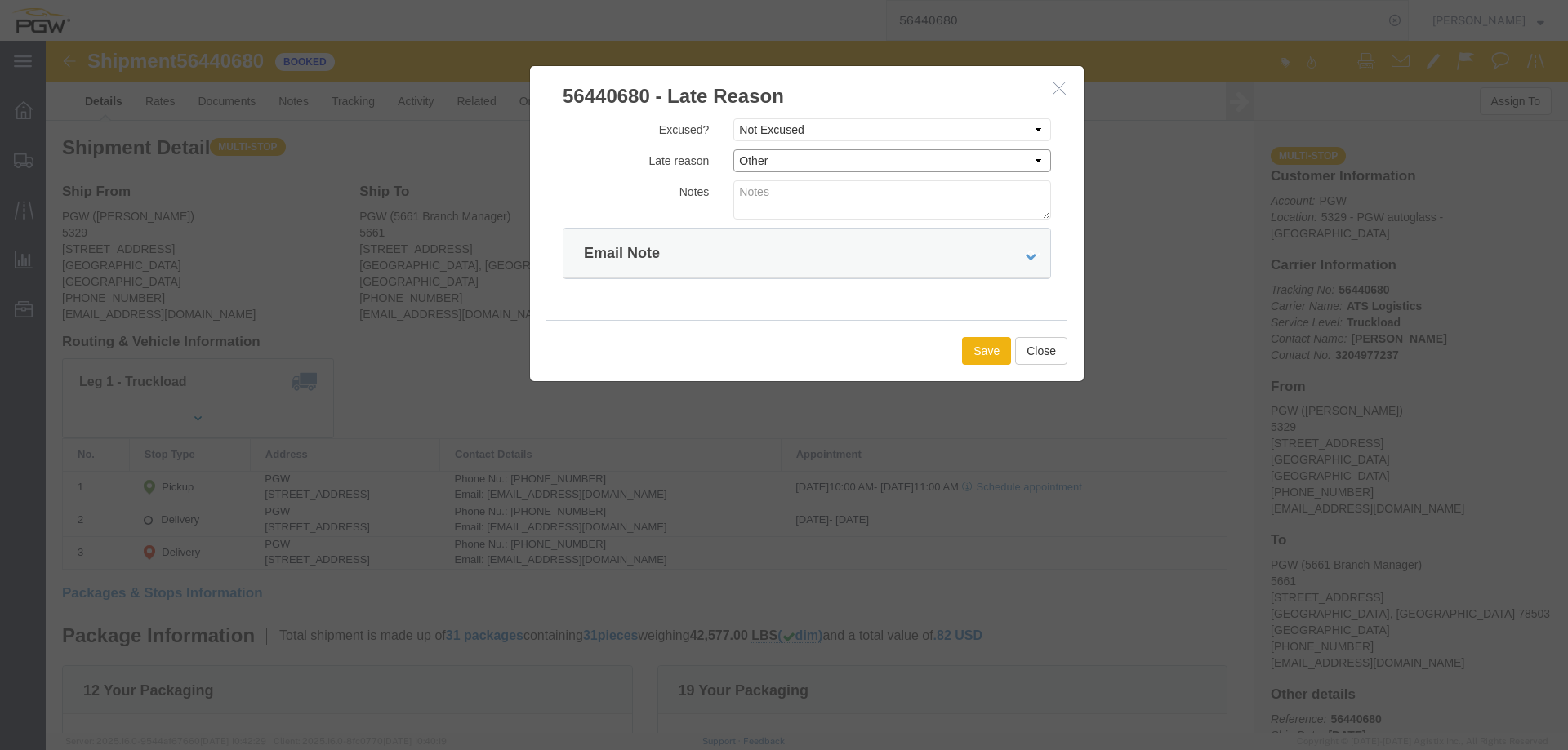
click select "Select Bad Carrier Data Carrier Admin Error Delay Accident Driver Error Lack of…"
click button "Save"
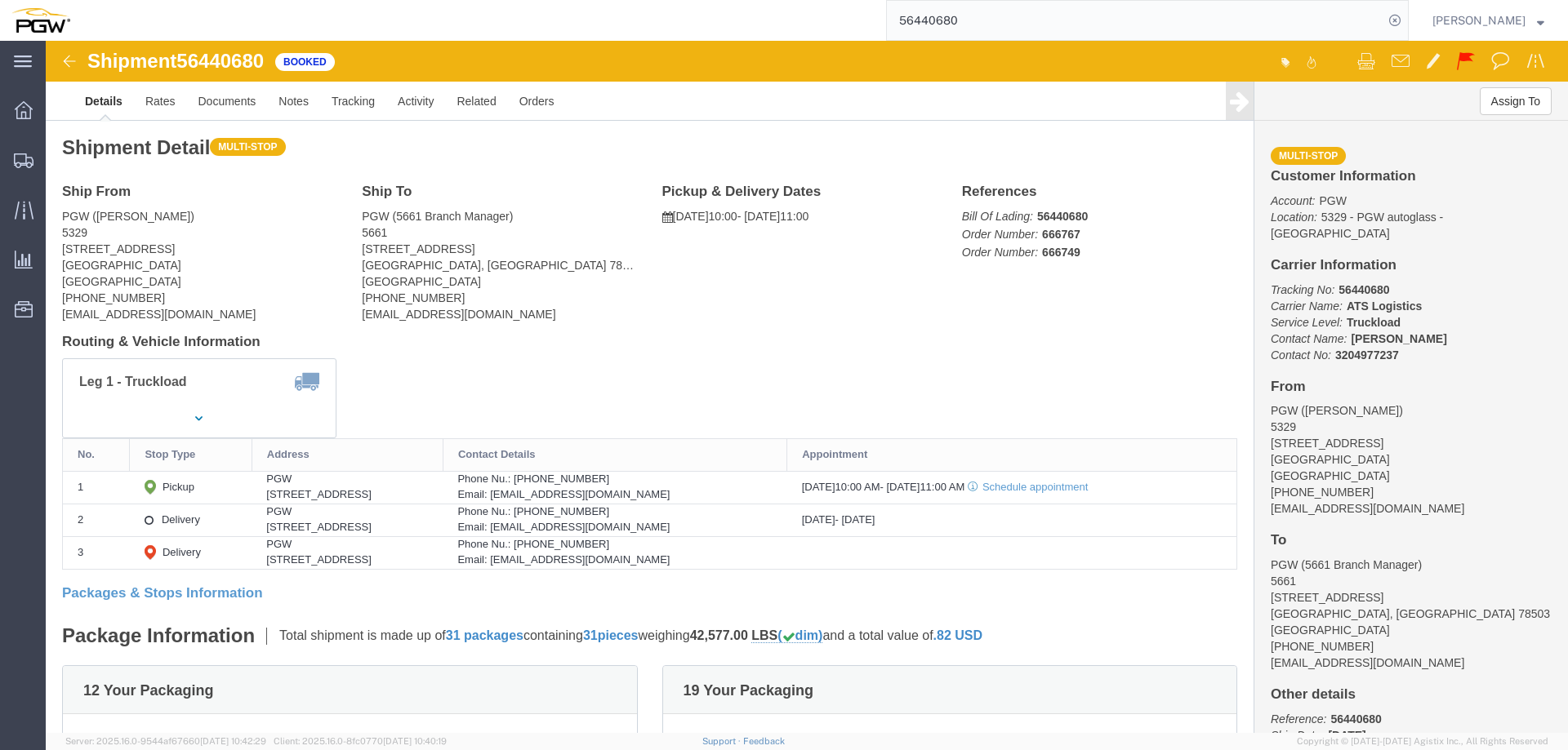
click at [1120, 30] on input "56440680" at bounding box center [1135, 20] width 497 height 40
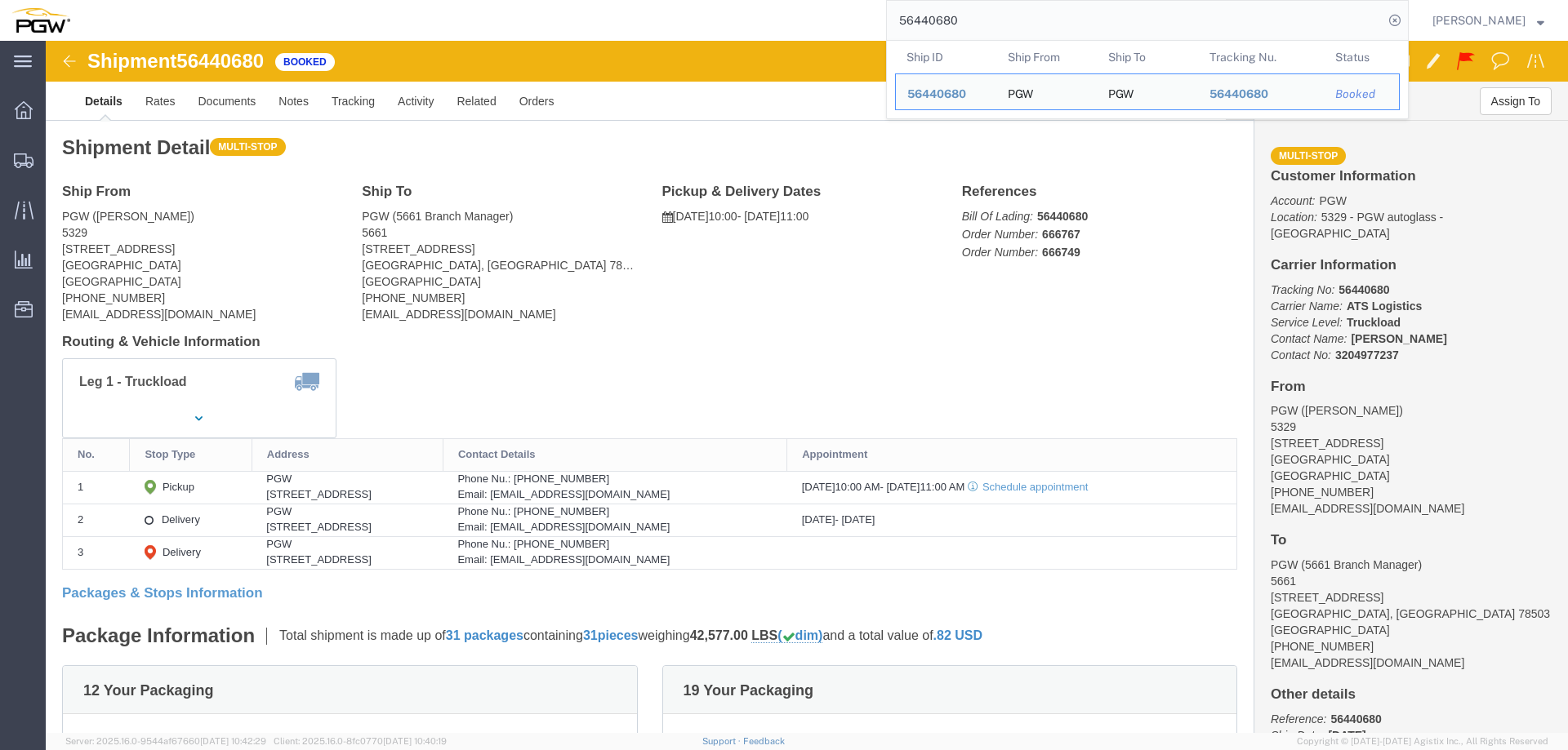
click at [1120, 30] on input "56440680" at bounding box center [1135, 20] width 497 height 40
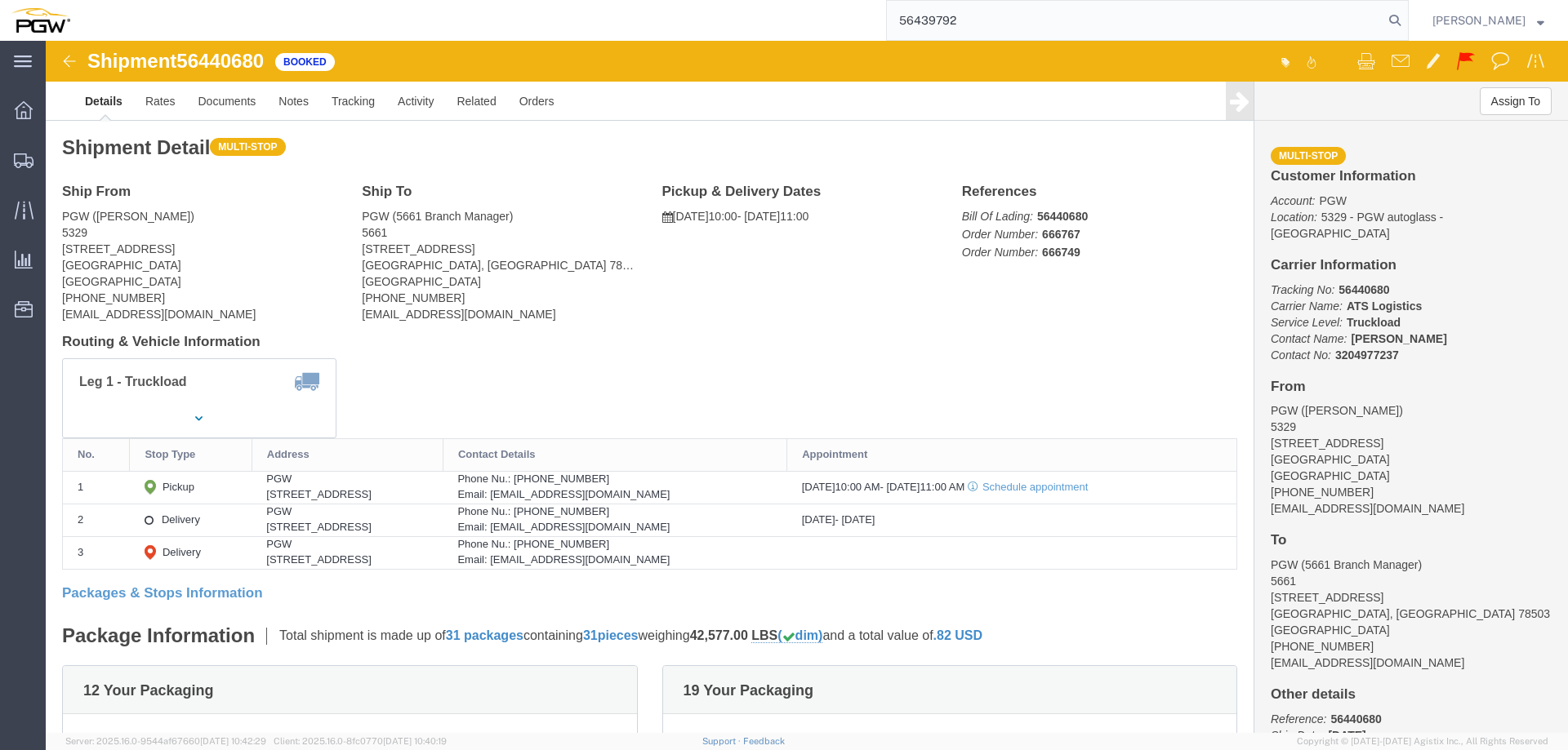
type input "56439792"
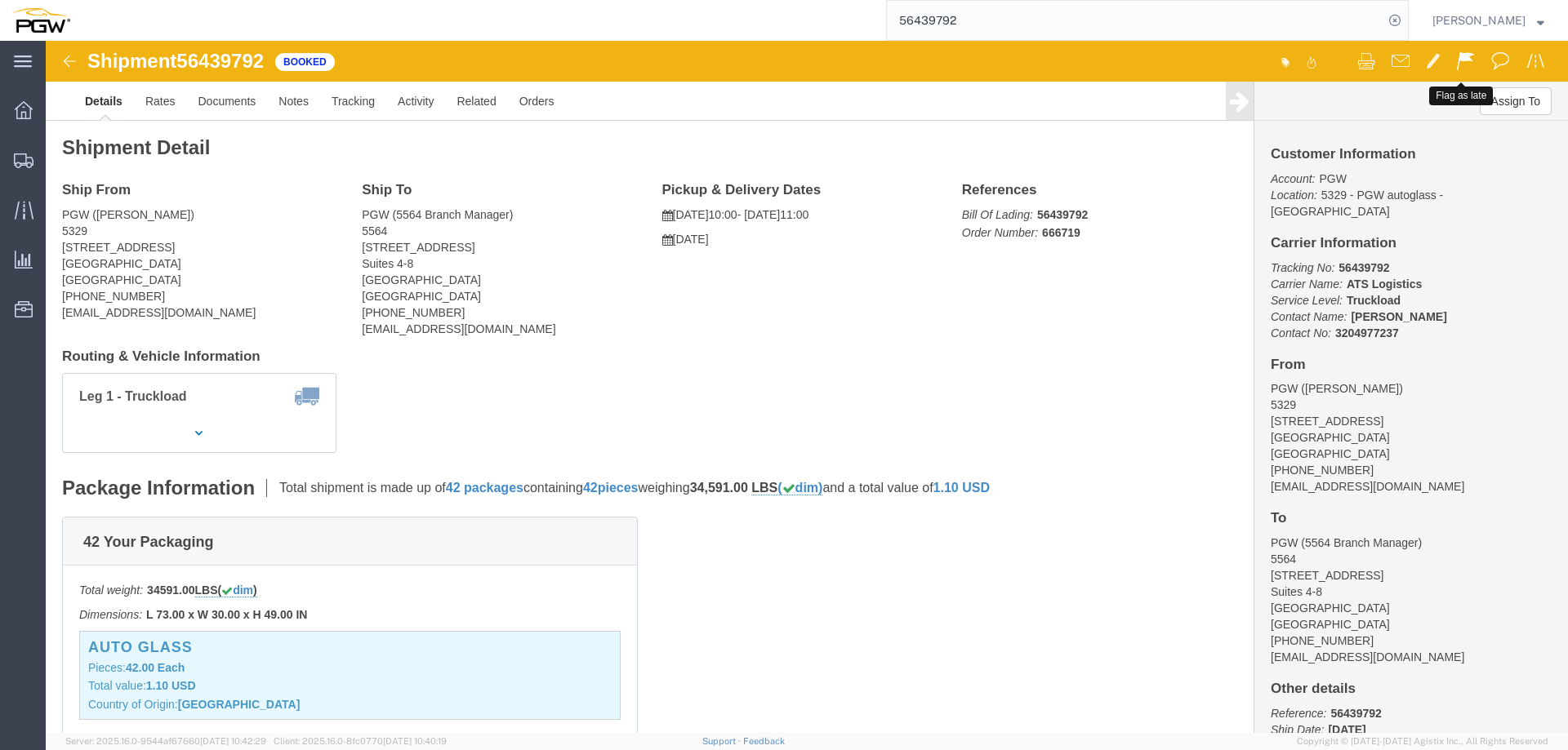
click span
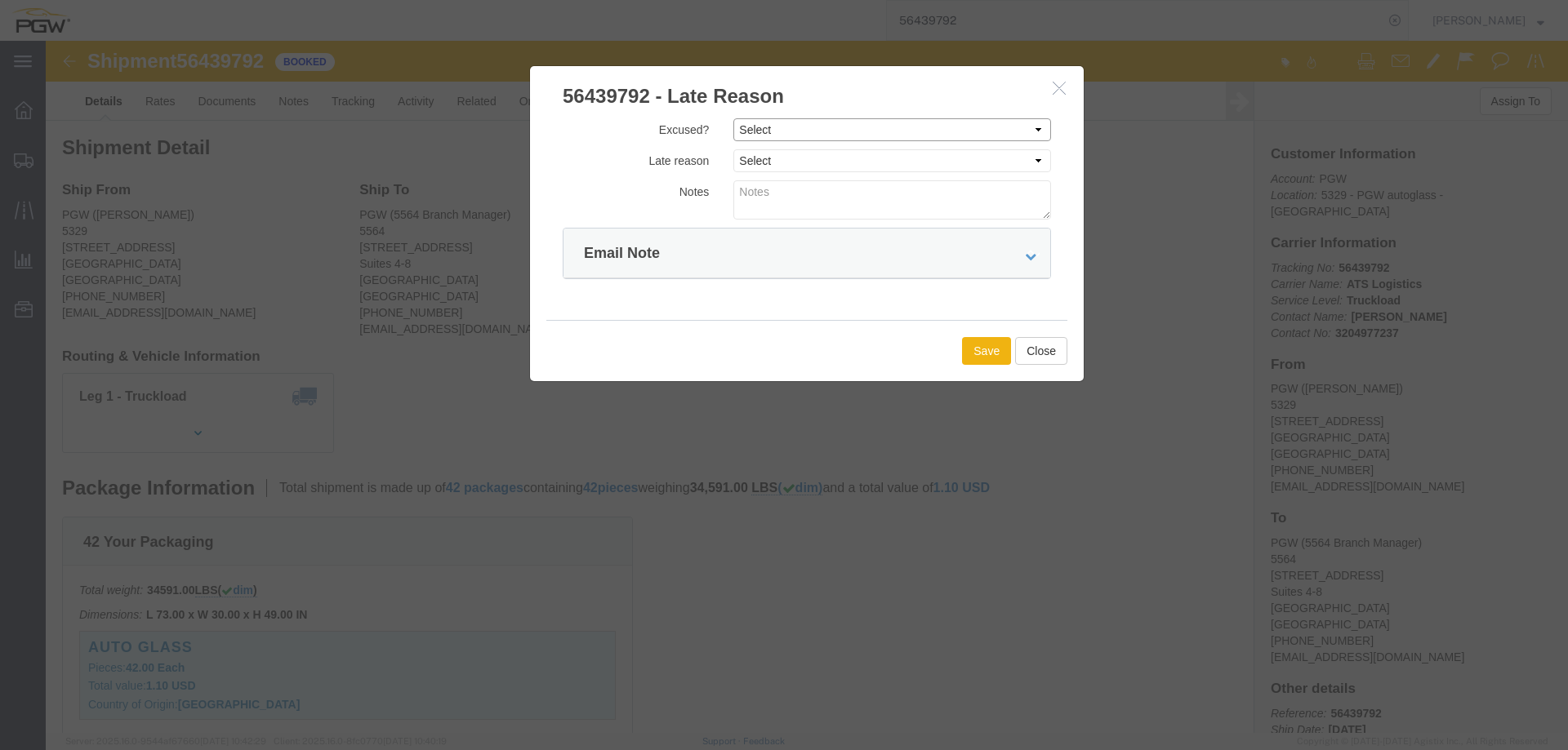
click select "Select Excused Not Excused"
select select "NOT_EXCUSED"
click select "Select Excused Not Excused"
click select "Select Bad Carrier Data Carrier Admin Error Delay Accident Driver Error Lack of…"
select select "OTHER"
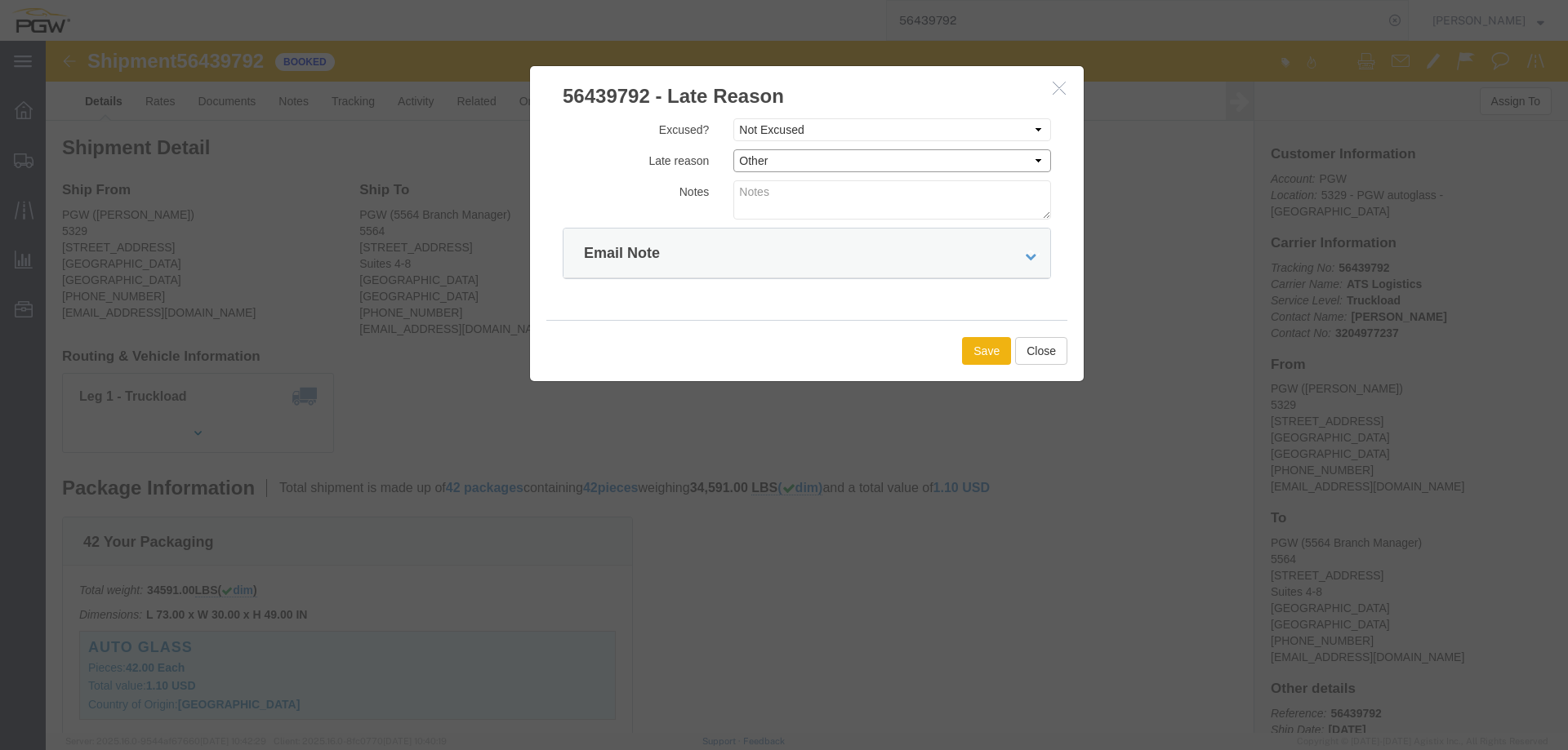
click select "Select Bad Carrier Data Carrier Admin Error Delay Accident Driver Error Lack of…"
click button "Save"
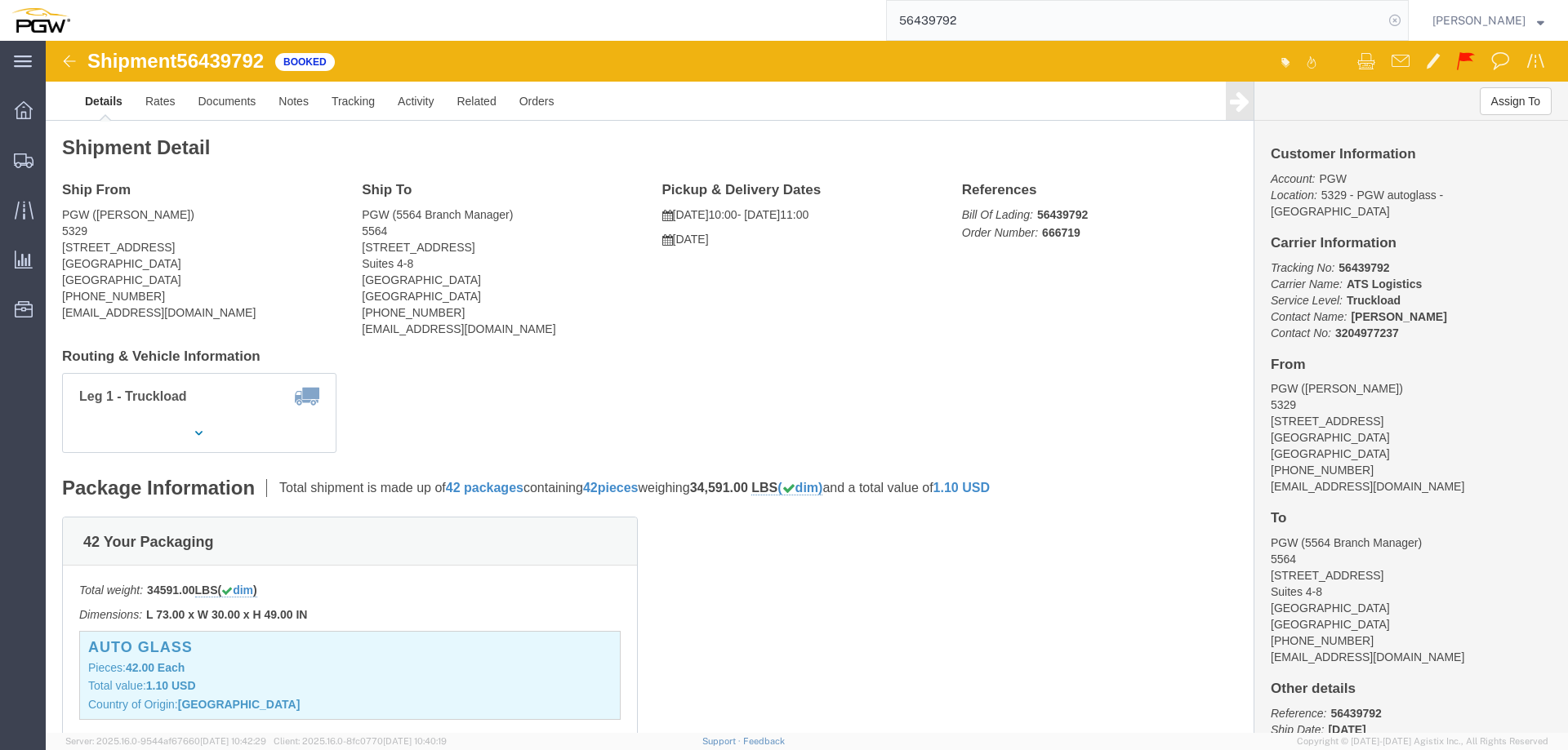
click at [1407, 18] on icon at bounding box center [1395, 20] width 23 height 23
click at [0, 0] on span "Location Appointment" at bounding box center [0, 0] width 0 height 0
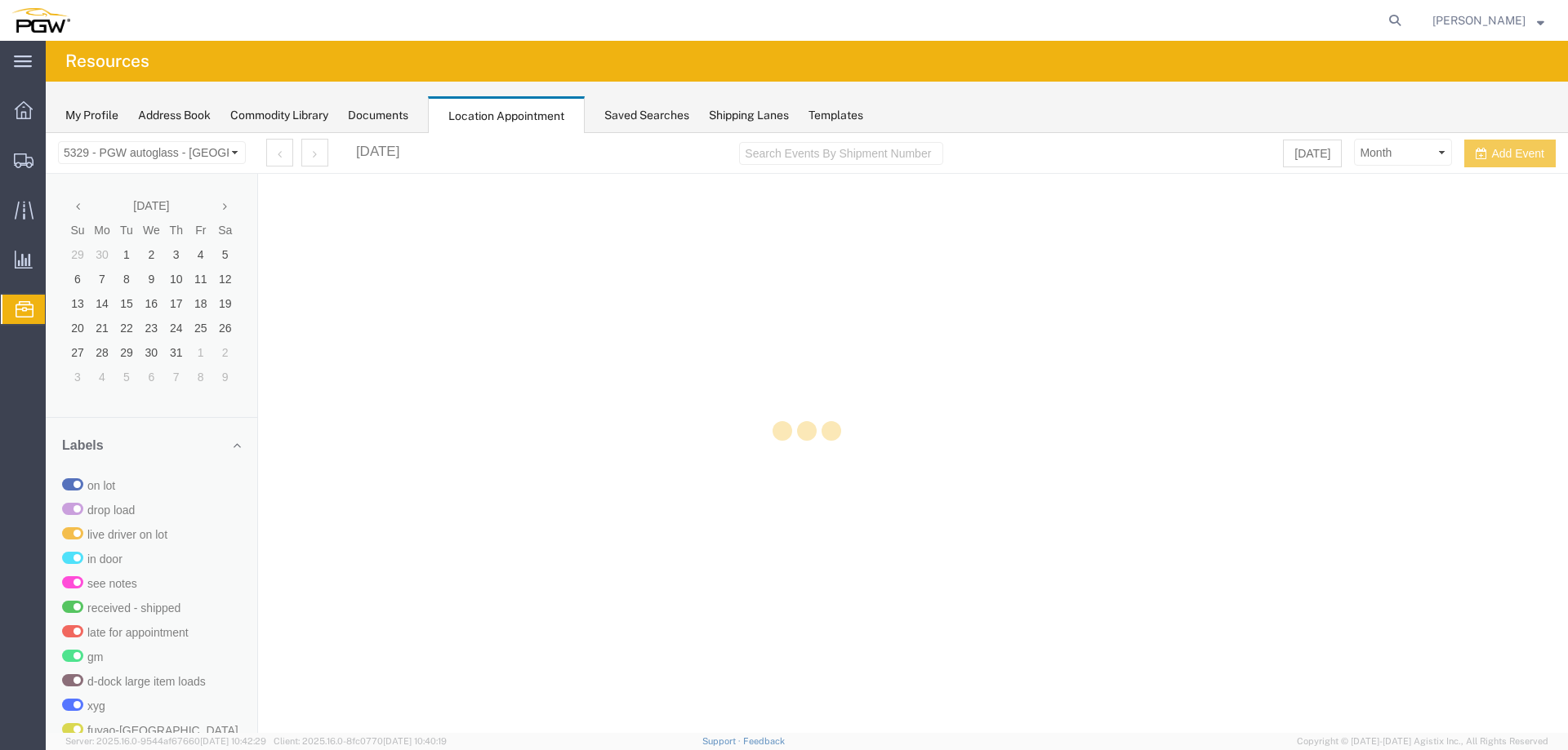
select select "28253"
